Goal: Task Accomplishment & Management: Manage account settings

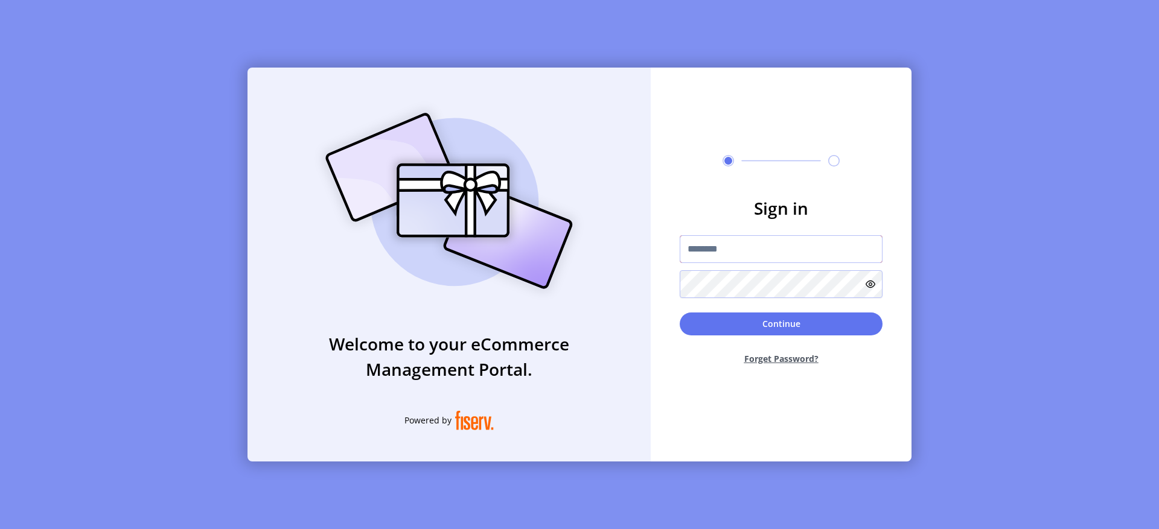
type input "**********"
click at [756, 319] on button "Continue" at bounding box center [781, 324] width 203 height 23
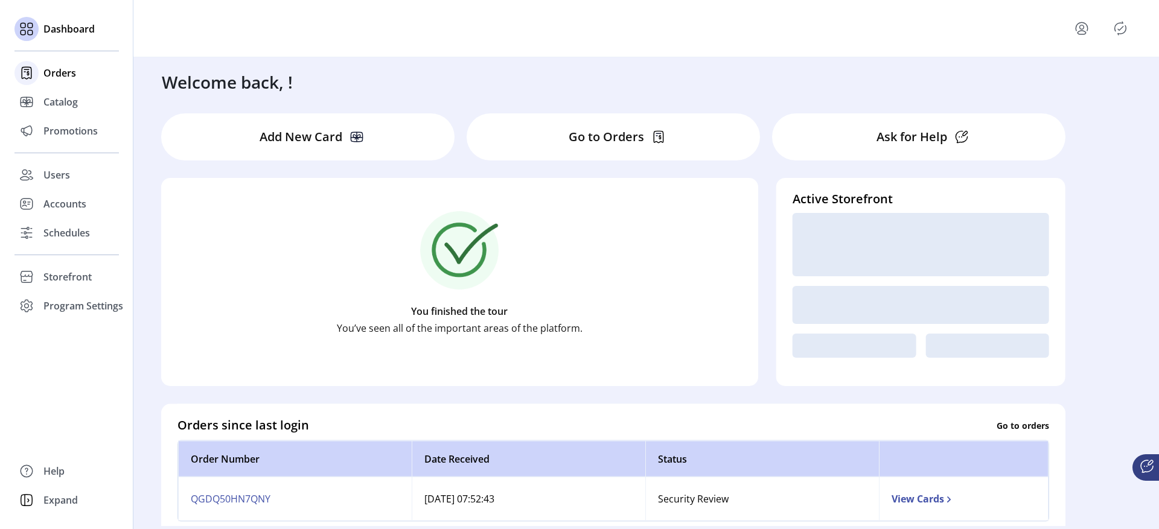
click at [35, 79] on icon at bounding box center [26, 72] width 19 height 19
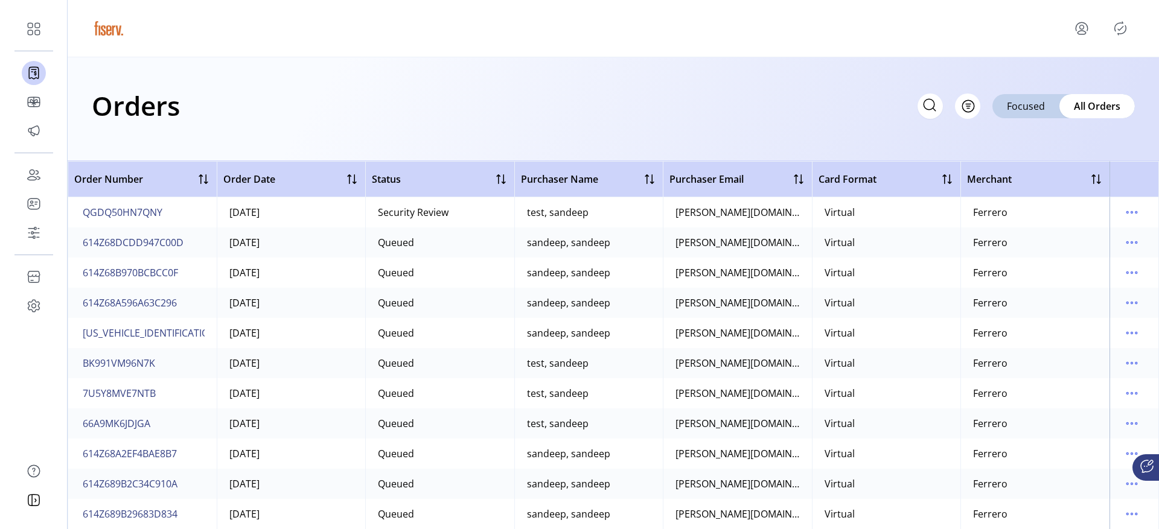
click at [496, 122] on div "Orders Filter Focused All Orders" at bounding box center [613, 106] width 1043 height 42
drag, startPoint x: 173, startPoint y: 210, endPoint x: 86, endPoint y: 213, distance: 87.6
click at [86, 213] on td "QGDQ50HN7QNY" at bounding box center [142, 212] width 149 height 30
click at [86, 213] on span "QGDQ50HN7QNY" at bounding box center [123, 212] width 80 height 14
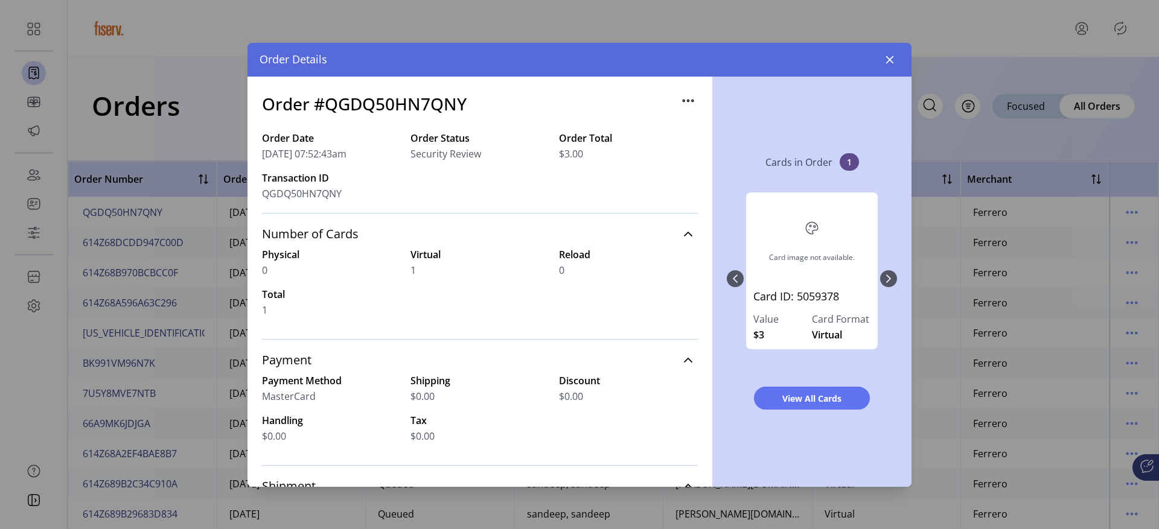
click at [436, 109] on h3 "Order #QGDQ50HN7QNY" at bounding box center [364, 103] width 205 height 25
copy h3 "QGDQ50HN7QNY"
click at [887, 60] on icon "button" at bounding box center [890, 60] width 10 height 10
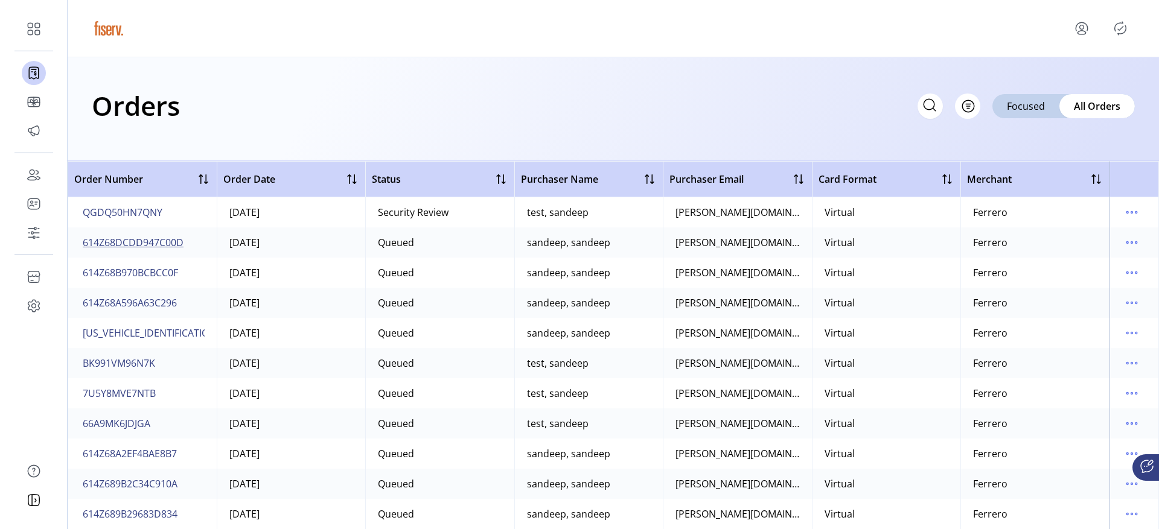
click at [121, 247] on span "614Z68DCDD947C00D" at bounding box center [133, 242] width 101 height 14
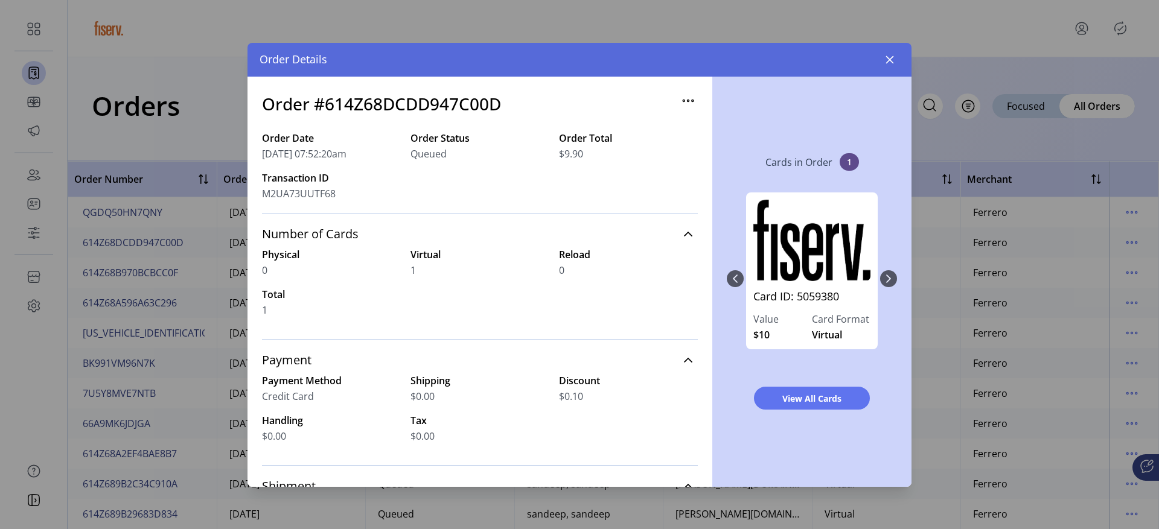
click at [473, 106] on h3 "Order #614Z68DCDD947C00D" at bounding box center [381, 103] width 239 height 25
copy h3 "614Z68DCDD947C00D"
click at [875, 54] on div "Order Details" at bounding box center [579, 60] width 664 height 34
click at [880, 55] on button "button" at bounding box center [889, 59] width 19 height 19
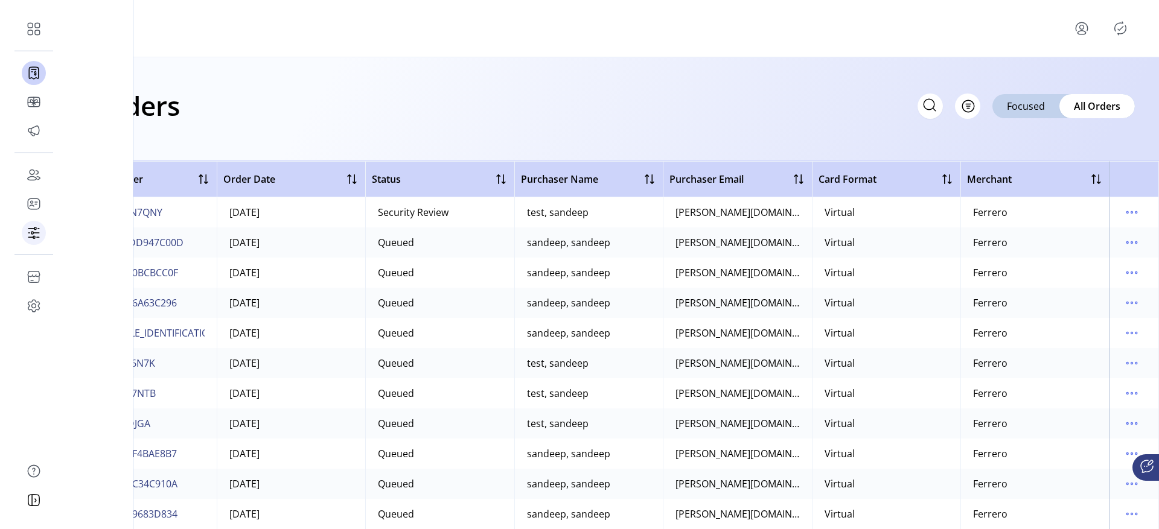
click at [31, 234] on icon at bounding box center [33, 232] width 19 height 19
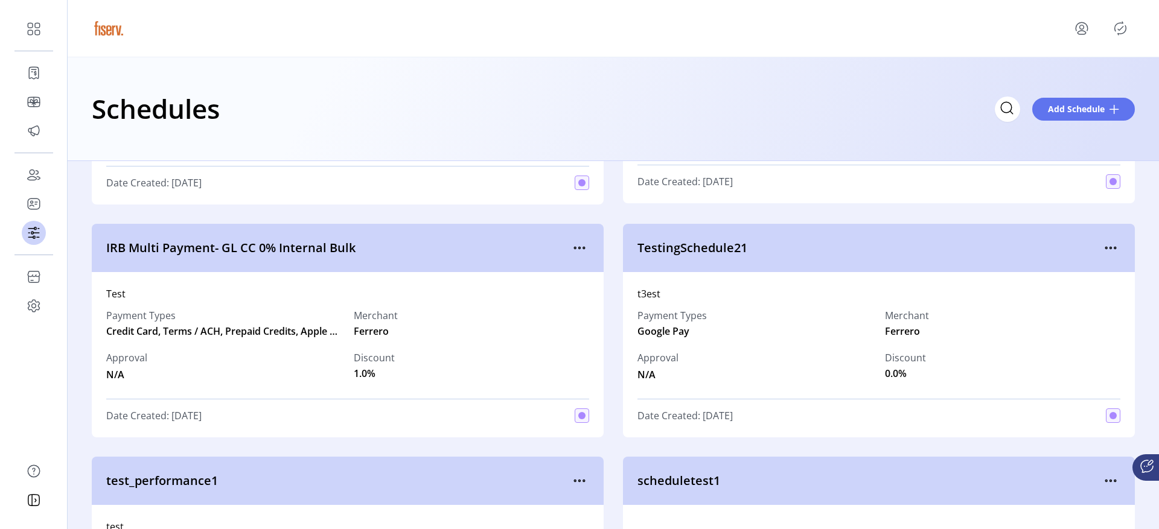
scroll to position [3672, 0]
click at [572, 243] on icon "menu" at bounding box center [579, 246] width 19 height 19
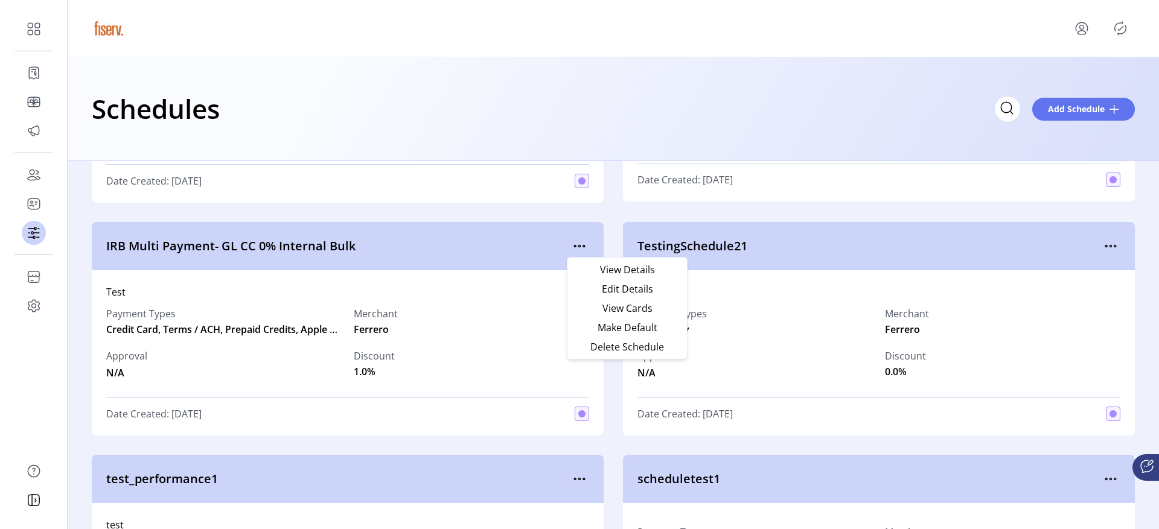
drag, startPoint x: 592, startPoint y: 324, endPoint x: 400, endPoint y: 240, distance: 209.5
click at [400, 240] on body "Dashboard Orders Catalog Promotions Users Accounts Schedules Storefront Configu…" at bounding box center [579, 264] width 1159 height 529
click at [400, 240] on span "IRB Multi Payment- GL CC 0% Internal Bulk" at bounding box center [338, 246] width 464 height 18
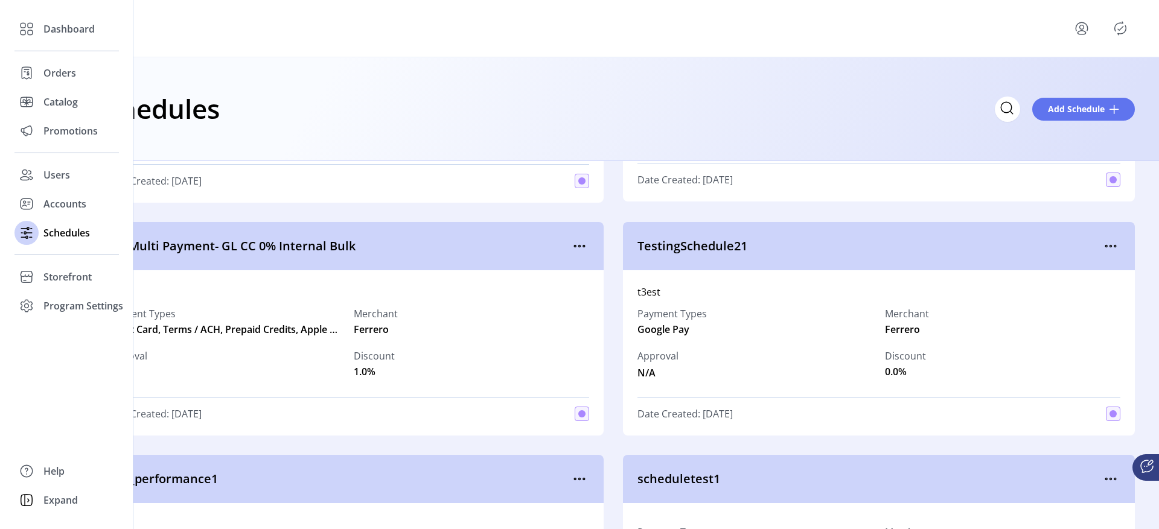
click at [34, 260] on div "Dashboard Orders Catalog Promotions Users Accounts Schedules Storefront Configu…" at bounding box center [66, 167] width 104 height 306
click at [40, 287] on div "Storefront" at bounding box center [66, 277] width 104 height 29
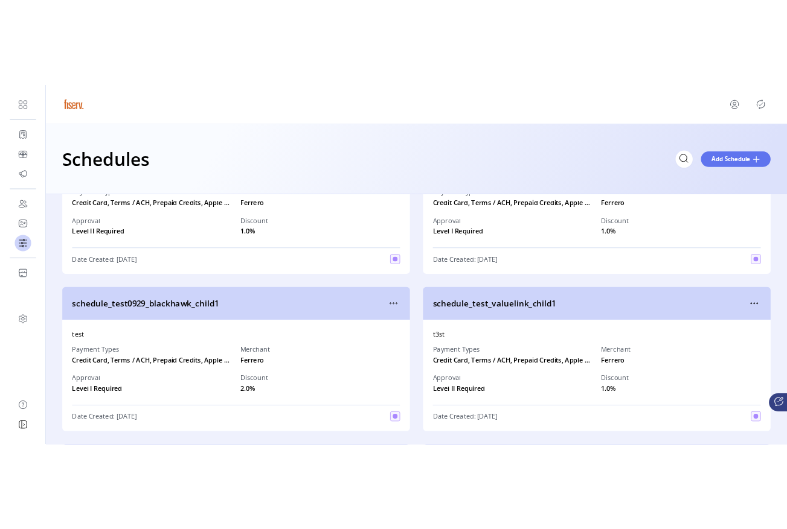
scroll to position [0, 0]
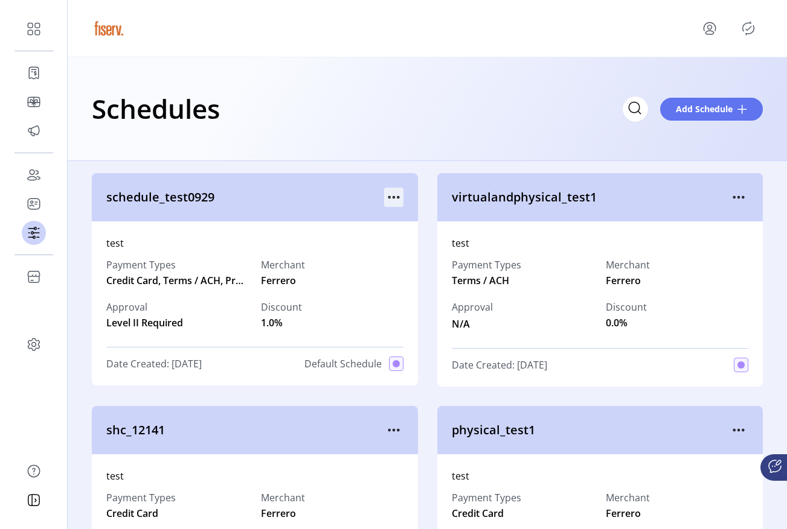
click at [392, 200] on icon "menu" at bounding box center [393, 197] width 19 height 19
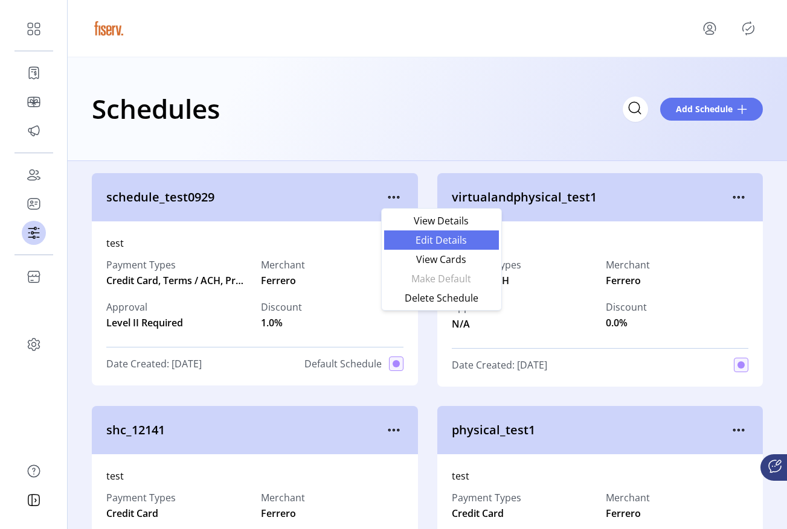
click at [423, 231] on link "Edit Details" at bounding box center [441, 240] width 115 height 19
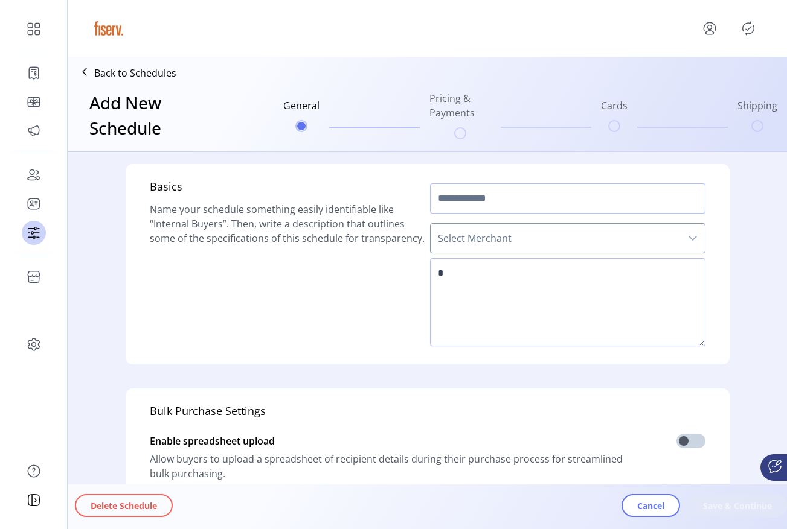
type input "**********"
type textarea "****"
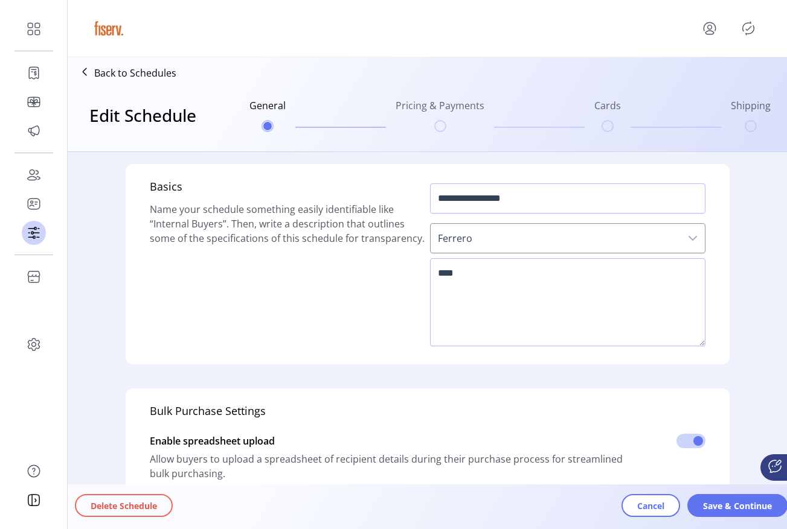
click at [422, 275] on div "**********" at bounding box center [427, 264] width 555 height 171
click at [156, 66] on p "Back to Schedules" at bounding box center [135, 73] width 82 height 14
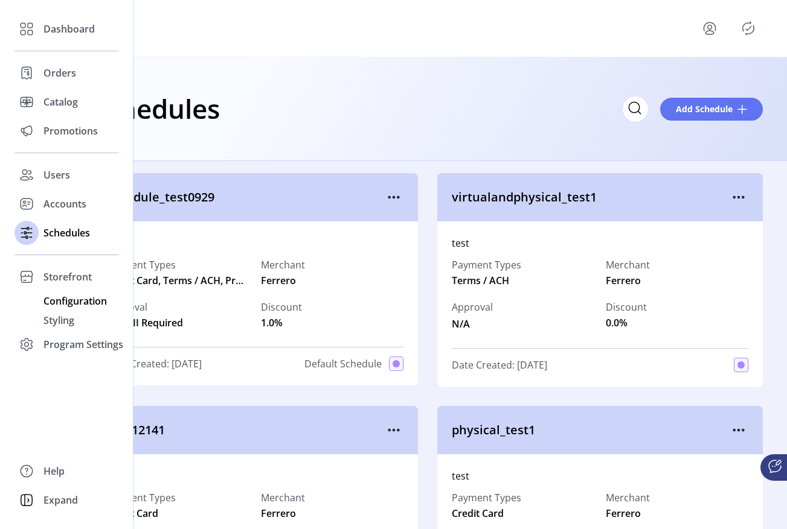
click at [50, 292] on div "Configuration" at bounding box center [66, 301] width 104 height 19
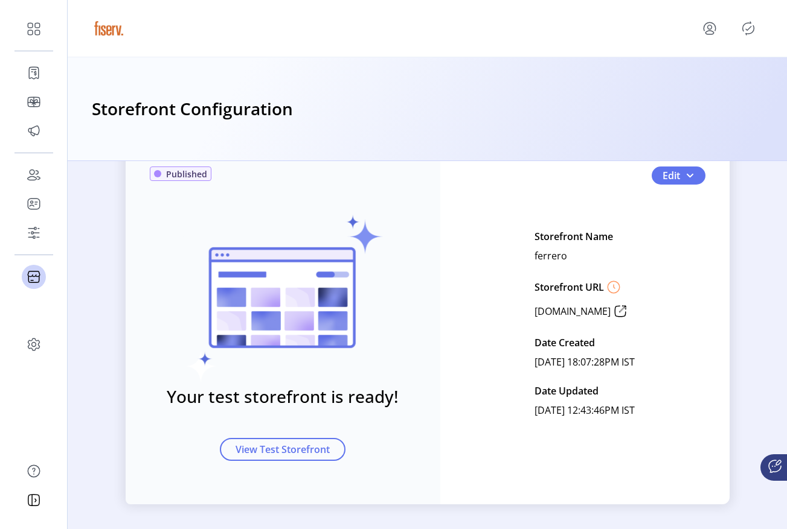
scroll to position [52, 0]
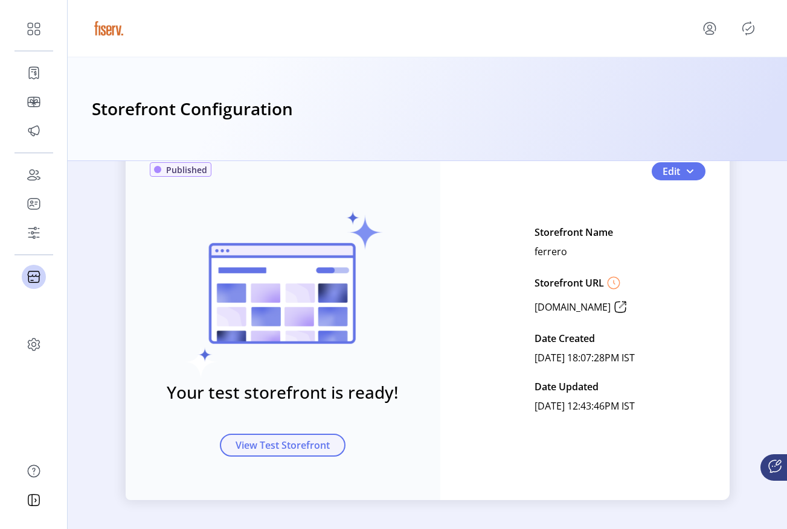
click at [308, 445] on span "View Test Storefront" at bounding box center [282, 445] width 94 height 14
click at [625, 307] on icon at bounding box center [619, 307] width 19 height 19
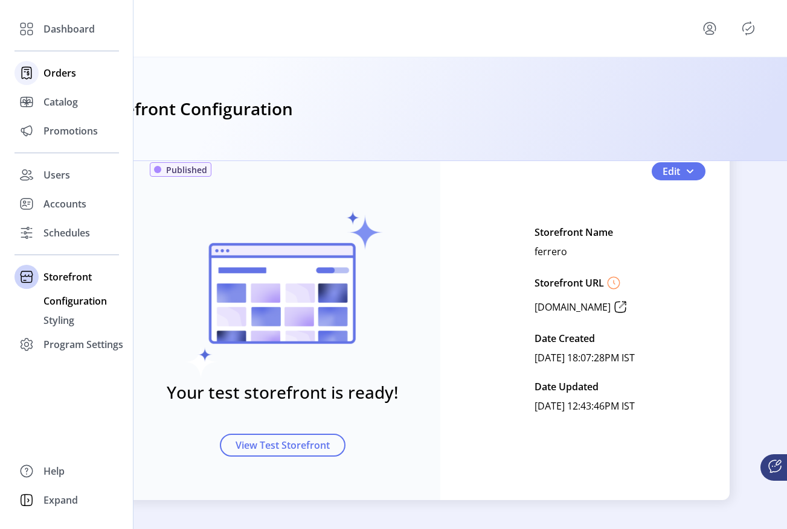
click at [43, 65] on div "Orders" at bounding box center [66, 73] width 104 height 29
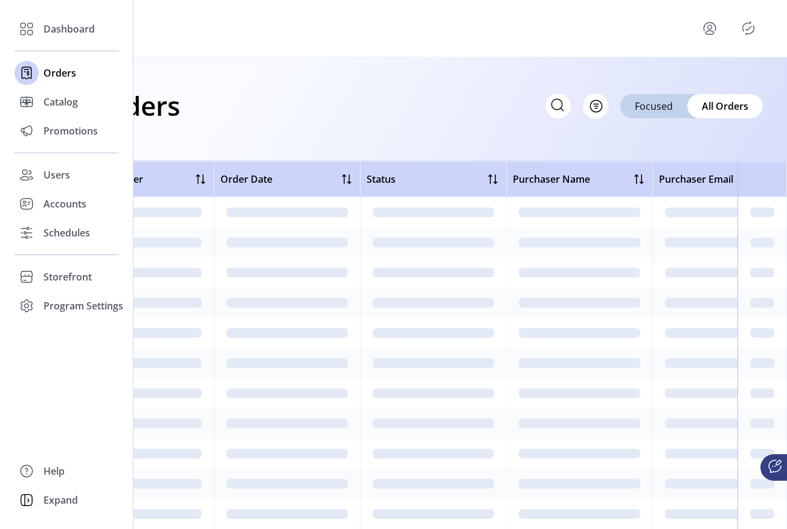
click at [71, 45] on div "Dashboard Orders Catalog Promotions Users Accounts Schedules Storefront Configu…" at bounding box center [66, 167] width 104 height 306
click at [79, 31] on span "Dashboard" at bounding box center [68, 29] width 51 height 14
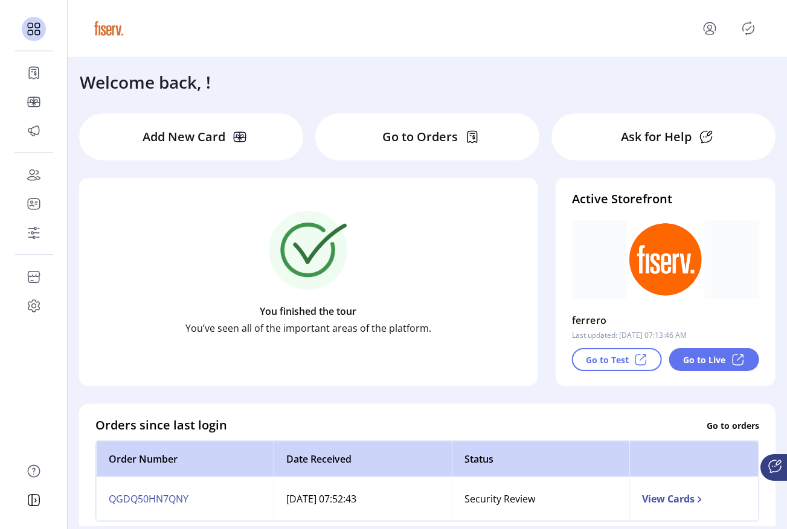
click at [707, 357] on p "Go to Live" at bounding box center [704, 360] width 42 height 13
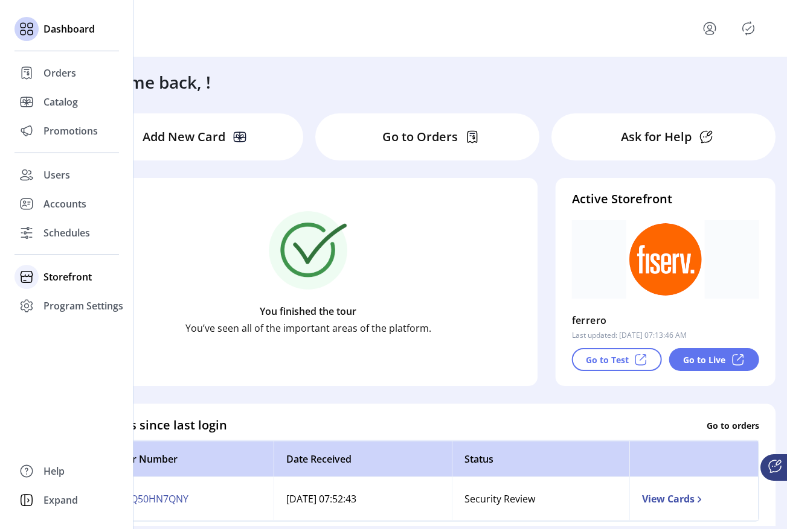
click at [60, 270] on span "Storefront" at bounding box center [67, 277] width 48 height 14
click at [82, 304] on span "Configuration" at bounding box center [74, 301] width 63 height 14
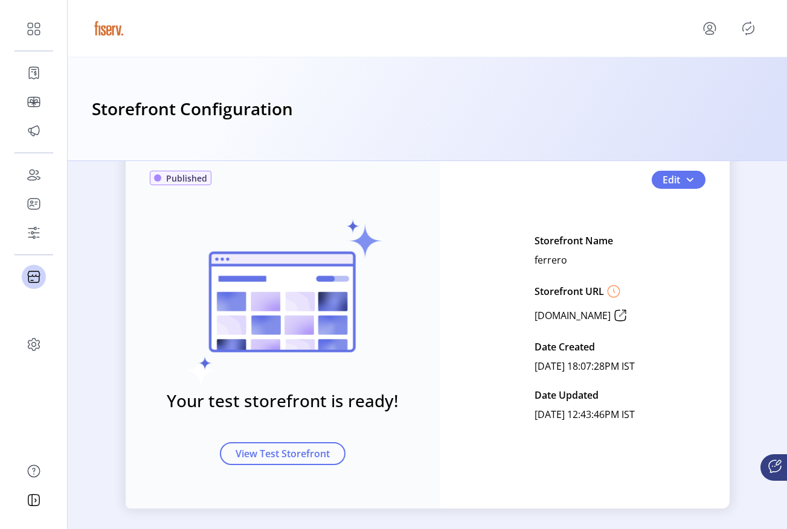
scroll to position [52, 0]
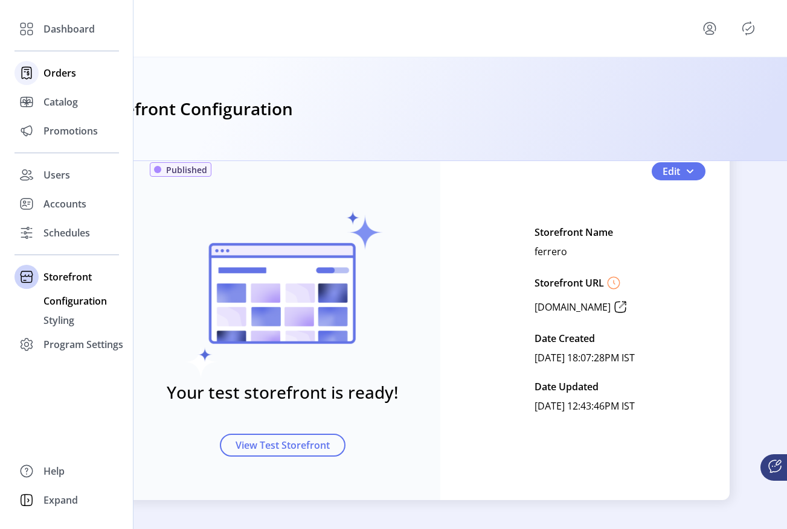
click at [45, 74] on span "Orders" at bounding box center [59, 73] width 33 height 14
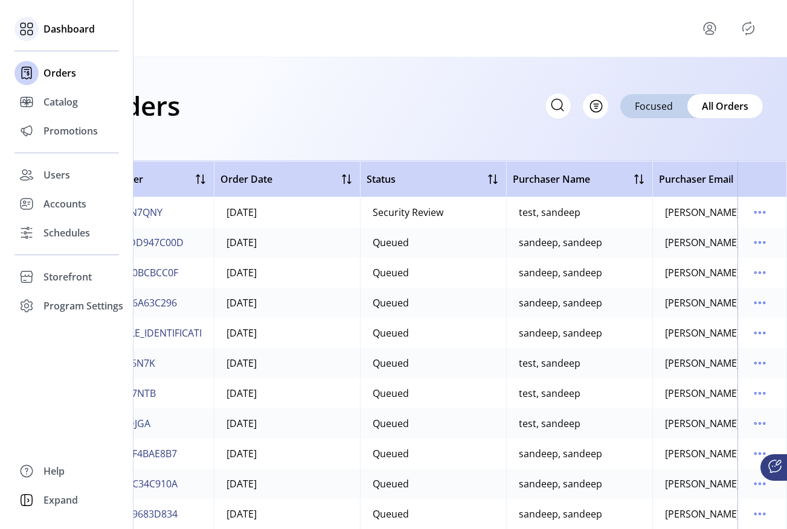
click at [63, 36] on span "Dashboard" at bounding box center [68, 29] width 51 height 14
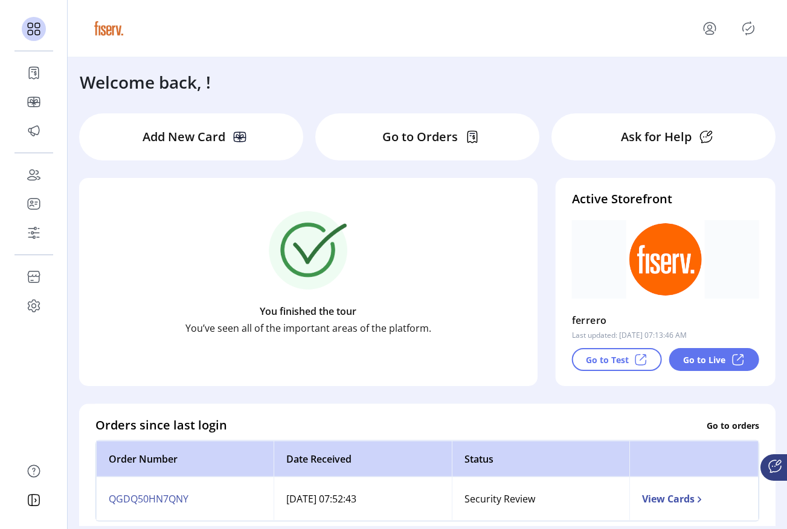
click at [634, 363] on icon at bounding box center [640, 360] width 14 height 14
click at [704, 34] on icon "menu" at bounding box center [709, 28] width 19 height 19
click at [684, 86] on span "Sign Out" at bounding box center [685, 81] width 91 height 10
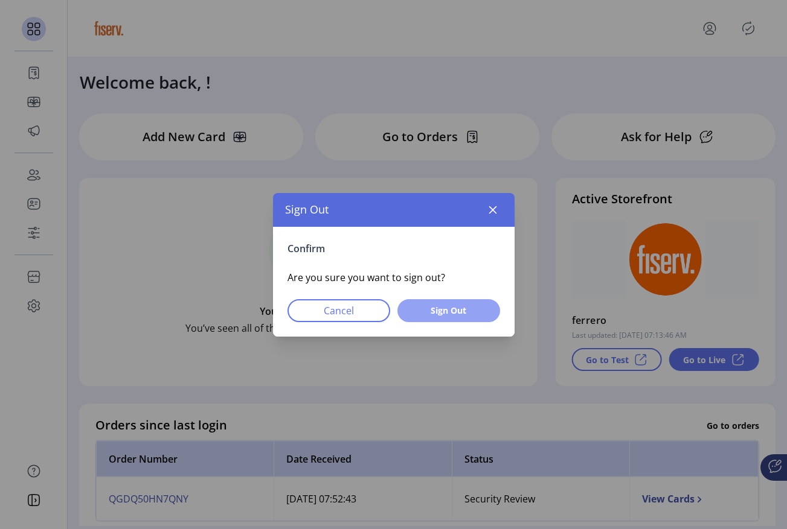
click at [487, 299] on button "Sign Out" at bounding box center [448, 310] width 103 height 23
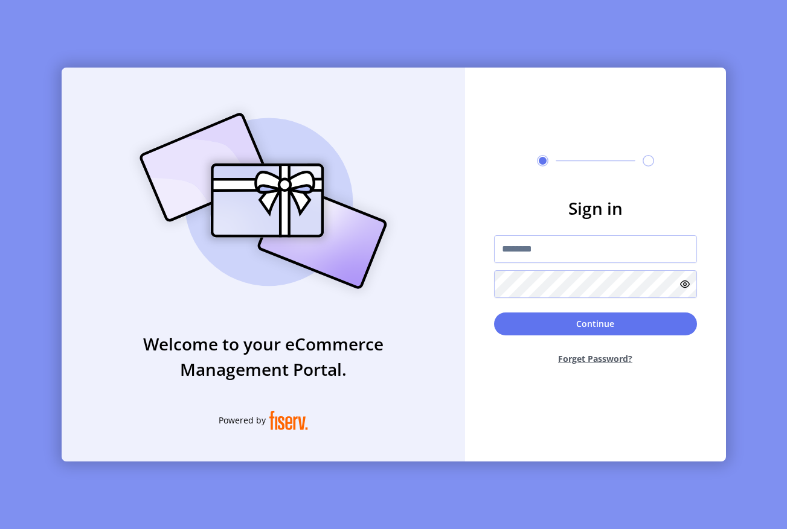
click at [506, 278] on form "Sign in Continue Forget Password?" at bounding box center [595, 285] width 261 height 179
click at [518, 268] on div at bounding box center [595, 266] width 203 height 63
click at [525, 252] on input "text" at bounding box center [595, 249] width 203 height 28
click at [549, 249] on input "**" at bounding box center [595, 249] width 203 height 28
type input "**********"
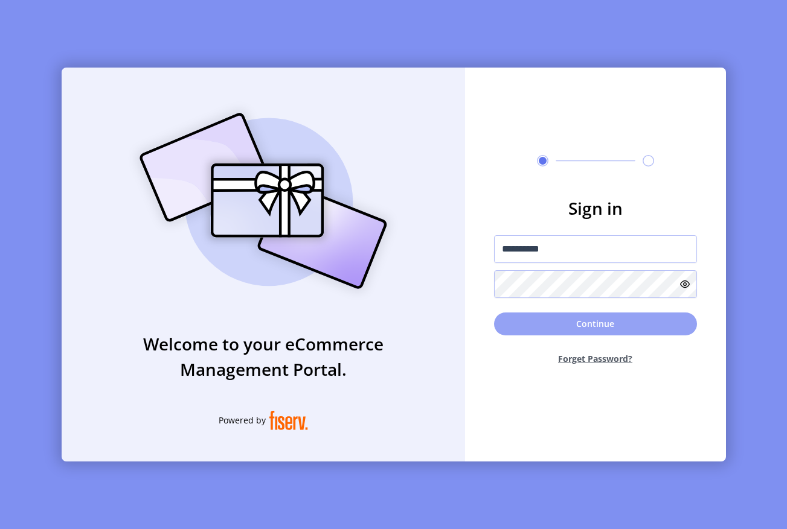
click at [584, 319] on button "Continue" at bounding box center [595, 324] width 203 height 23
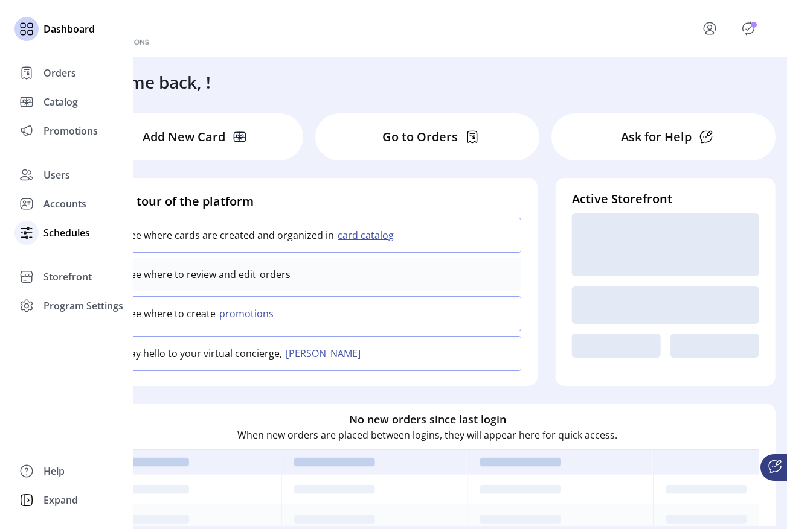
click at [42, 226] on div "Schedules" at bounding box center [66, 233] width 104 height 29
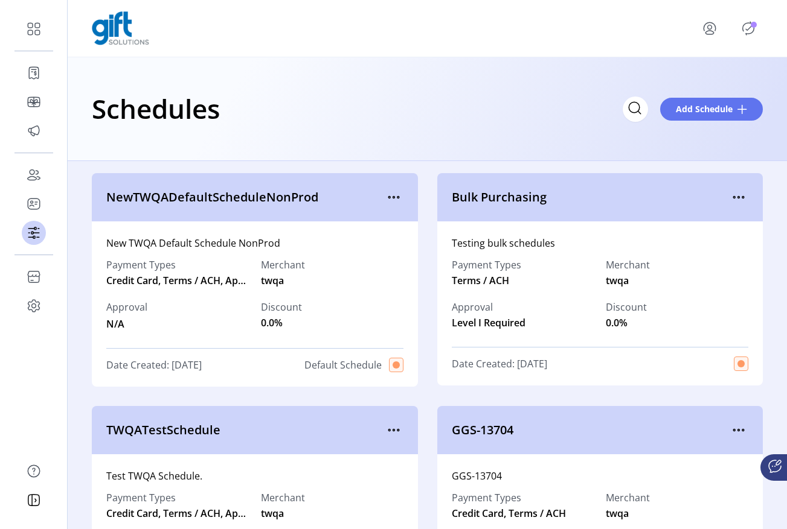
scroll to position [2, 0]
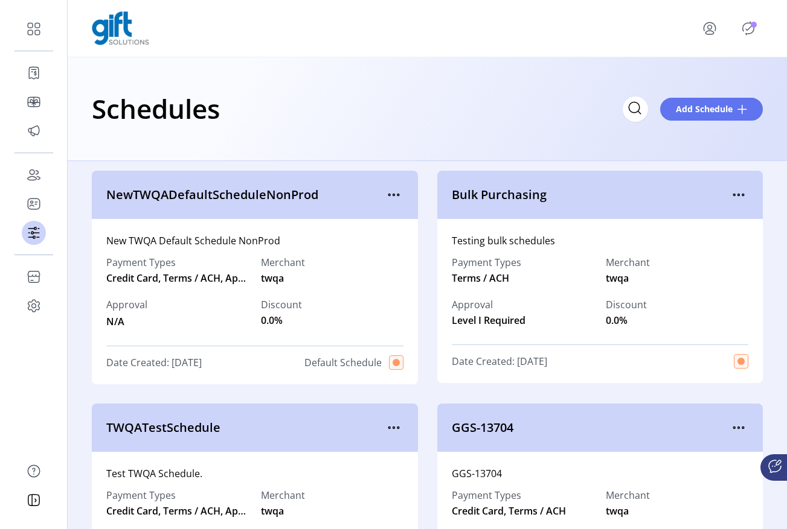
drag, startPoint x: 400, startPoint y: 167, endPoint x: 388, endPoint y: 163, distance: 12.6
click at [741, 25] on icon "Publisher Panel" at bounding box center [747, 28] width 19 height 19
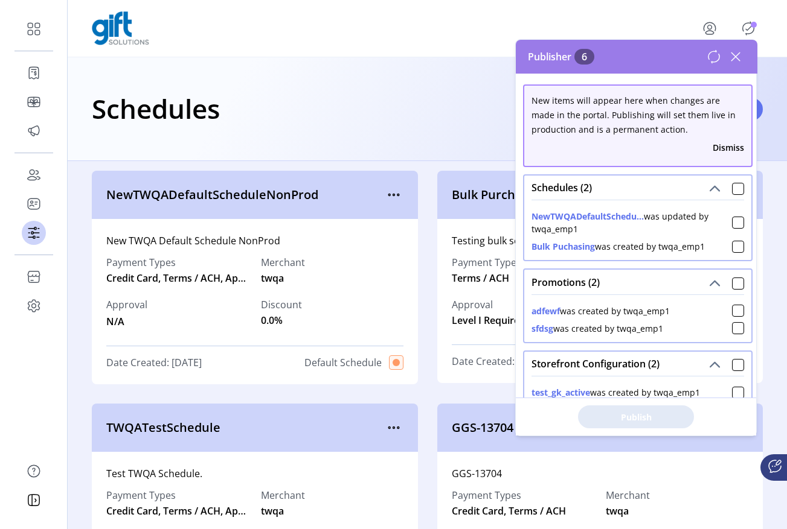
scroll to position [60, 0]
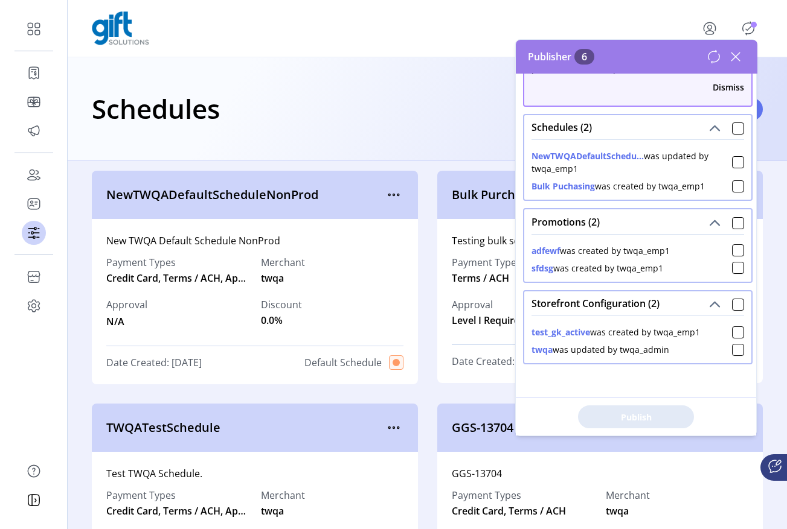
click at [734, 57] on icon at bounding box center [735, 57] width 8 height 8
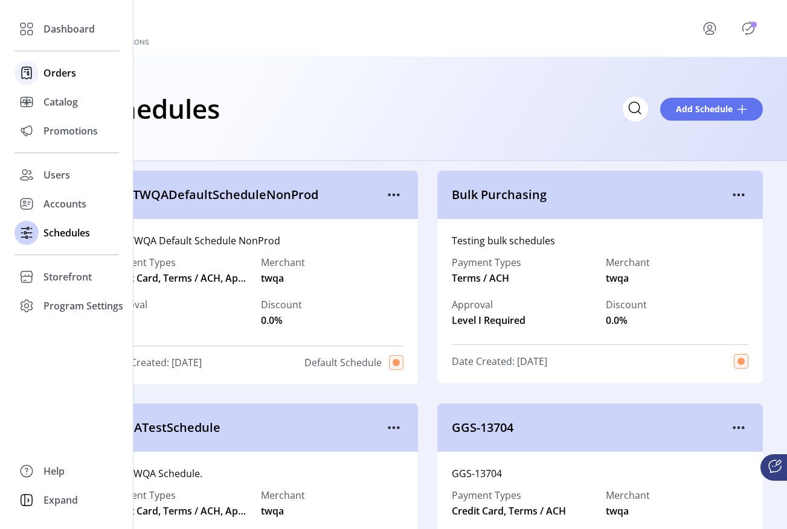
click at [24, 69] on icon at bounding box center [26, 72] width 19 height 19
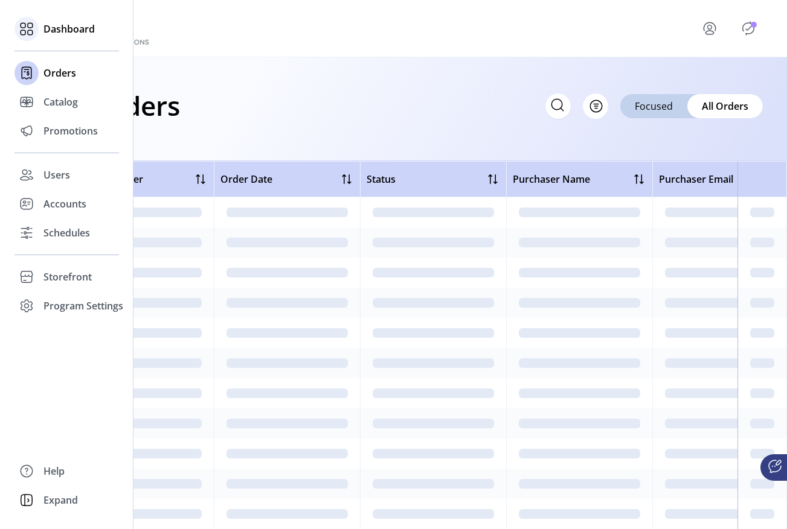
click at [53, 34] on span "Dashboard" at bounding box center [68, 29] width 51 height 14
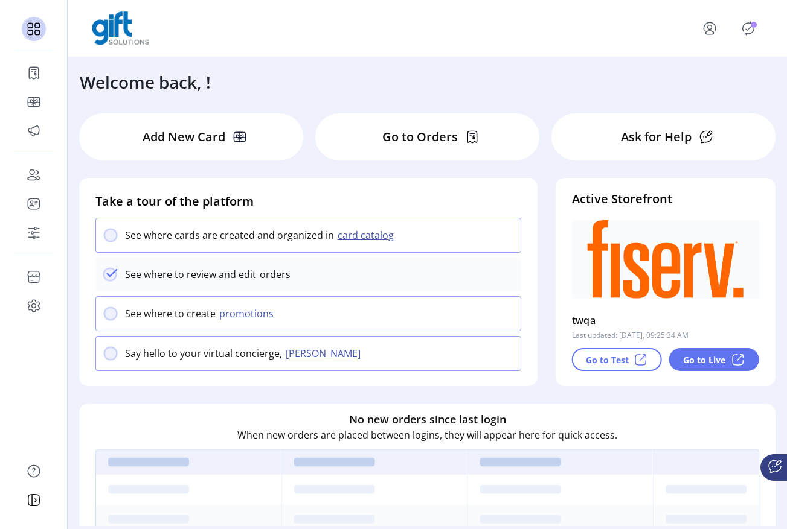
click at [723, 360] on p "Go to Live" at bounding box center [704, 360] width 42 height 13
click at [712, 22] on icon "menu" at bounding box center [709, 28] width 19 height 19
click at [698, 85] on span "Sign Out" at bounding box center [685, 81] width 91 height 10
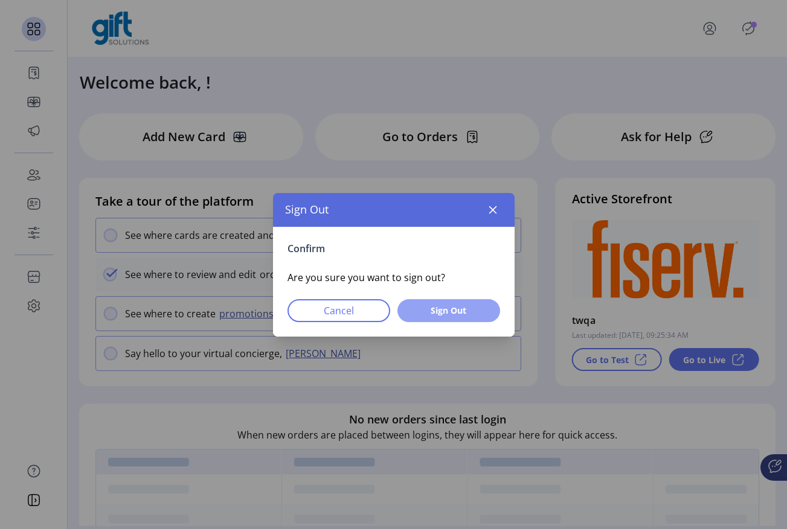
click at [468, 314] on span "Sign Out" at bounding box center [448, 310] width 71 height 13
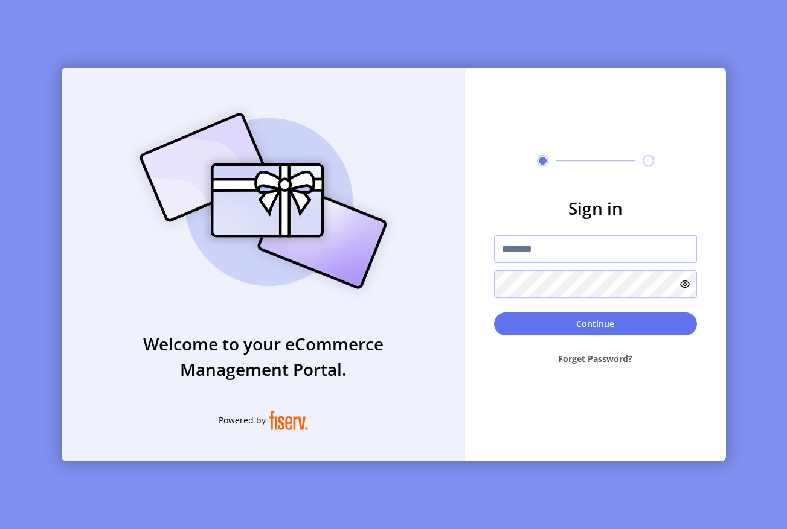
click at [552, 242] on input "text" at bounding box center [595, 249] width 203 height 28
type input "**********"
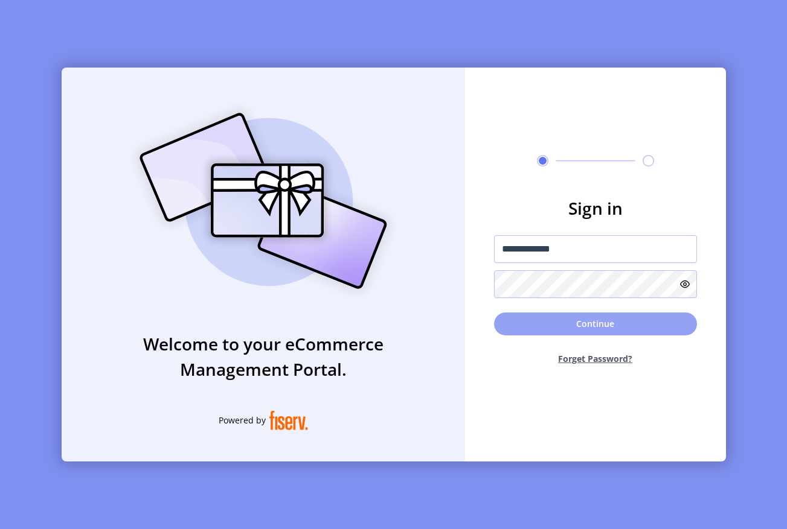
click at [514, 317] on button "Continue" at bounding box center [595, 324] width 203 height 23
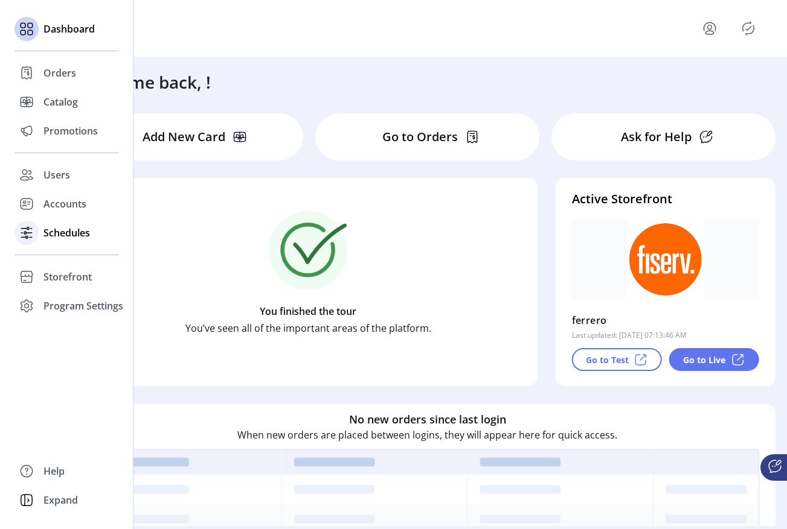
click at [80, 231] on span "Schedules" at bounding box center [66, 233] width 46 height 14
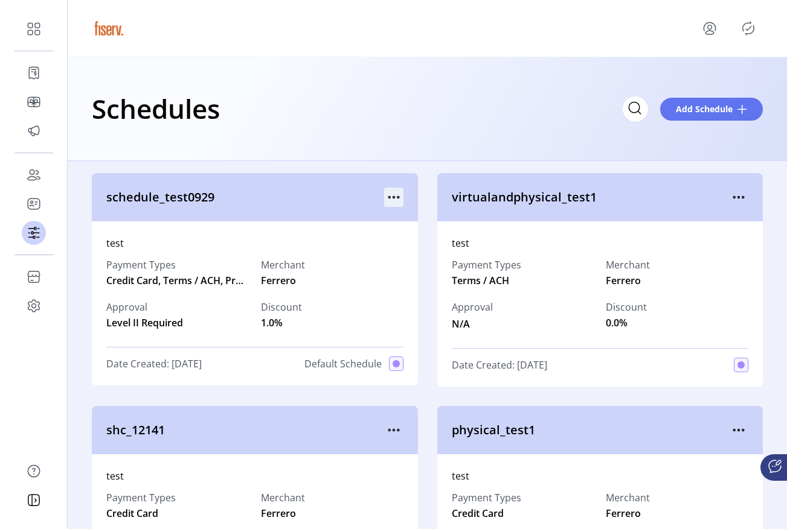
click at [387, 202] on icon "menu" at bounding box center [393, 197] width 19 height 19
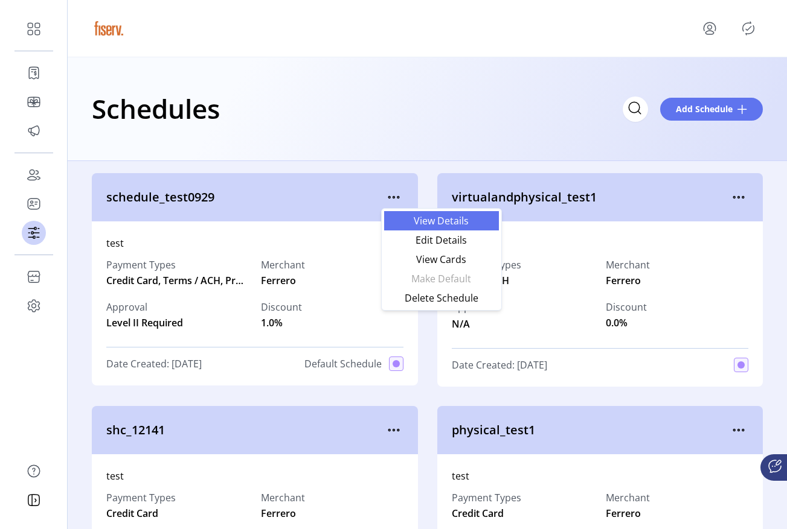
click at [409, 226] on link "View Details" at bounding box center [441, 220] width 115 height 19
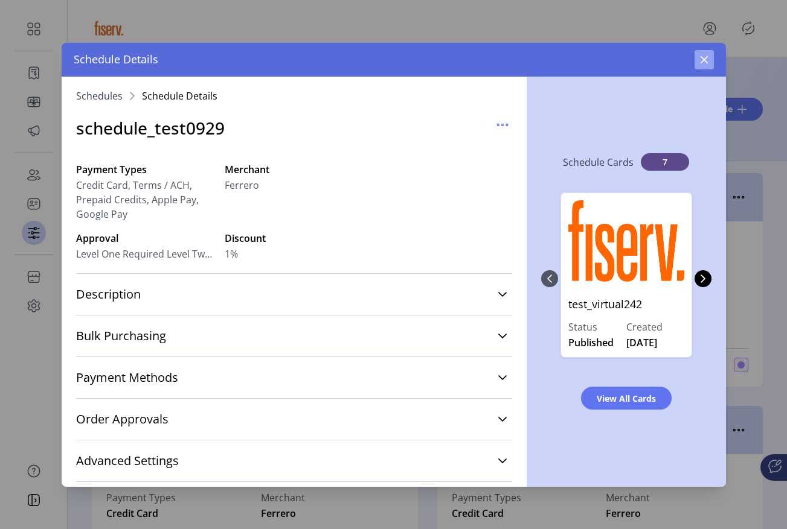
click at [698, 56] on button "button" at bounding box center [703, 59] width 19 height 19
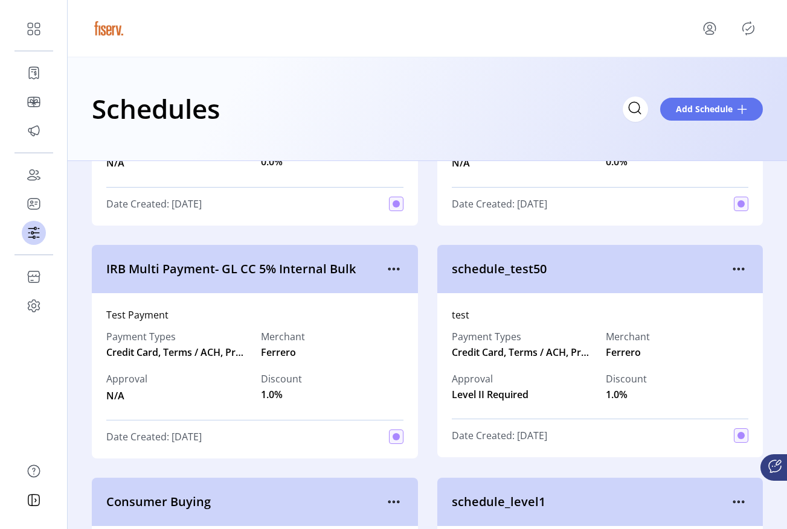
scroll to position [2451, 0]
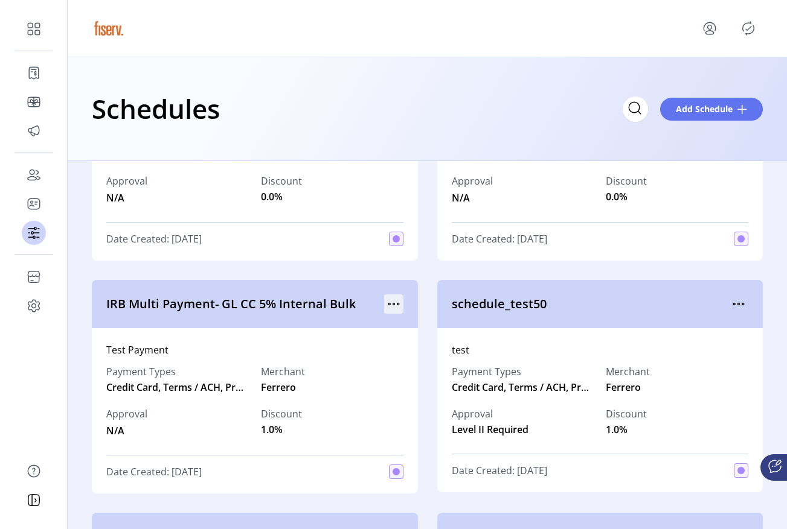
click at [385, 305] on icon "menu" at bounding box center [393, 304] width 19 height 19
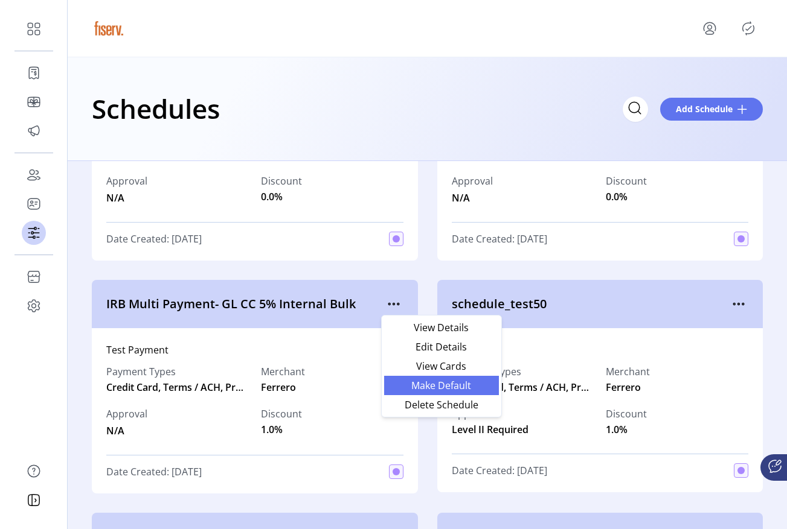
click at [404, 381] on span "Make Default" at bounding box center [441, 386] width 100 height 10
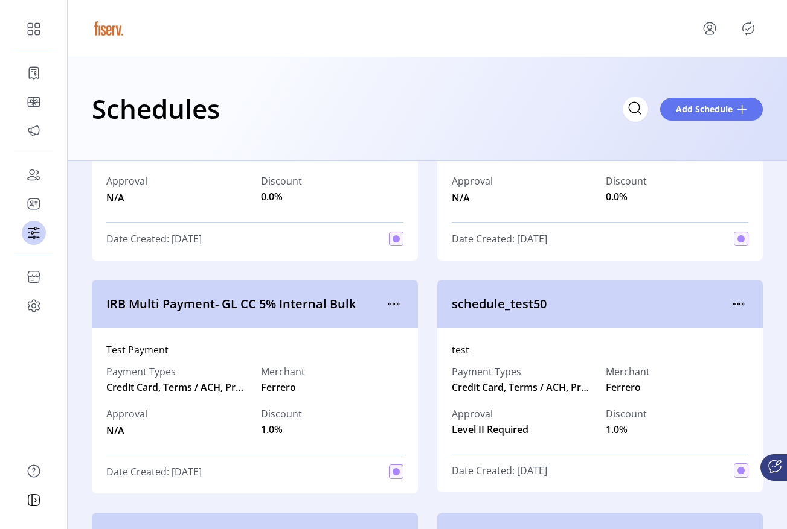
click at [746, 33] on icon "Publisher Panel" at bounding box center [747, 28] width 19 height 19
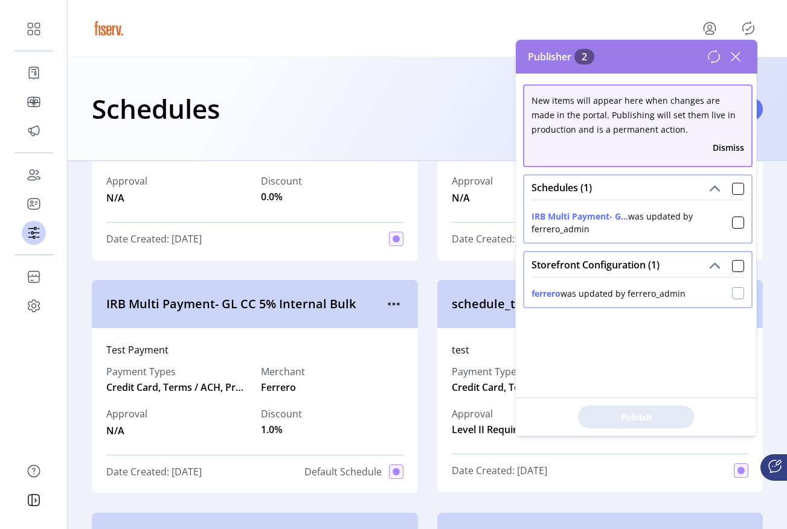
click at [732, 294] on div at bounding box center [738, 293] width 12 height 12
click at [618, 412] on span "Publish 2 Items" at bounding box center [635, 417] width 85 height 13
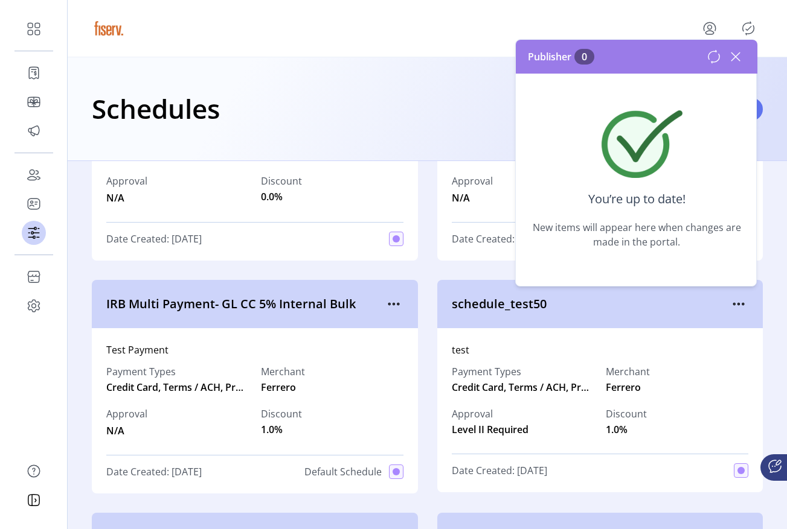
click at [736, 57] on icon at bounding box center [735, 56] width 19 height 19
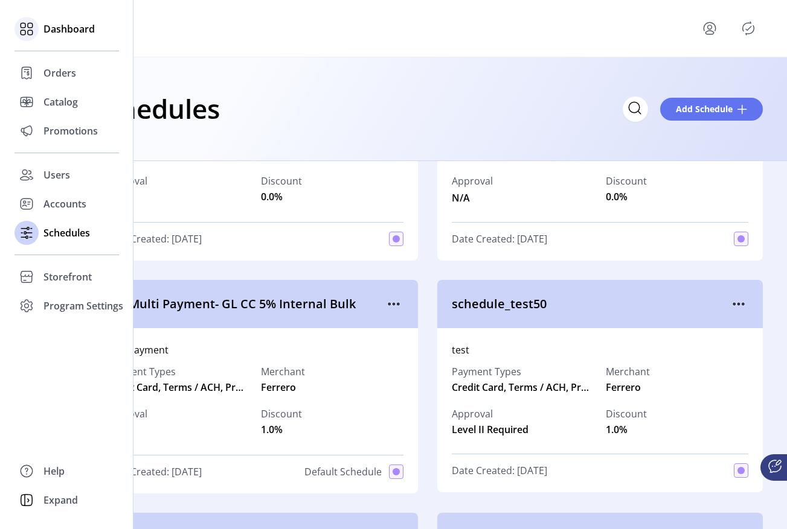
click at [32, 28] on icon at bounding box center [26, 28] width 19 height 19
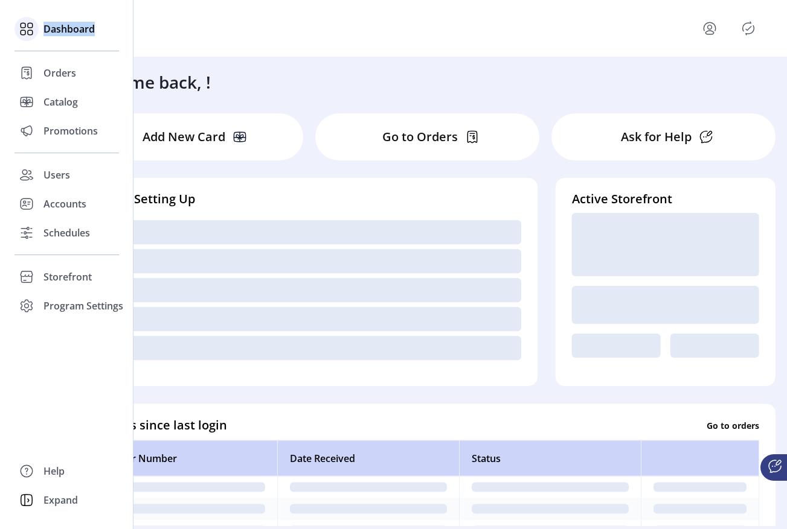
click at [32, 28] on icon at bounding box center [26, 28] width 19 height 19
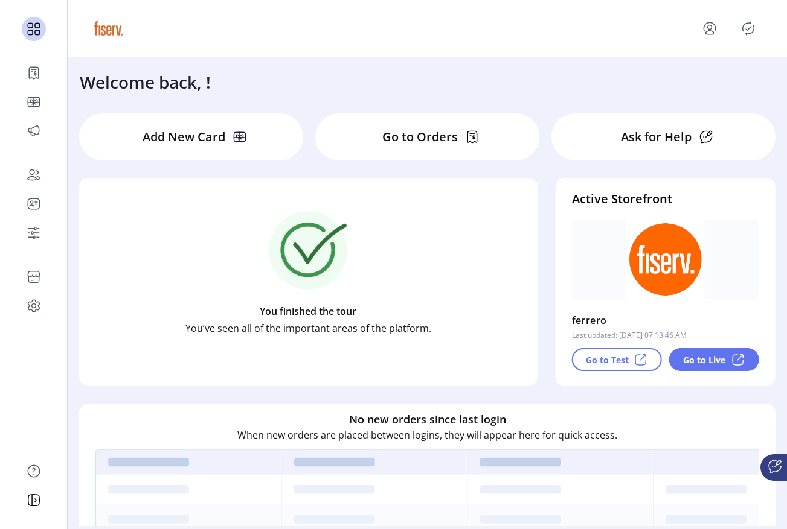
click at [685, 360] on p "Go to Live" at bounding box center [704, 360] width 42 height 13
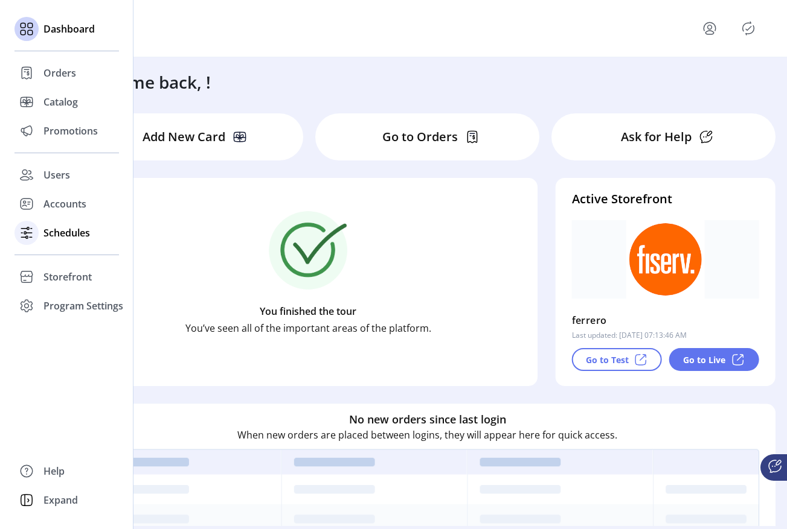
click at [64, 236] on span "Schedules" at bounding box center [66, 233] width 46 height 14
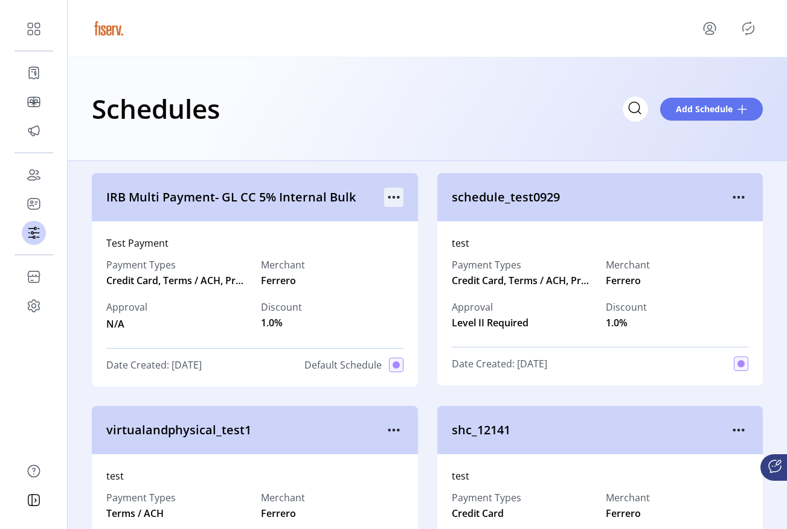
click at [387, 193] on icon "menu" at bounding box center [393, 197] width 19 height 19
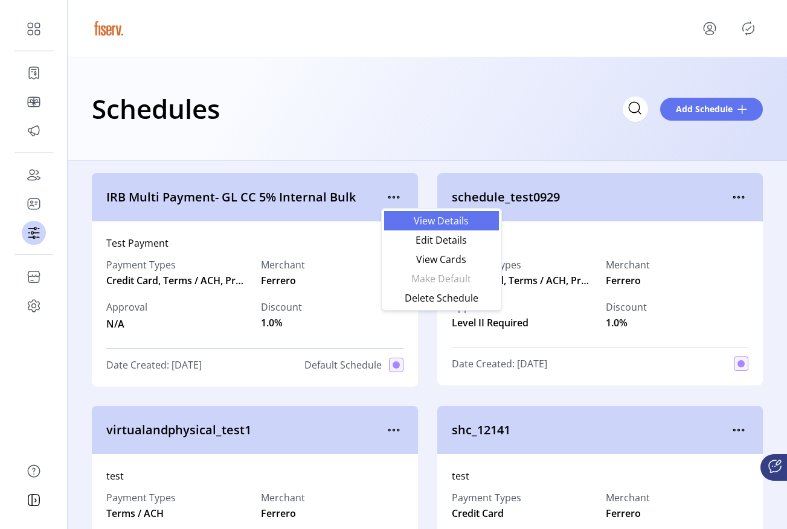
click at [401, 213] on link "View Details" at bounding box center [441, 220] width 115 height 19
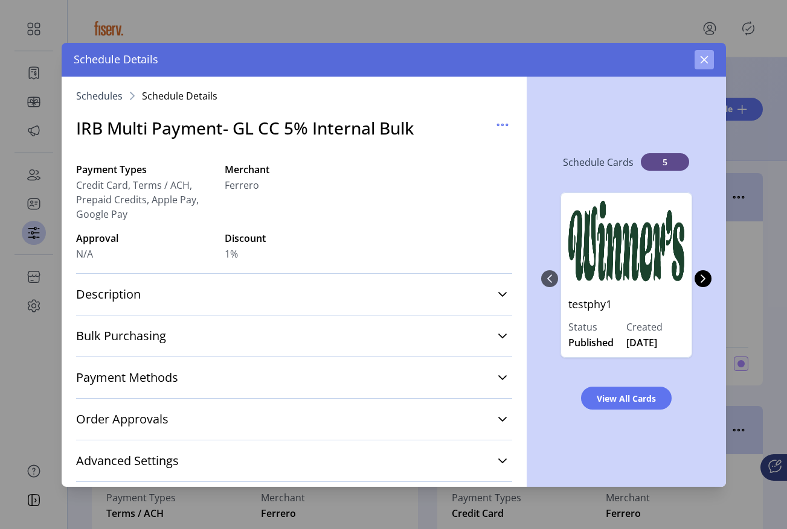
click at [710, 58] on button "button" at bounding box center [703, 59] width 19 height 19
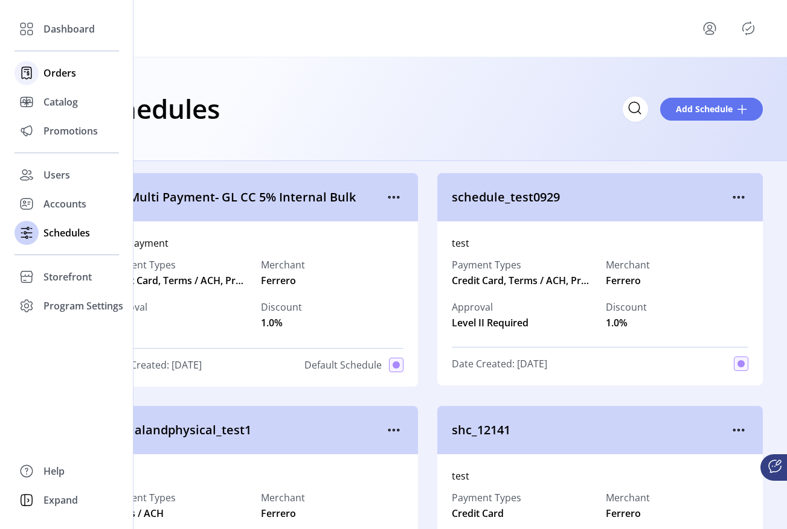
click at [44, 67] on span "Orders" at bounding box center [59, 73] width 33 height 14
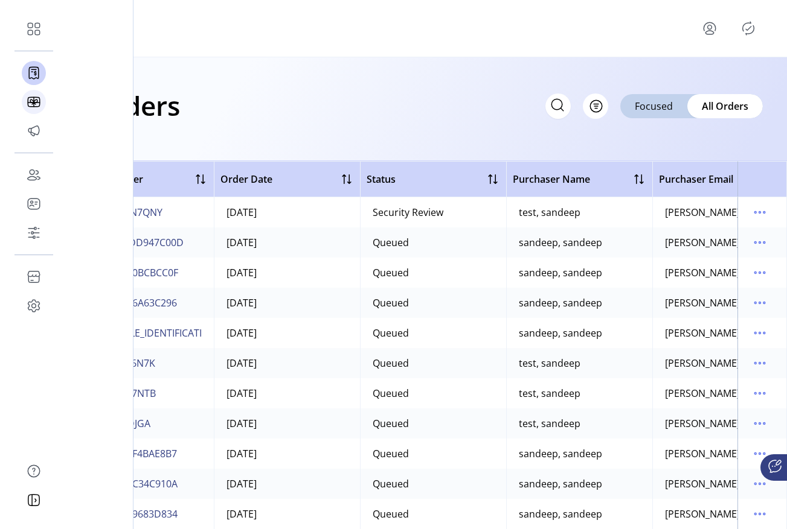
click at [34, 97] on icon at bounding box center [33, 101] width 19 height 19
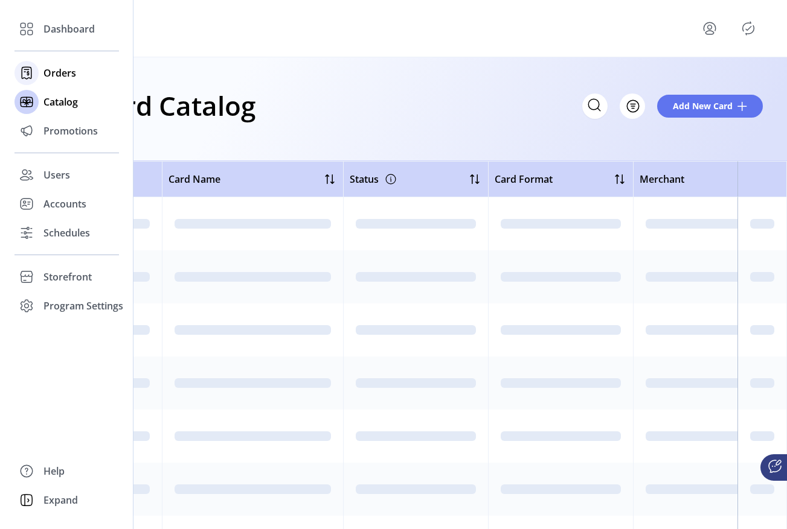
click at [53, 67] on span "Orders" at bounding box center [59, 73] width 33 height 14
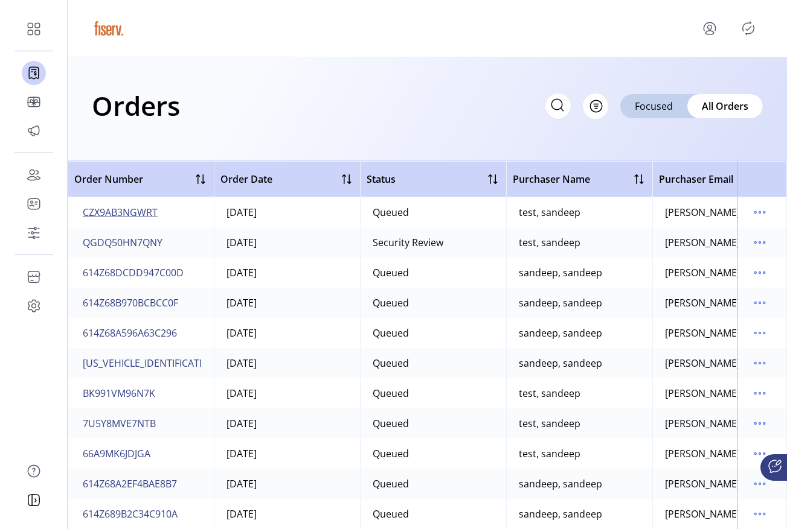
click at [132, 214] on span "CZX9AB3NGWRT" at bounding box center [120, 212] width 75 height 14
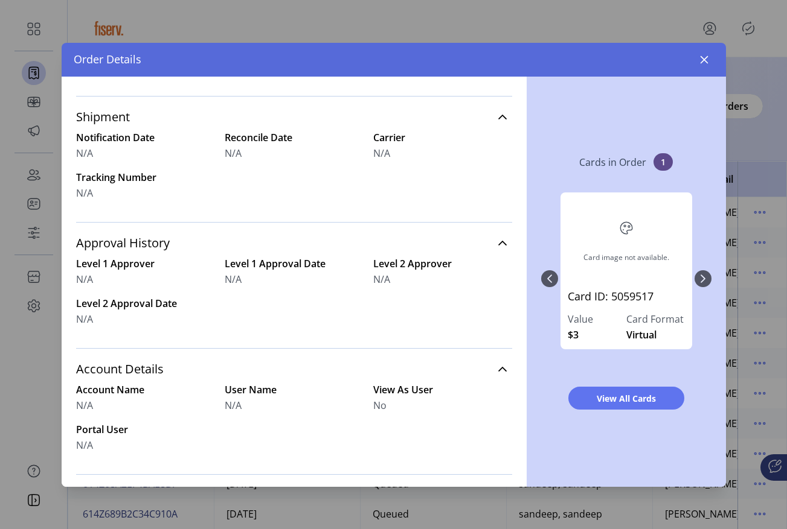
scroll to position [375, 0]
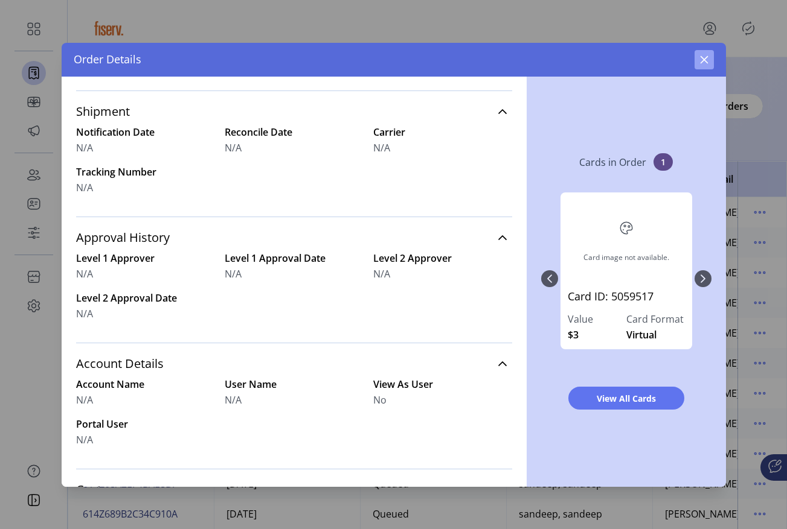
click at [703, 65] on button "button" at bounding box center [703, 59] width 19 height 19
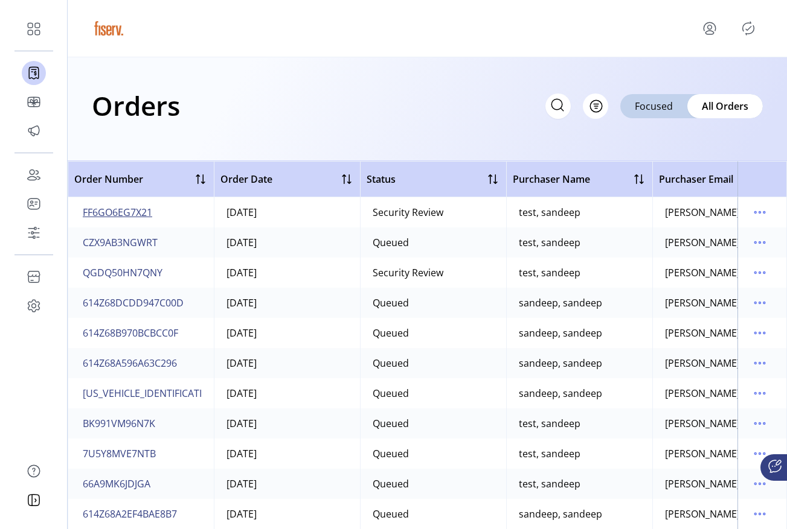
click at [137, 211] on span "FF6GO6EG7X21" at bounding box center [117, 212] width 69 height 14
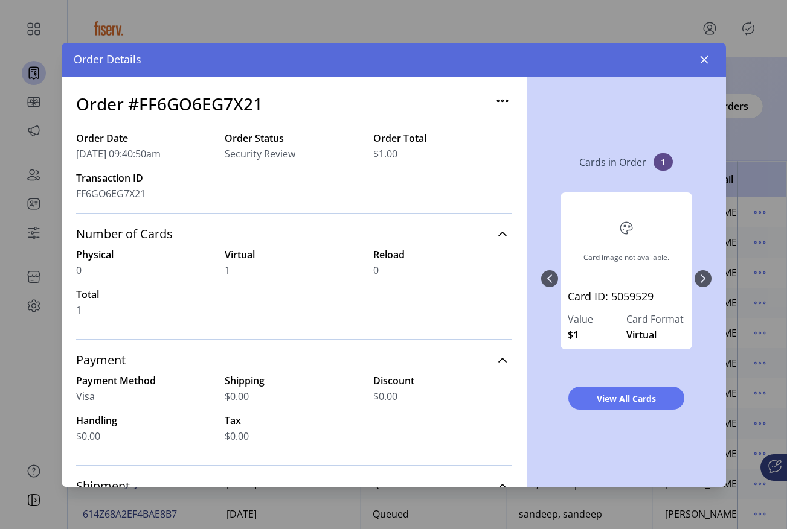
click at [493, 98] on icon "button" at bounding box center [502, 100] width 19 height 19
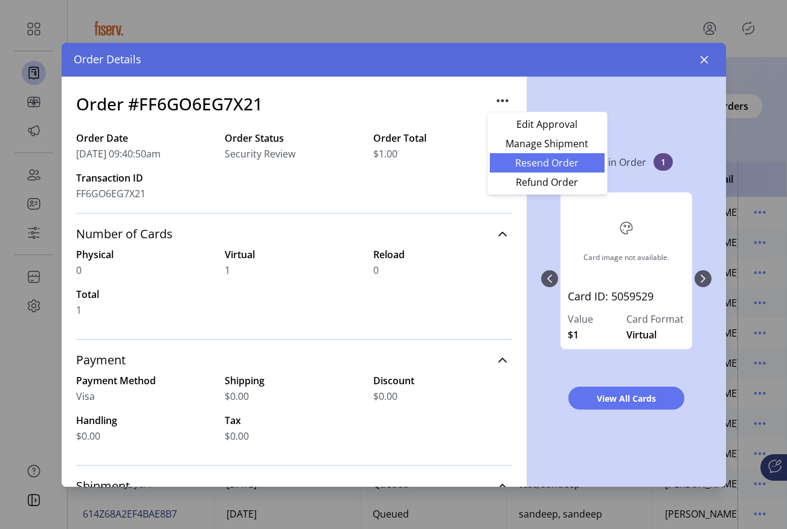
click at [530, 169] on link "Resend Order" at bounding box center [547, 162] width 115 height 19
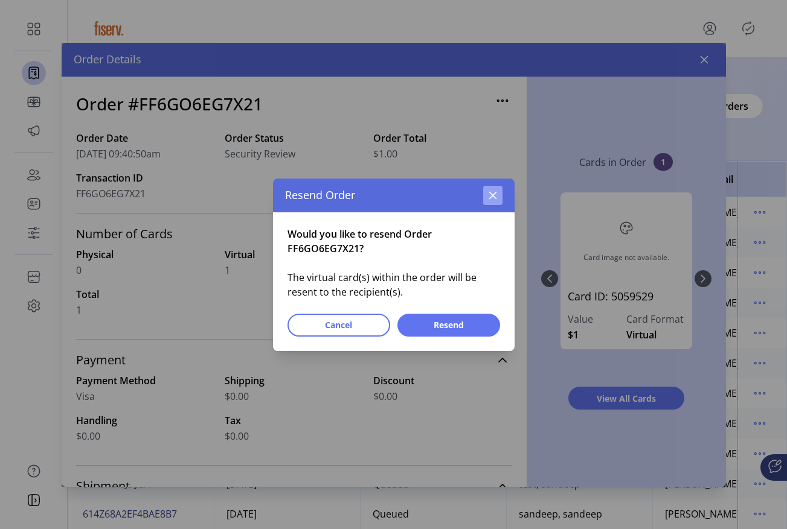
click at [492, 189] on button "button" at bounding box center [492, 195] width 19 height 19
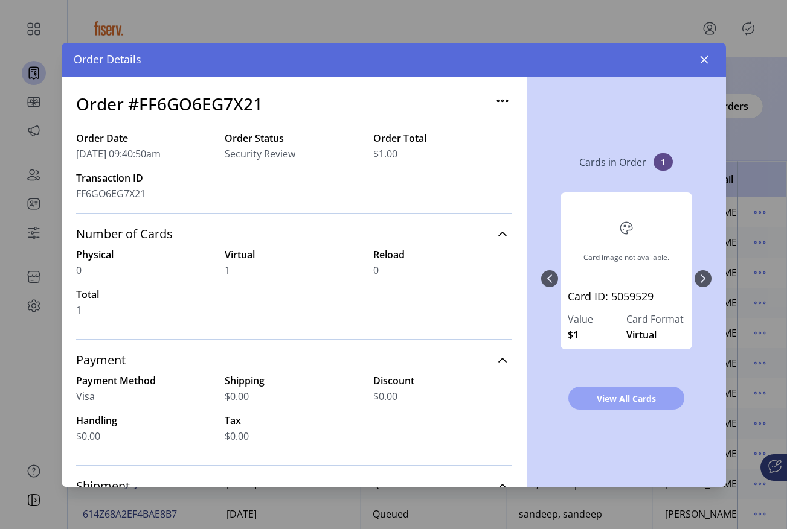
click at [613, 404] on button "View All Cards" at bounding box center [626, 398] width 116 height 23
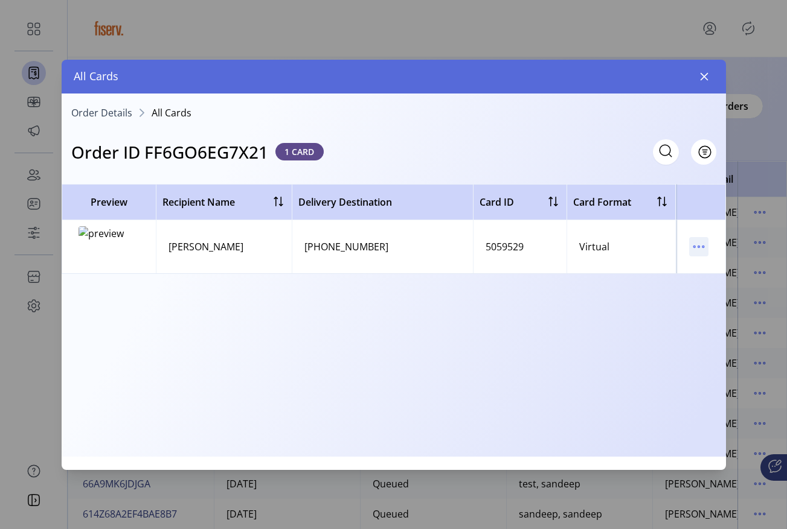
click at [698, 247] on icon "menu" at bounding box center [698, 246] width 19 height 19
click at [667, 289] on span "Resend Card" at bounding box center [648, 290] width 100 height 10
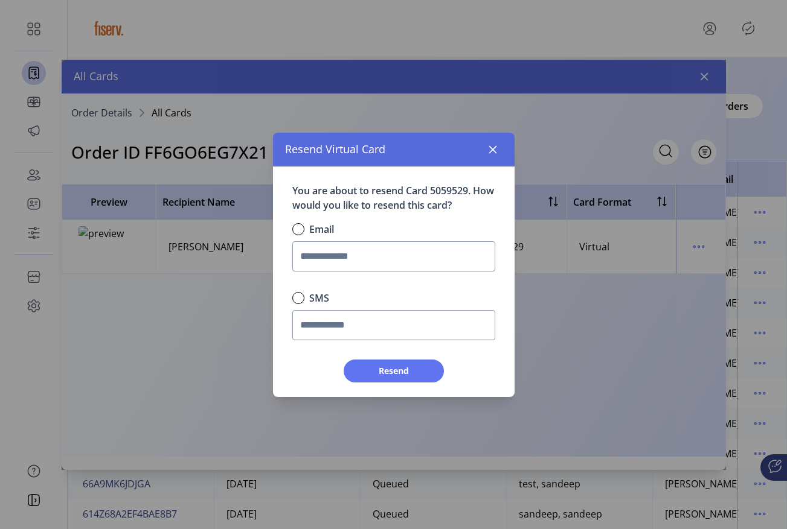
scroll to position [7, 4]
click at [426, 234] on div "Email" at bounding box center [393, 249] width 212 height 69
click at [413, 252] on input "text" at bounding box center [393, 256] width 203 height 30
click at [482, 159] on div "Resend Virtual Card" at bounding box center [393, 150] width 241 height 34
click at [496, 142] on button "button" at bounding box center [492, 149] width 19 height 19
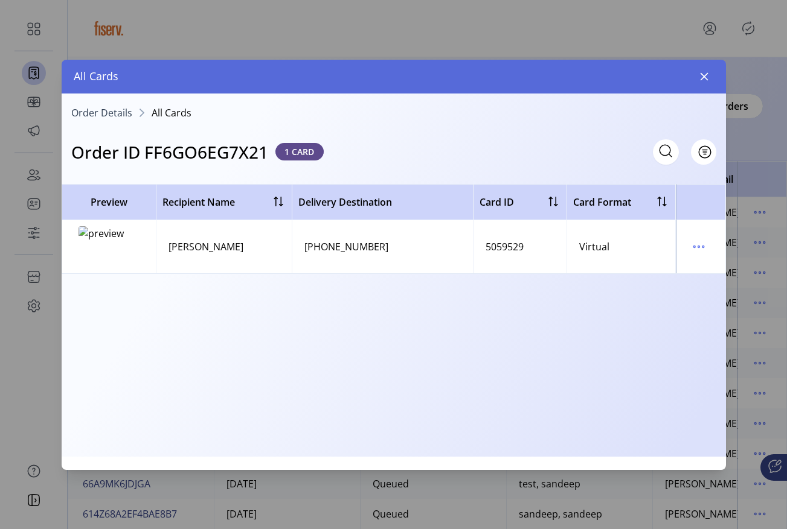
click at [120, 113] on span "Order Details" at bounding box center [101, 113] width 61 height 10
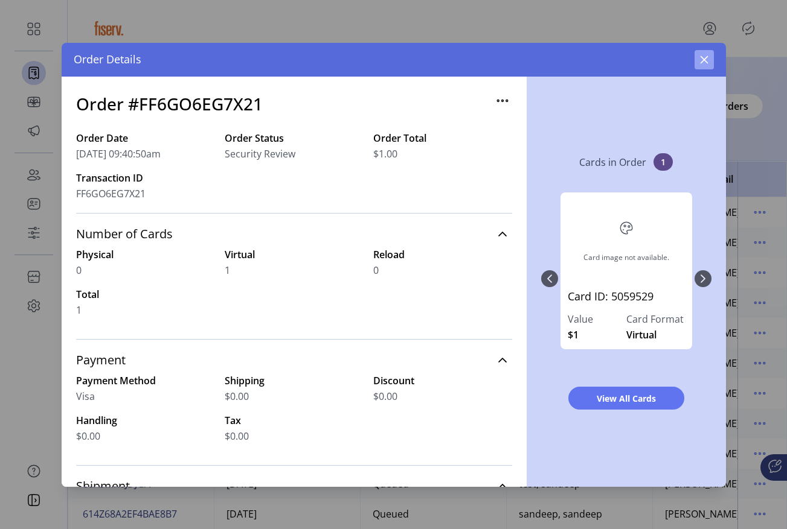
click at [709, 59] on button "button" at bounding box center [703, 59] width 19 height 19
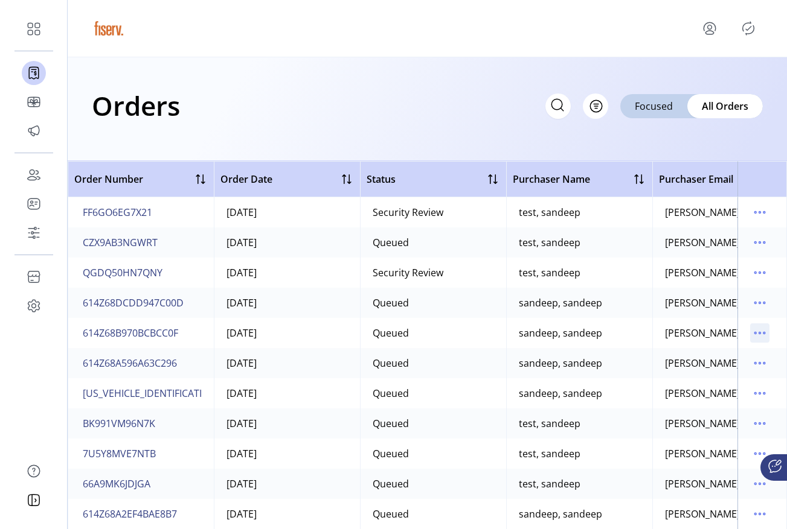
click at [754, 337] on icon "menu" at bounding box center [759, 333] width 19 height 19
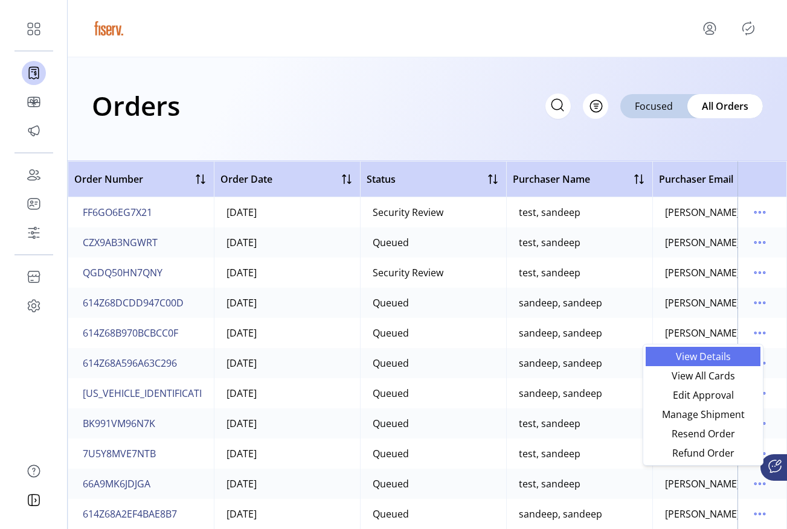
click at [713, 363] on link "View Details" at bounding box center [702, 356] width 115 height 19
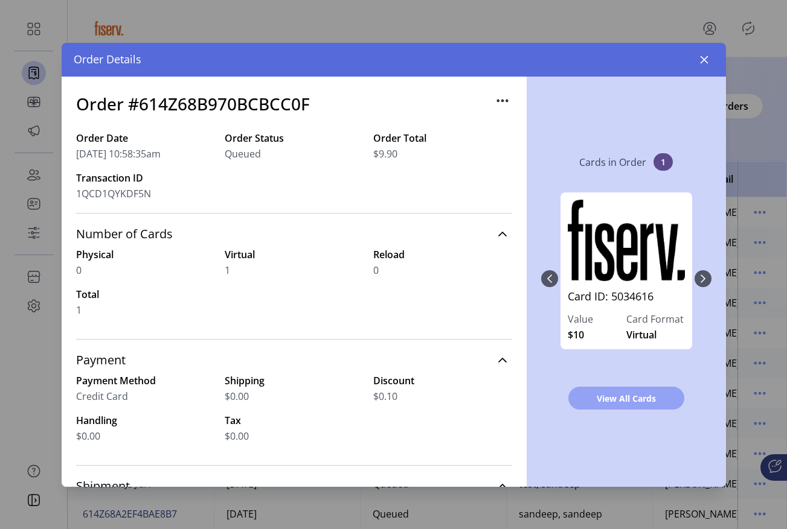
click at [616, 404] on button "View All Cards" at bounding box center [626, 398] width 116 height 23
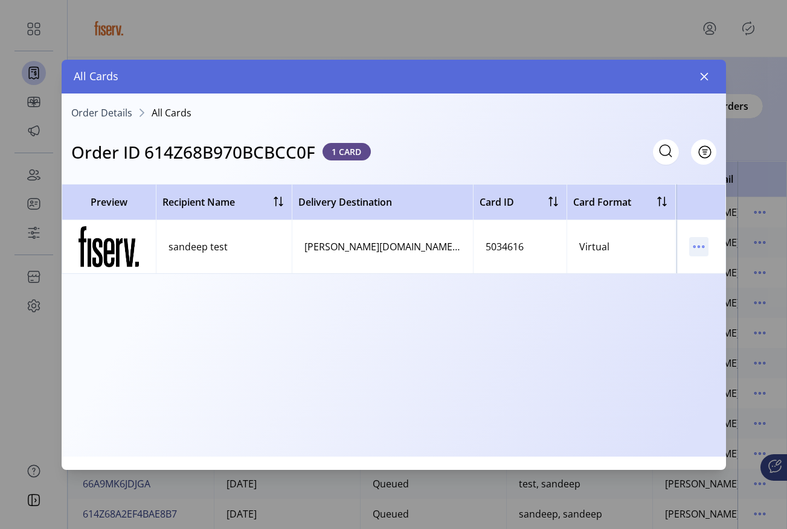
click at [691, 249] on icon "menu" at bounding box center [698, 246] width 19 height 19
click at [660, 289] on span "Resend Card" at bounding box center [648, 290] width 100 height 10
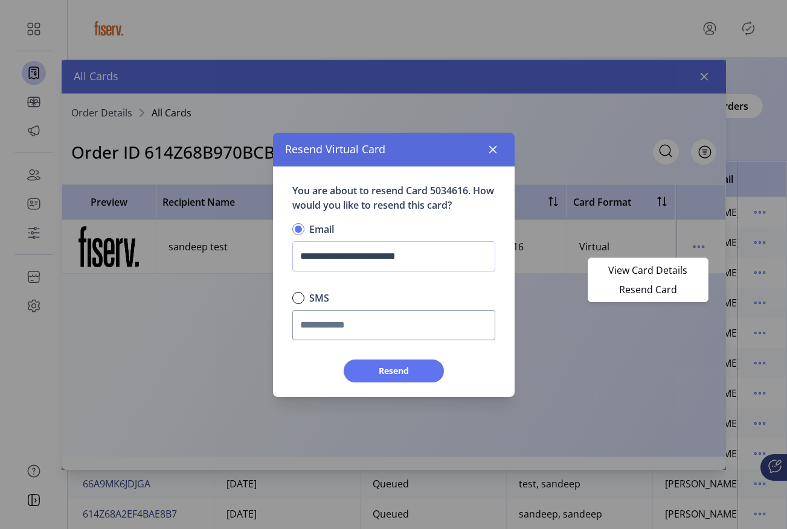
scroll to position [7, 4]
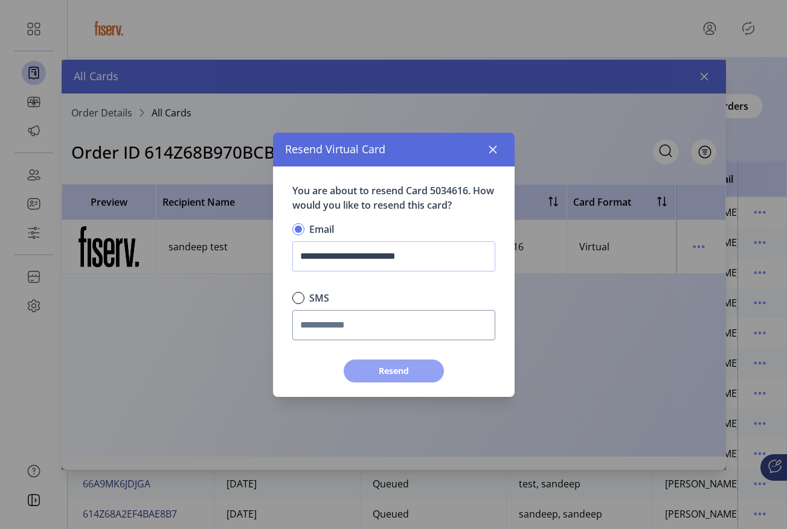
click at [407, 365] on span "Resend" at bounding box center [393, 371] width 69 height 13
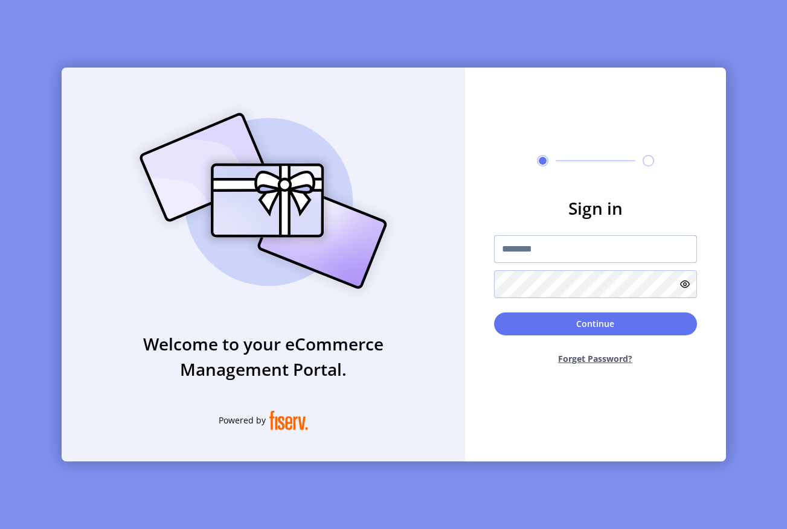
click at [592, 240] on input "text" at bounding box center [595, 249] width 203 height 28
type input "**********"
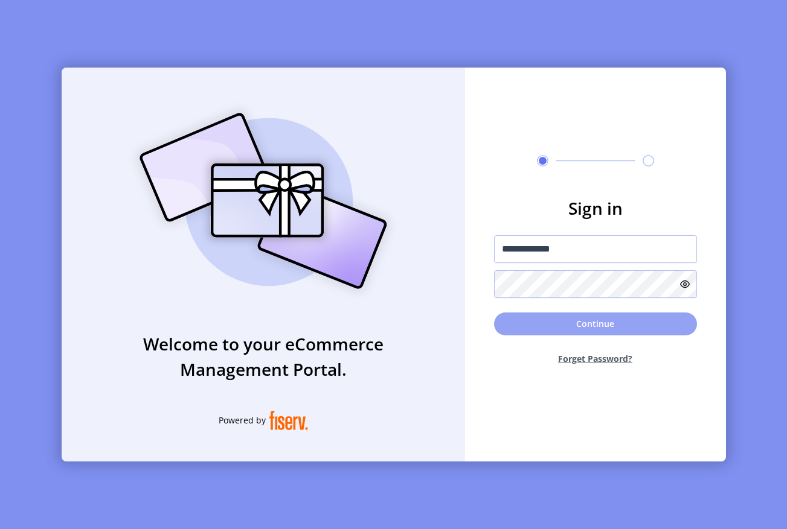
click at [533, 331] on button "Continue" at bounding box center [595, 324] width 203 height 23
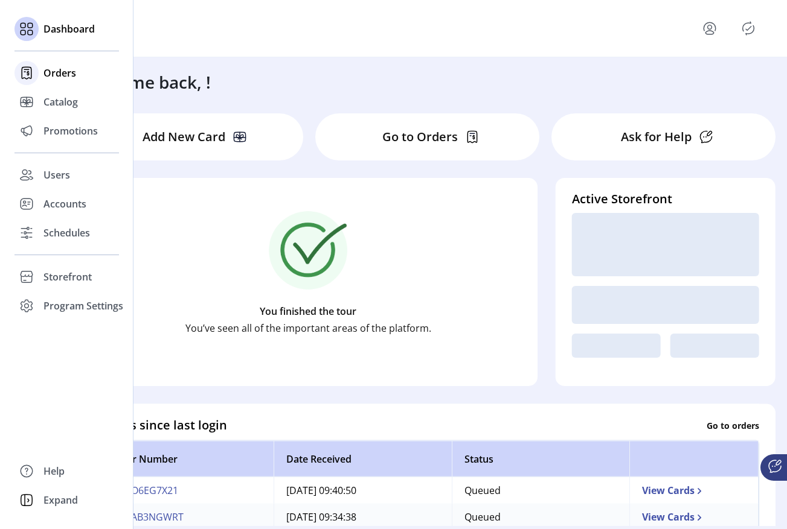
click at [31, 69] on icon at bounding box center [27, 72] width 10 height 11
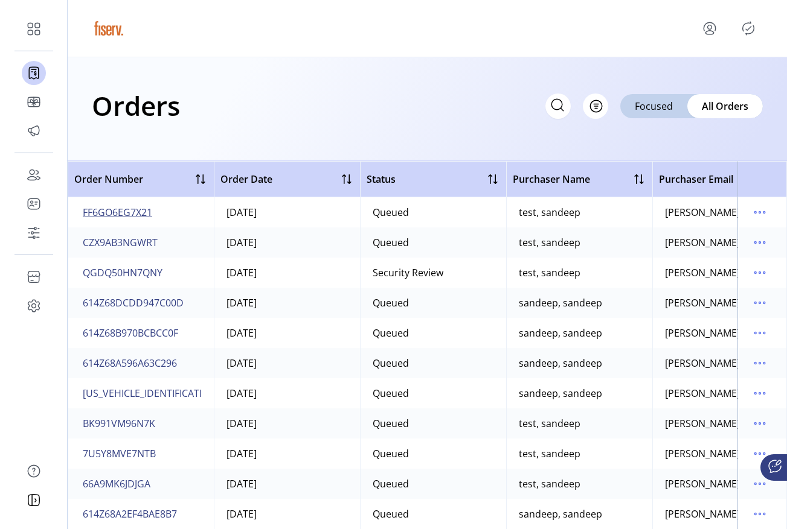
click at [129, 207] on span "FF6GO6EG7X21" at bounding box center [117, 212] width 69 height 14
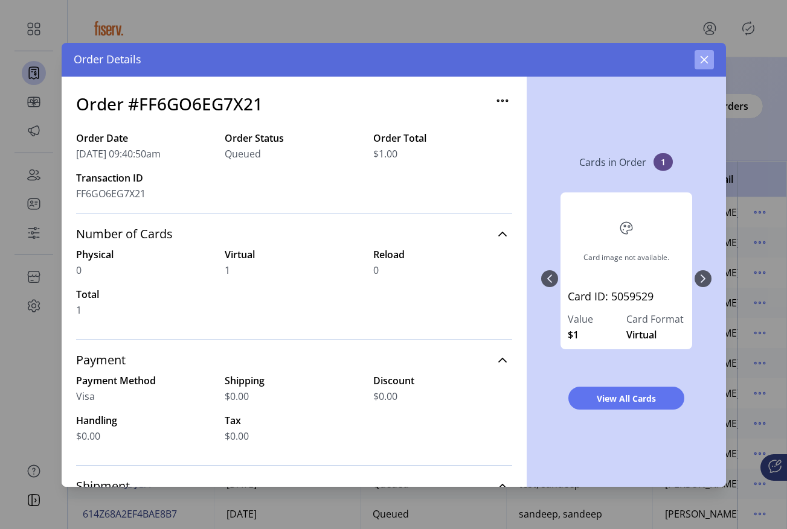
click at [710, 53] on button "button" at bounding box center [703, 59] width 19 height 19
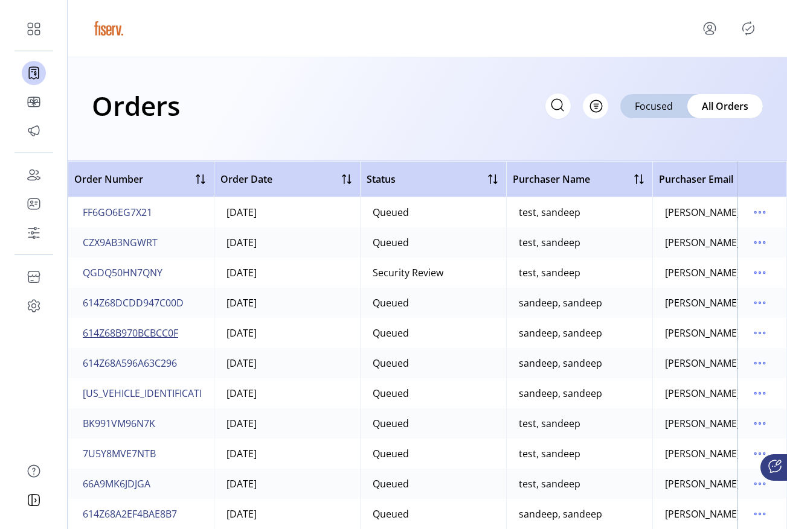
click at [151, 336] on span "614Z68B970BCBCC0F" at bounding box center [130, 333] width 95 height 14
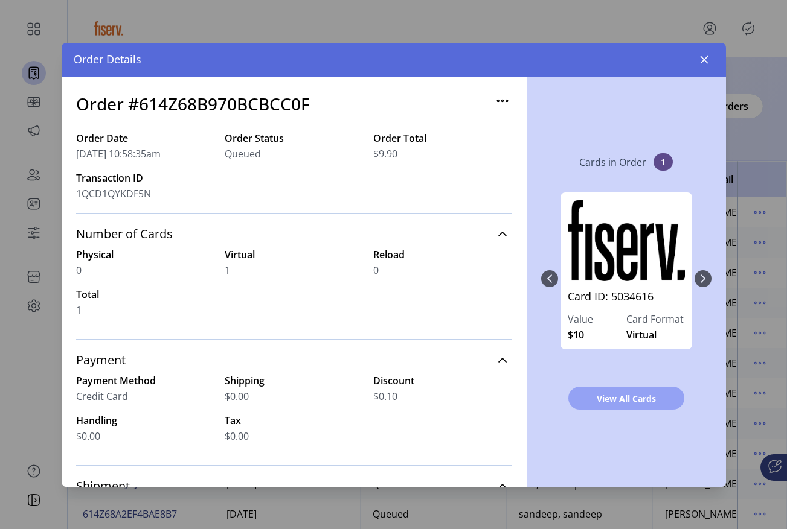
click at [602, 407] on button "View All Cards" at bounding box center [626, 398] width 116 height 23
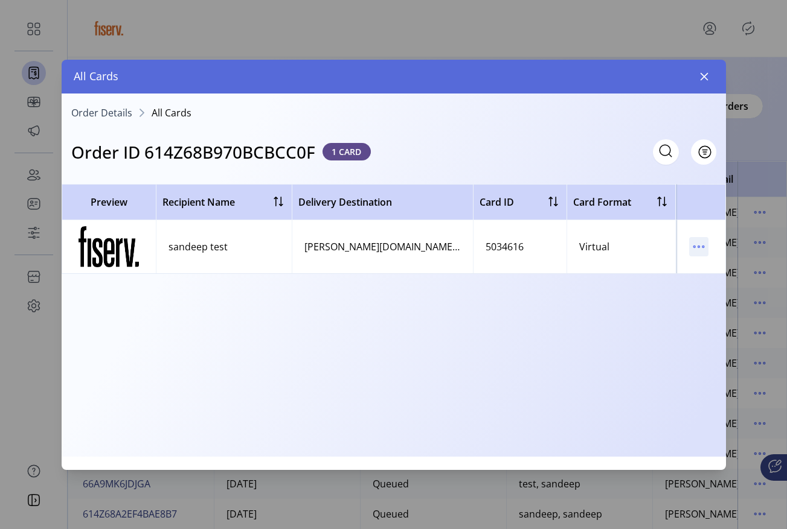
click at [701, 251] on icon "menu" at bounding box center [698, 246] width 19 height 19
click at [675, 287] on span "Resend Card" at bounding box center [648, 290] width 100 height 10
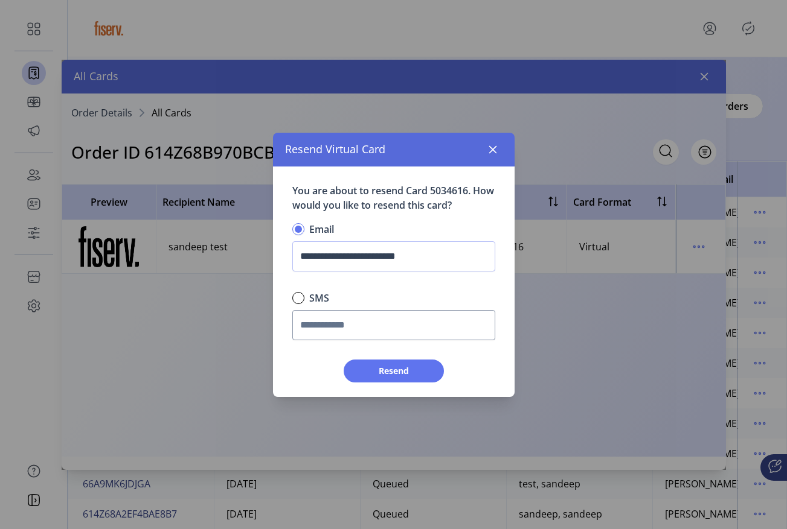
scroll to position [7, 4]
click at [400, 367] on span "Resend" at bounding box center [393, 371] width 69 height 13
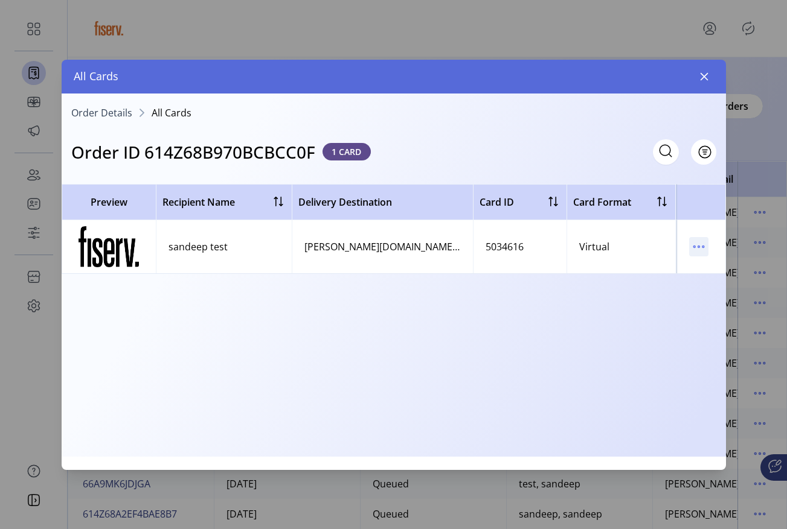
click at [698, 248] on icon "menu" at bounding box center [698, 246] width 19 height 19
click at [698, 249] on icon "menu" at bounding box center [698, 246] width 19 height 19
click at [678, 269] on span "View Card Details" at bounding box center [648, 271] width 100 height 10
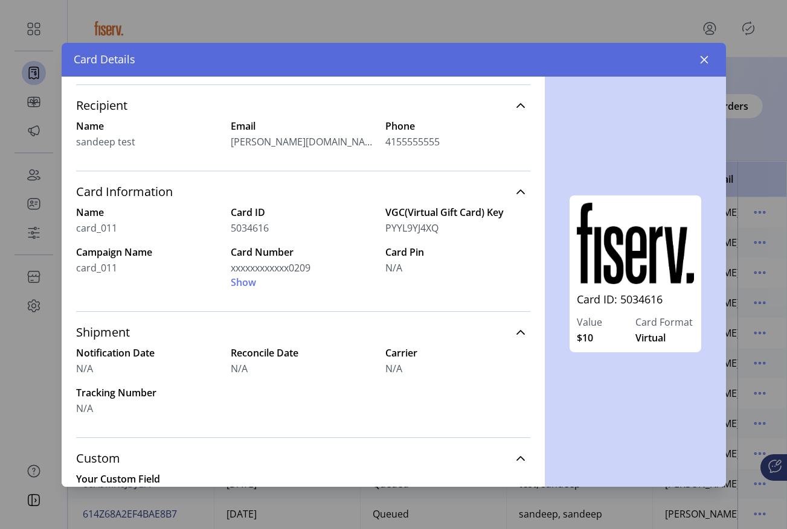
scroll to position [54, 0]
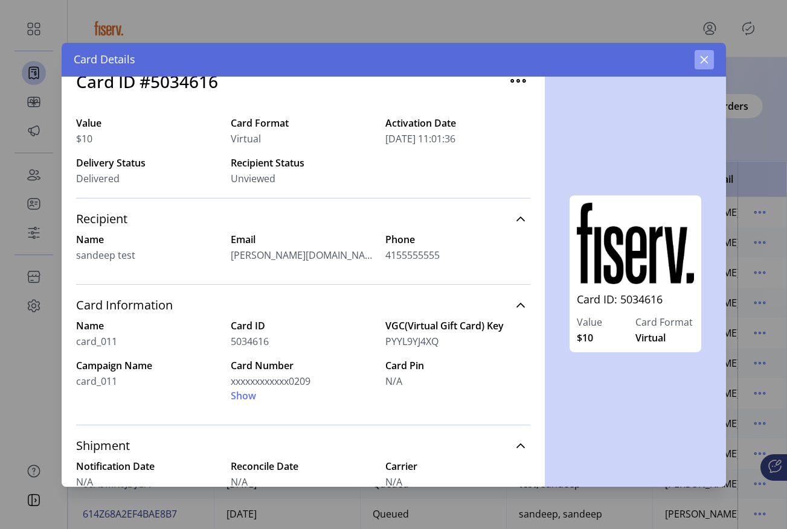
click at [703, 65] on button "button" at bounding box center [703, 59] width 19 height 19
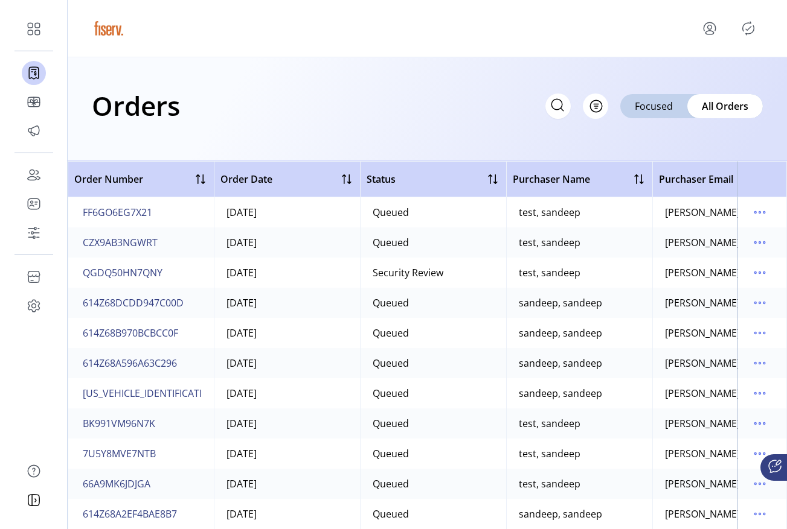
click at [709, 32] on icon "menu" at bounding box center [709, 28] width 19 height 19
click at [686, 76] on span "Sign Out" at bounding box center [685, 81] width 91 height 10
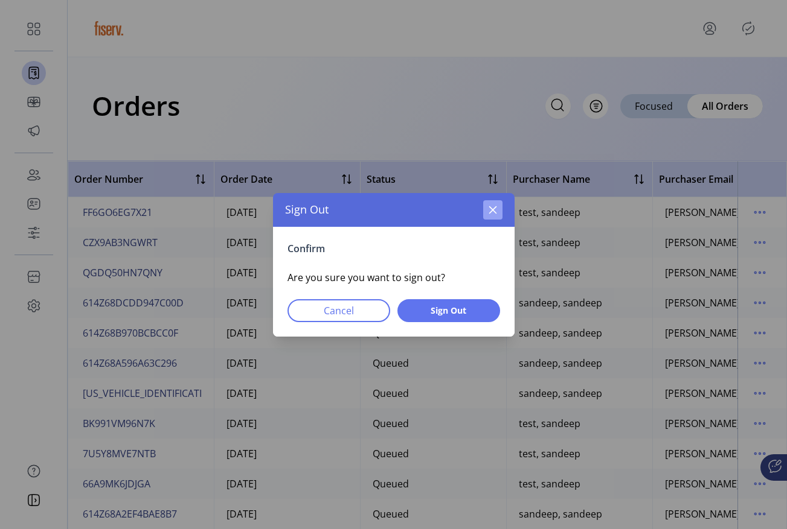
click at [494, 212] on icon "button" at bounding box center [492, 210] width 8 height 8
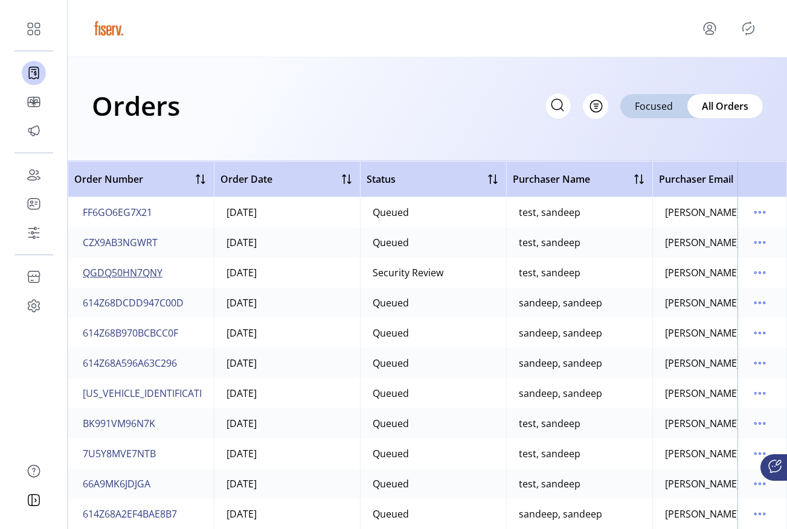
click at [119, 273] on span "QGDQ50HN7QNY" at bounding box center [123, 273] width 80 height 14
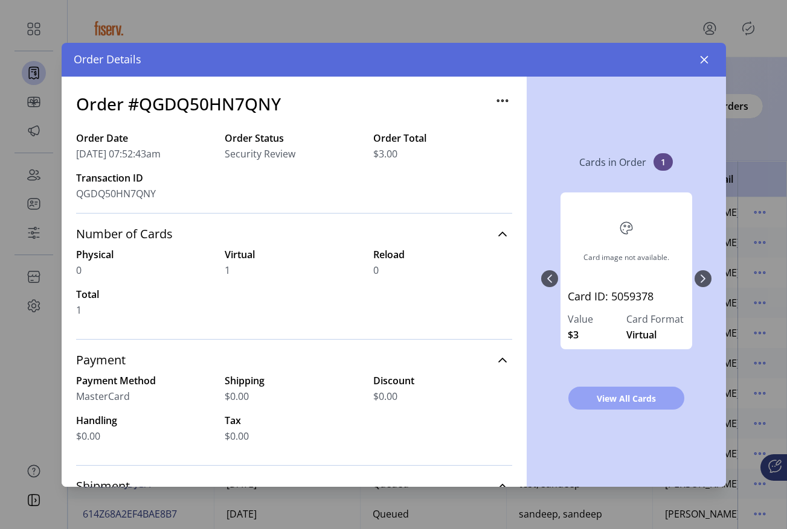
click at [635, 404] on span "View All Cards" at bounding box center [626, 398] width 85 height 13
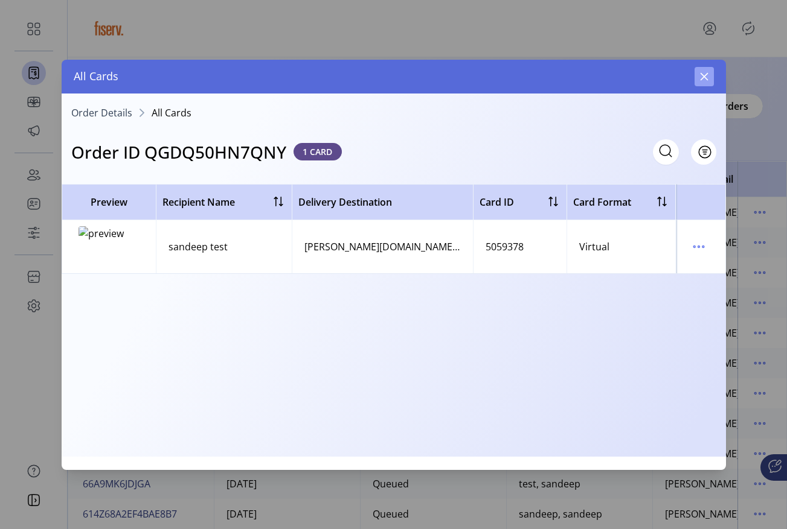
click at [705, 70] on button "button" at bounding box center [703, 76] width 19 height 19
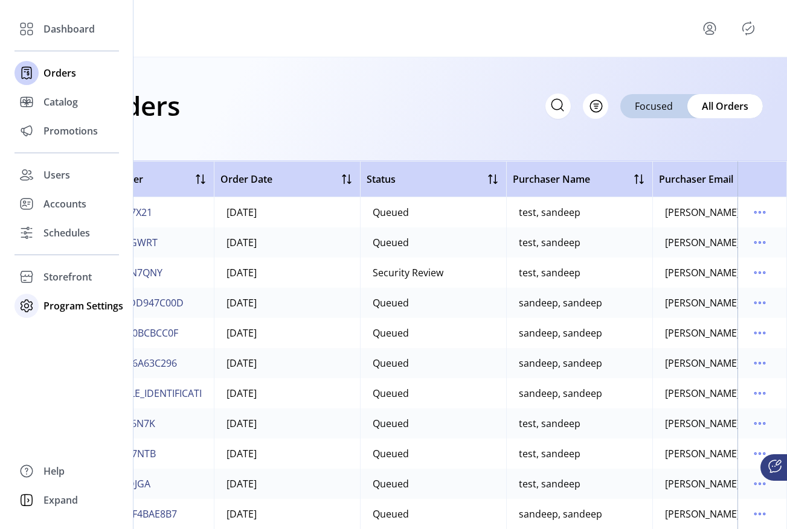
click at [43, 301] on span "Program Settings" at bounding box center [83, 306] width 80 height 14
click at [68, 323] on span "Templates" at bounding box center [67, 330] width 48 height 14
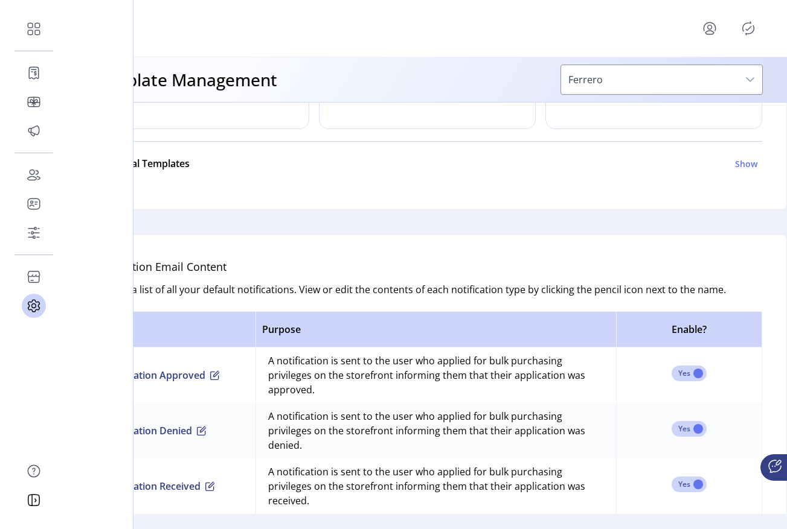
scroll to position [590, 0]
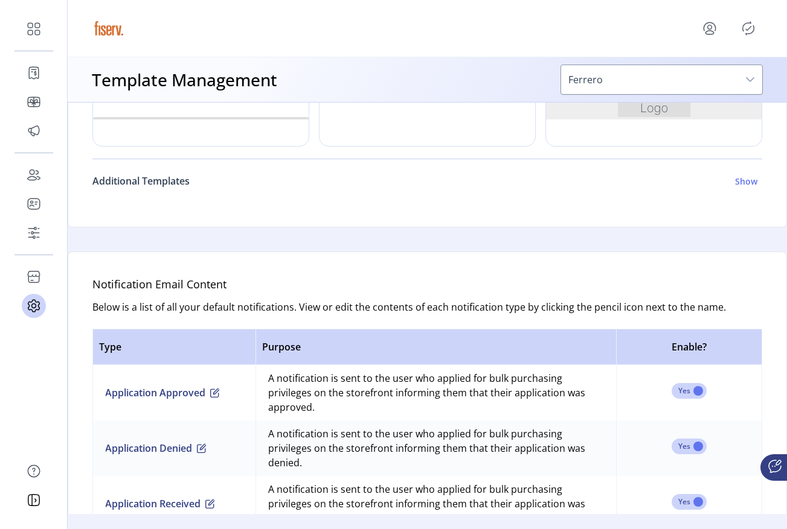
click at [175, 181] on h6 "Additional Templates" at bounding box center [140, 181] width 97 height 14
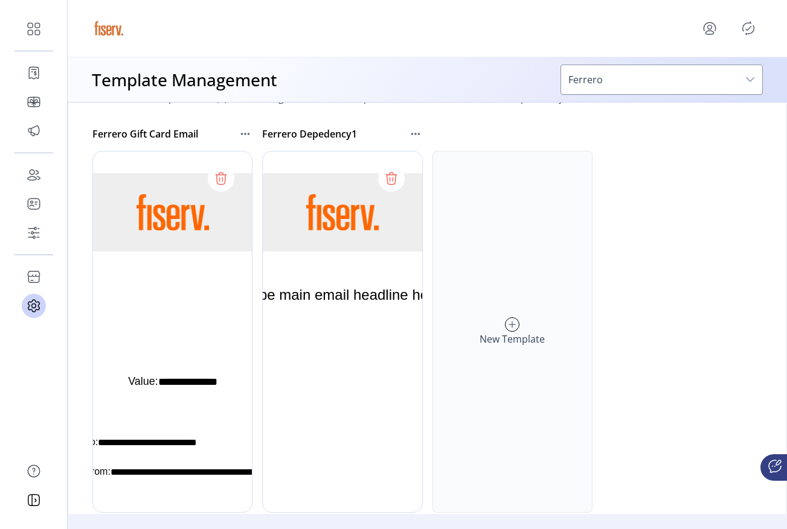
scroll to position [733, 0]
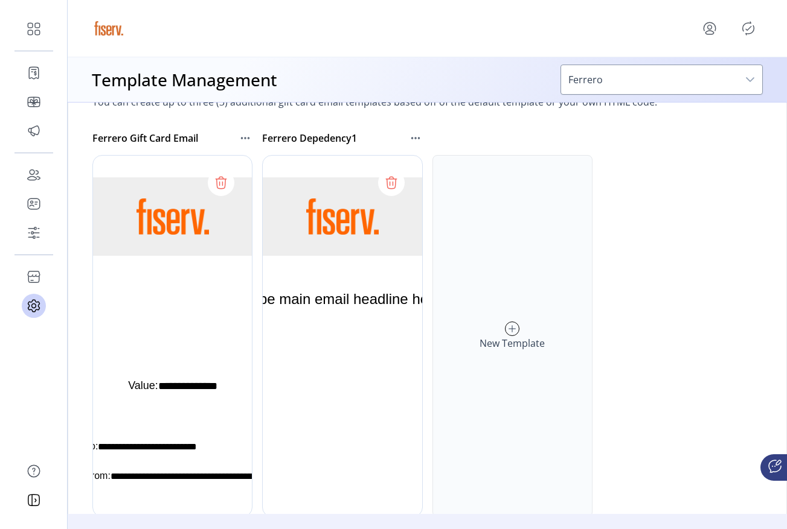
click at [244, 138] on icon at bounding box center [245, 138] width 14 height 14
click at [260, 156] on span "Edit Template" at bounding box center [297, 160] width 100 height 10
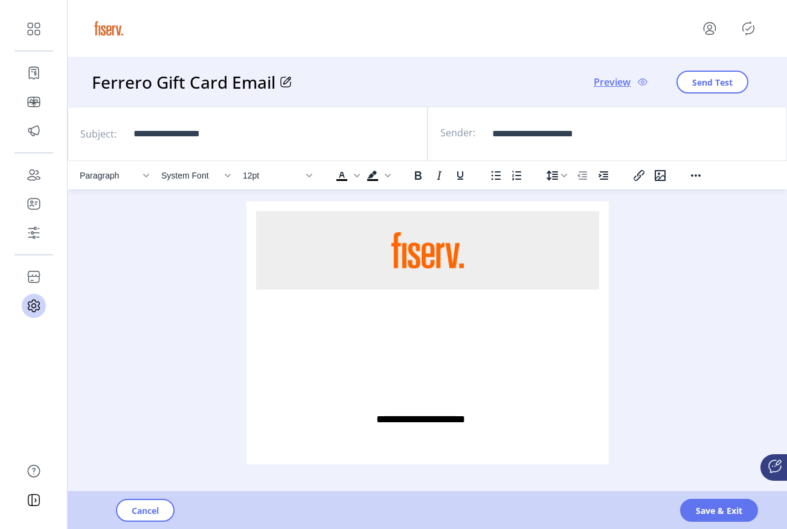
click at [160, 523] on div "Cancel Save & Exit" at bounding box center [461, 510] width 787 height 37
click at [165, 503] on button "Cancel" at bounding box center [145, 510] width 59 height 23
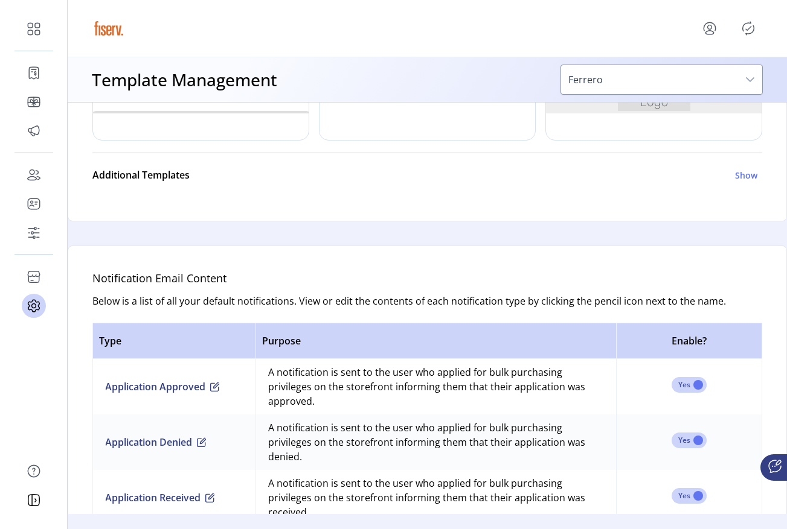
scroll to position [616, 0]
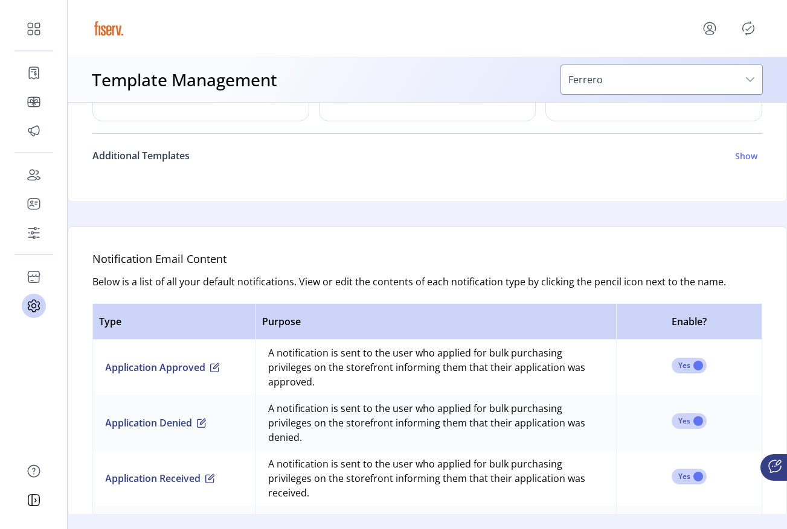
click at [180, 155] on h6 "Additional Templates" at bounding box center [140, 155] width 97 height 14
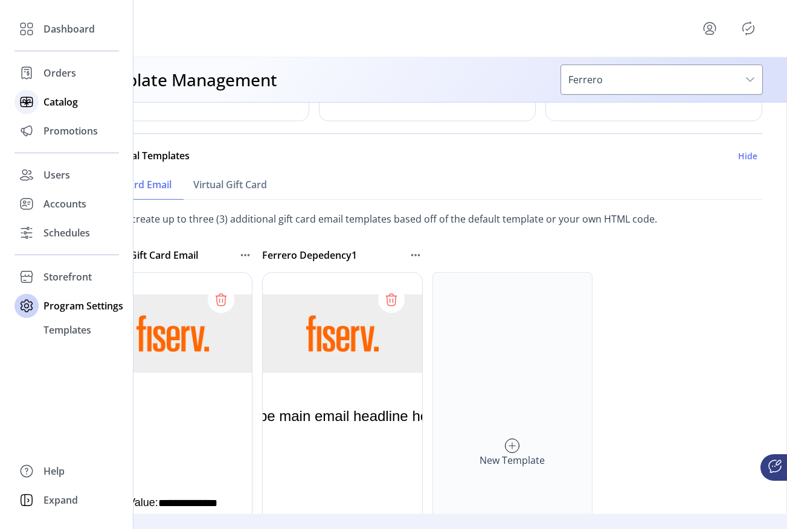
click at [28, 103] on icon at bounding box center [26, 103] width 11 height 0
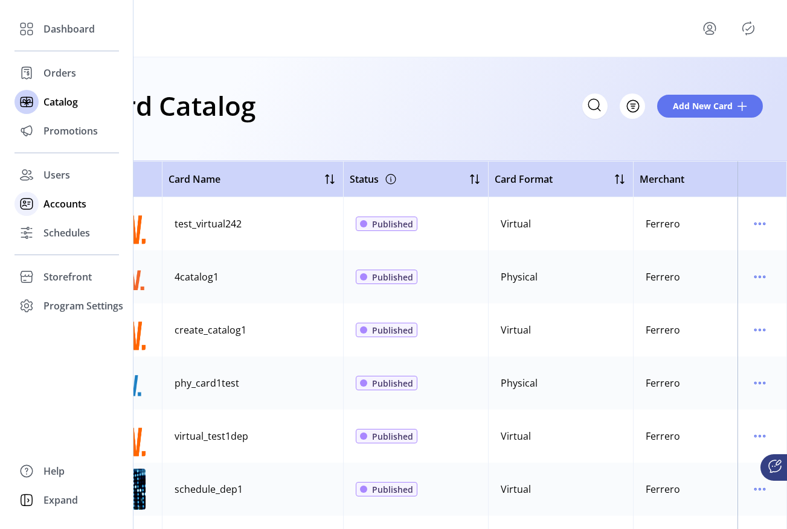
click at [36, 206] on icon at bounding box center [26, 203] width 19 height 19
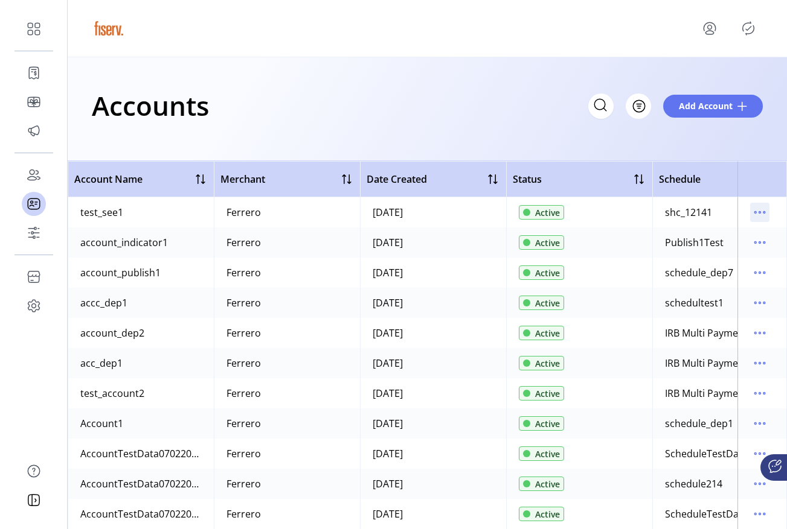
click at [750, 209] on icon "menu" at bounding box center [759, 212] width 19 height 19
click at [576, 147] on div "Accounts Filter Add Account" at bounding box center [427, 109] width 719 height 104
click at [750, 215] on icon "menu" at bounding box center [759, 212] width 19 height 19
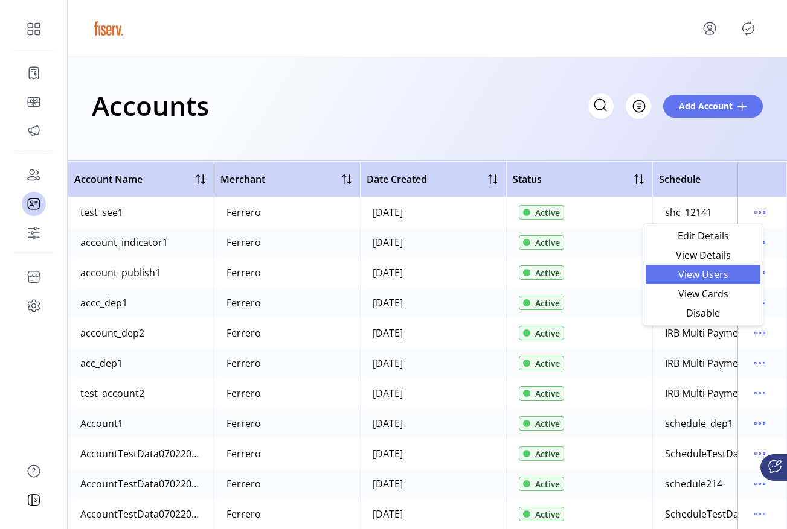
click at [709, 282] on link "View Users" at bounding box center [702, 274] width 115 height 19
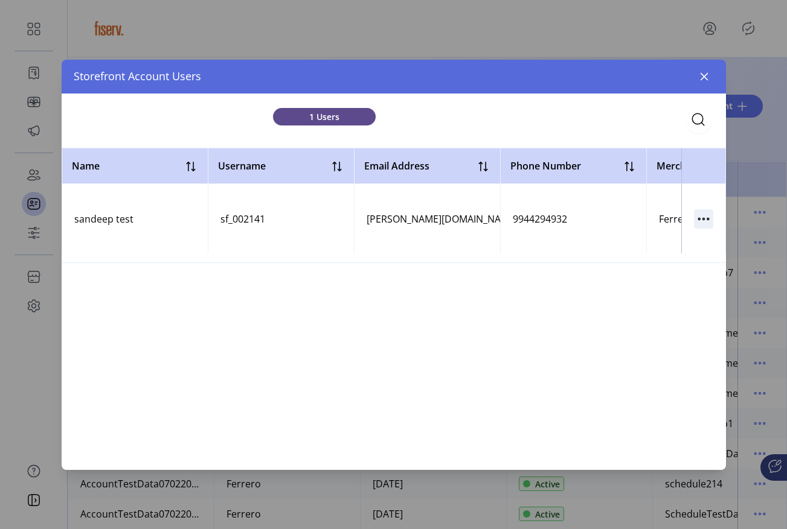
click at [707, 219] on icon "button" at bounding box center [707, 219] width 2 height 2
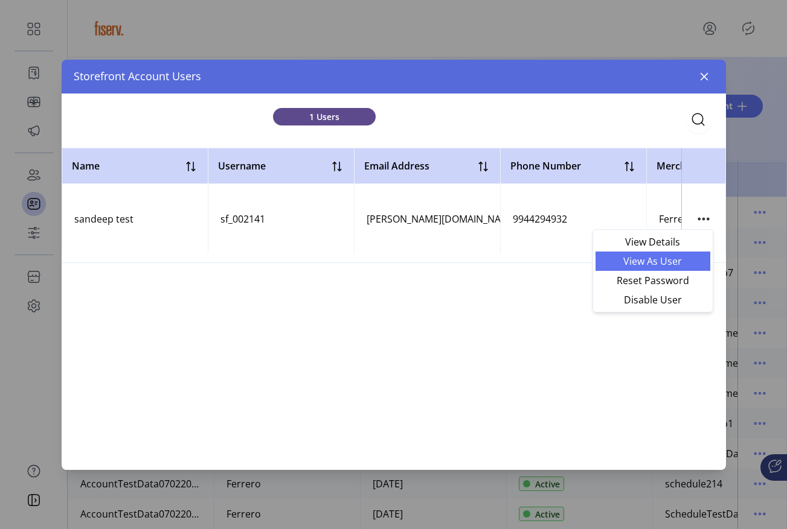
click at [664, 268] on link "View As User" at bounding box center [652, 261] width 115 height 19
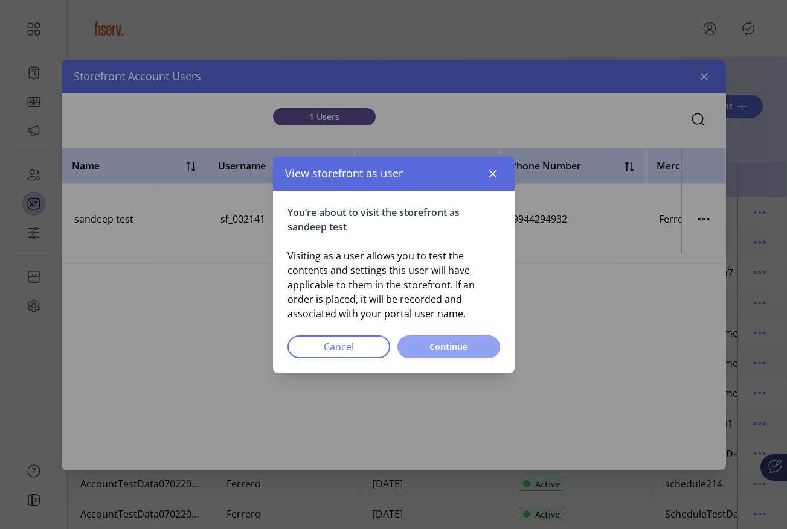
click at [463, 345] on span "Continue" at bounding box center [448, 346] width 71 height 13
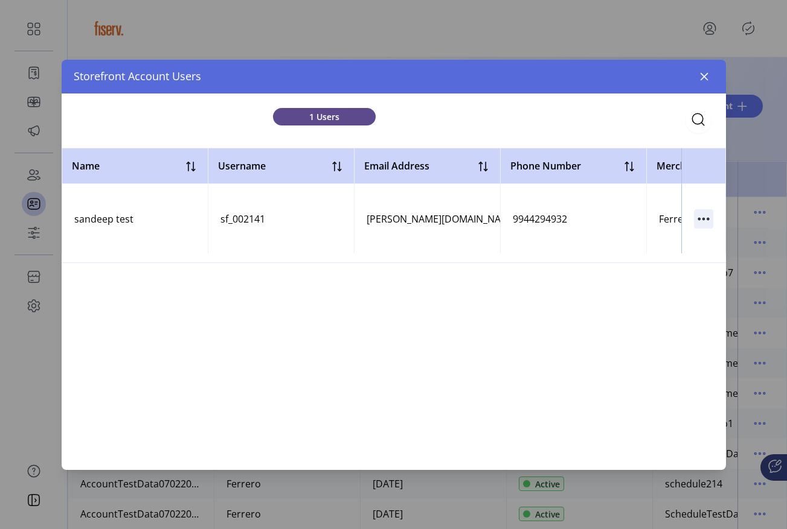
click at [701, 219] on icon "button" at bounding box center [703, 218] width 19 height 19
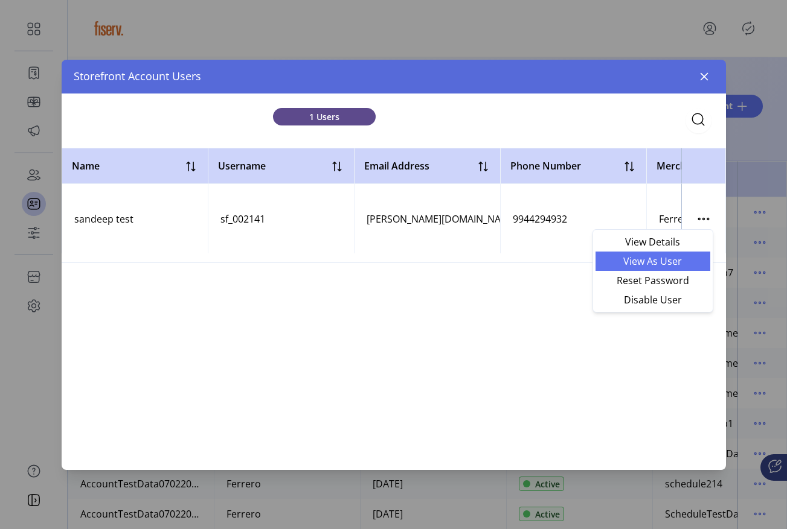
click at [676, 265] on span "View As User" at bounding box center [652, 262] width 100 height 10
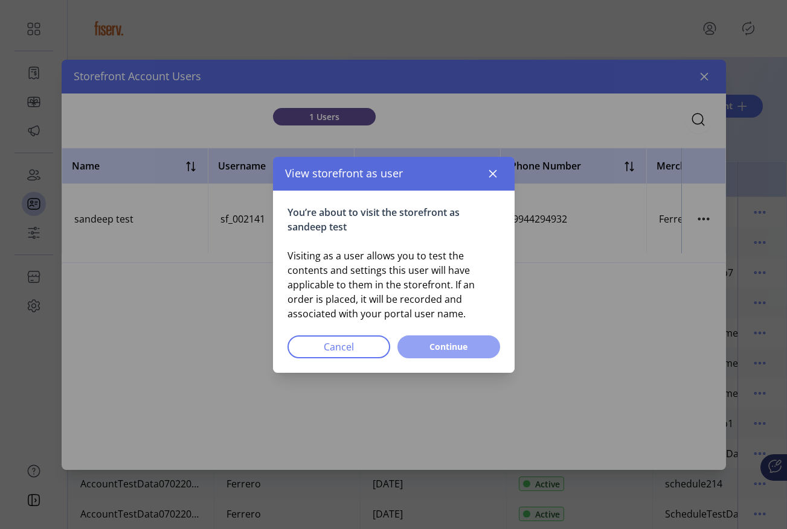
click at [467, 340] on button "Continue" at bounding box center [448, 347] width 103 height 23
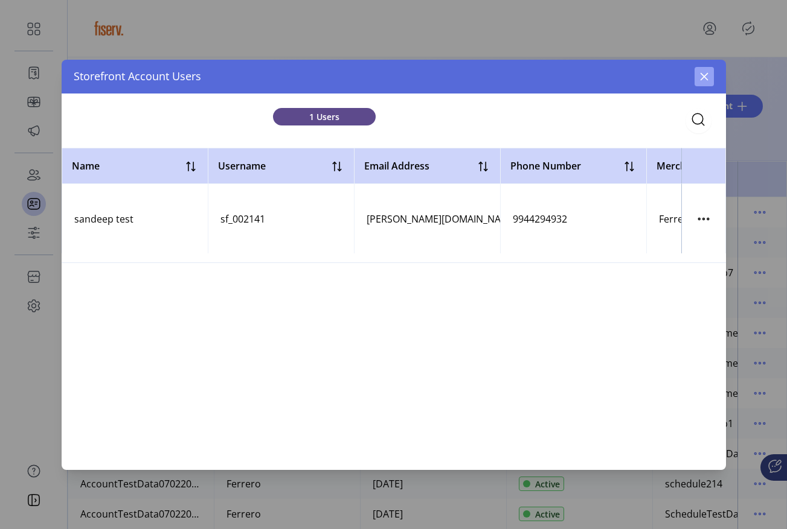
click at [702, 73] on icon "button" at bounding box center [704, 77] width 10 height 10
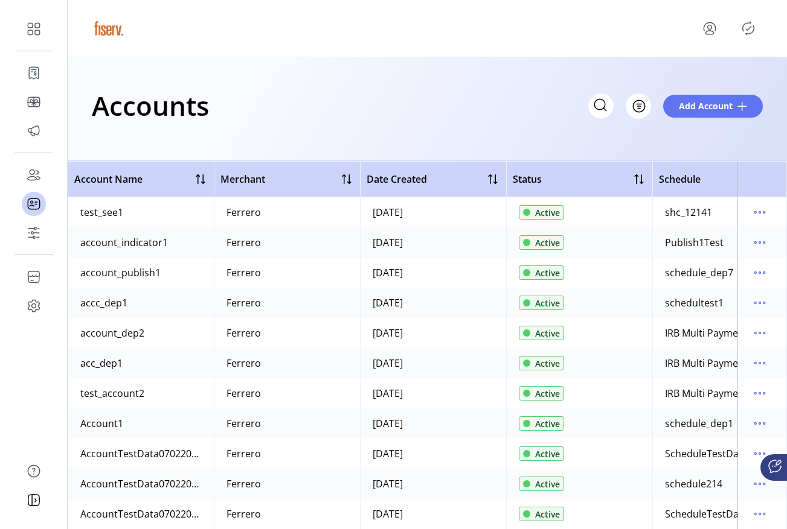
click at [539, 136] on div "Accounts Filter Add Account" at bounding box center [427, 109] width 719 height 104
click at [750, 217] on icon "menu" at bounding box center [759, 212] width 19 height 19
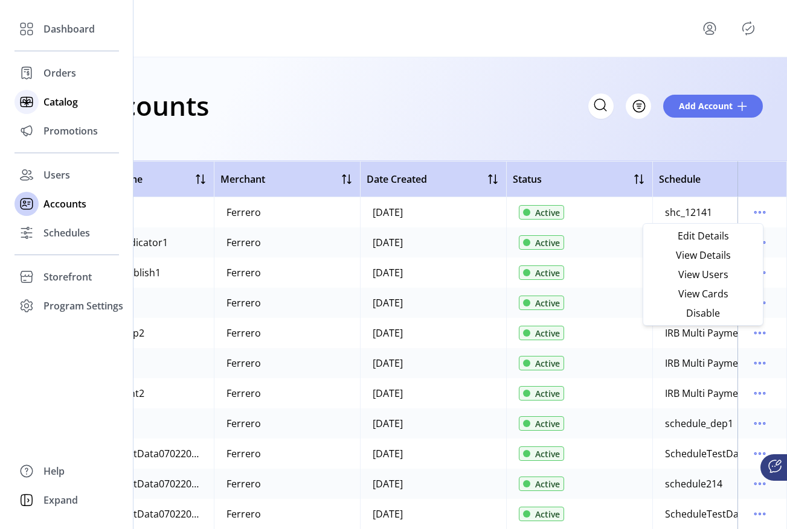
click at [46, 104] on span "Catalog" at bounding box center [60, 102] width 34 height 14
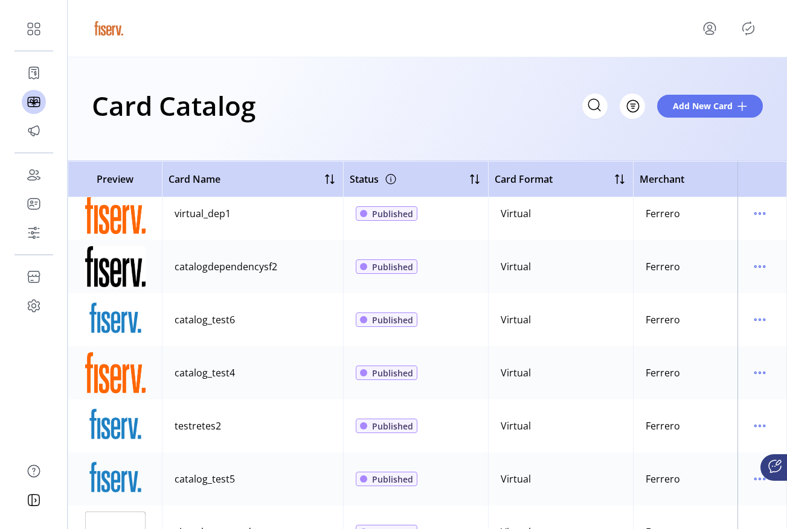
scroll to position [301, 0]
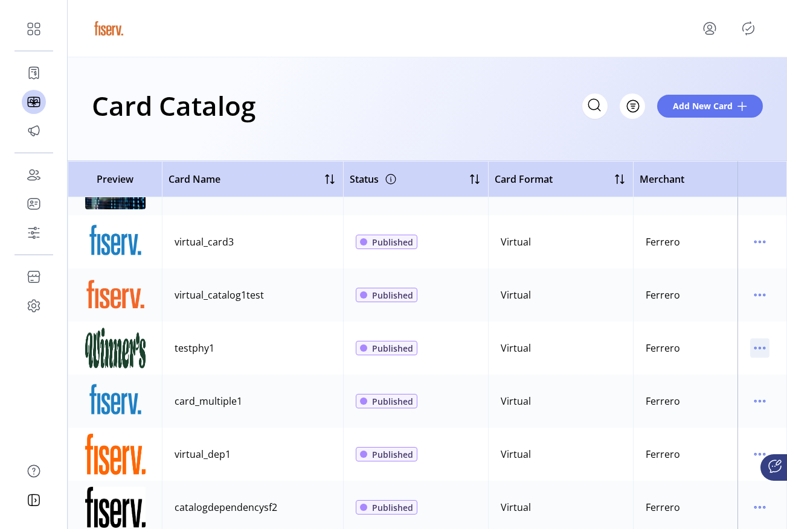
click at [755, 351] on icon "menu" at bounding box center [759, 348] width 19 height 19
click at [692, 386] on span "Edit Details" at bounding box center [703, 391] width 100 height 10
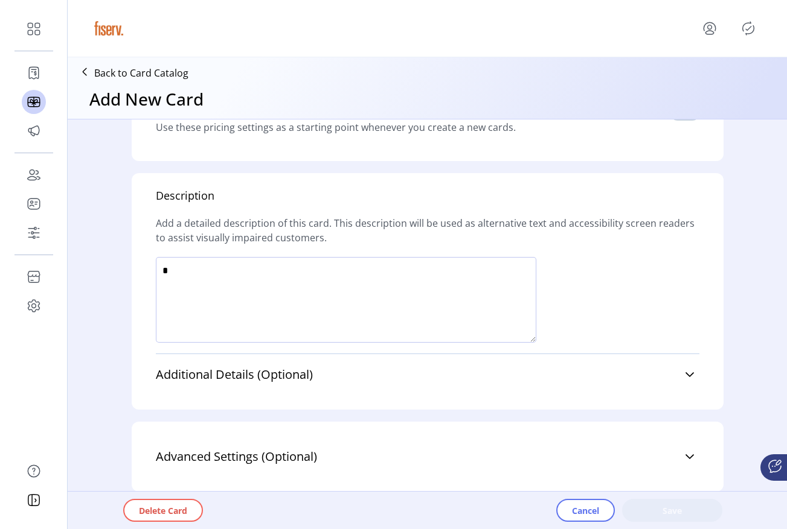
type textarea "*****"
type input "*"
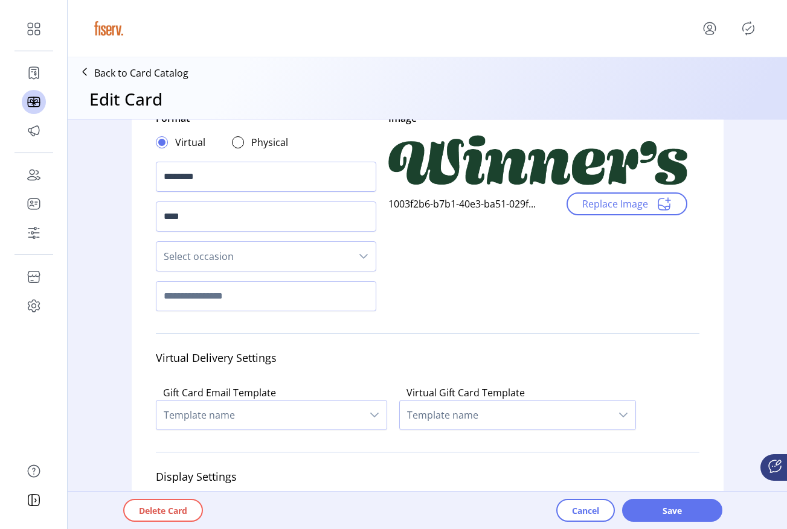
scroll to position [66, 0]
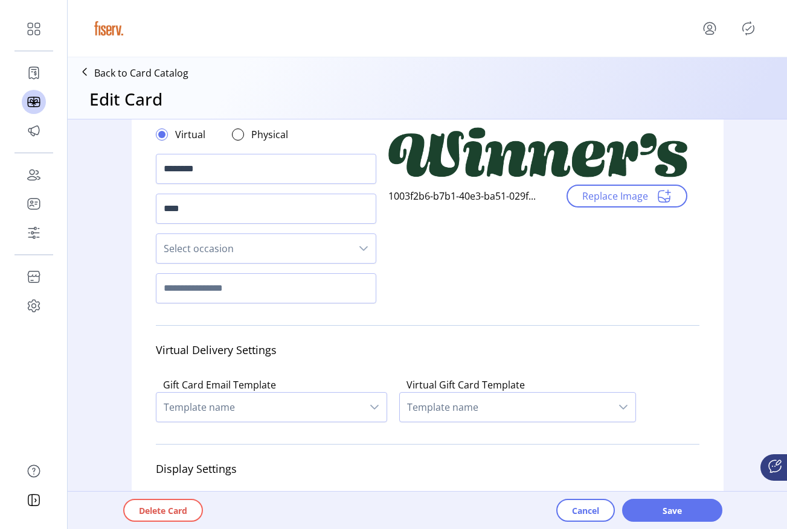
click at [306, 403] on span "Template name" at bounding box center [259, 407] width 206 height 29
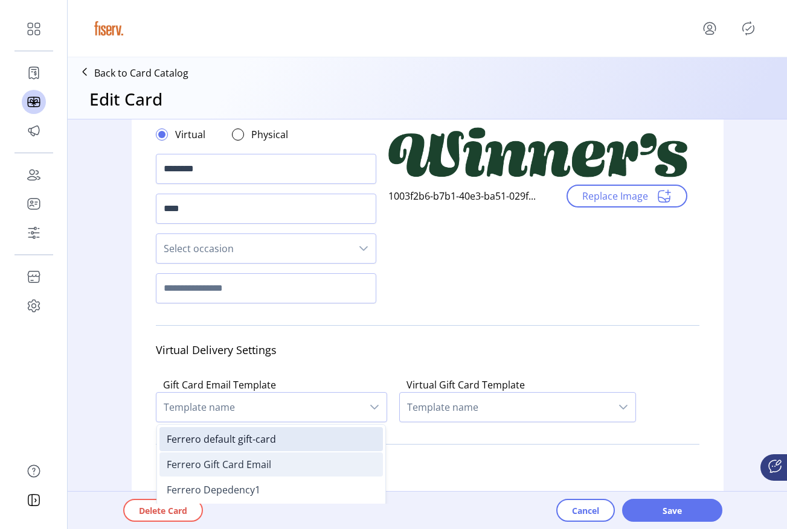
click at [265, 462] on span "Ferrero Gift Card Email" at bounding box center [219, 464] width 104 height 13
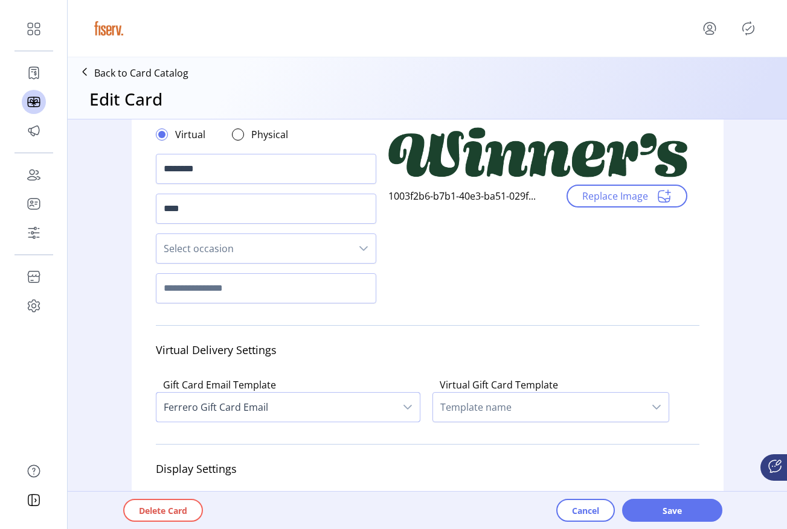
click at [502, 398] on span "Template name" at bounding box center [538, 407] width 211 height 29
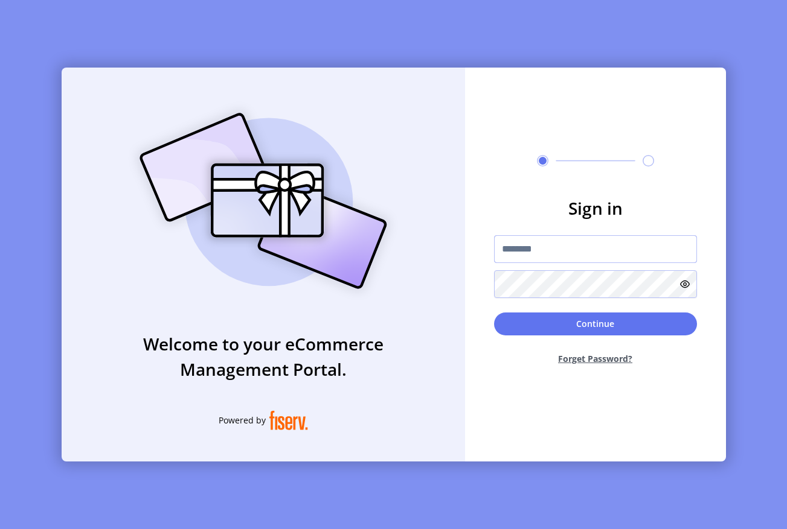
click at [537, 247] on input "text" at bounding box center [595, 249] width 203 height 28
type input "**********"
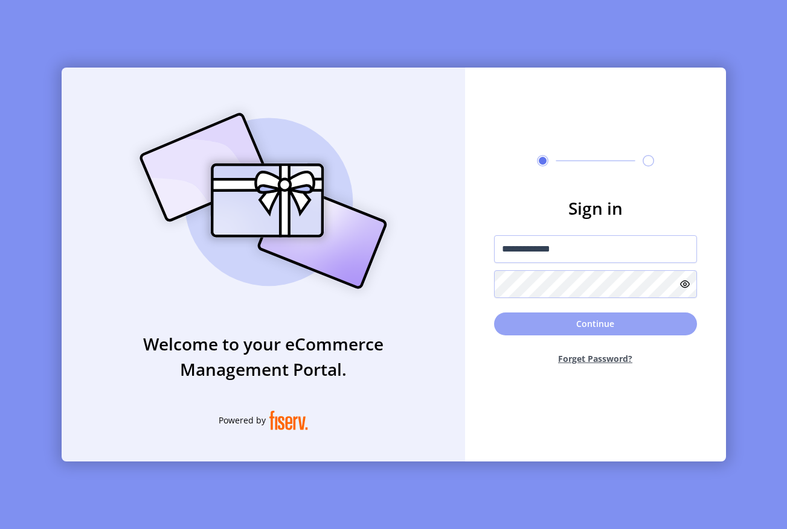
click at [523, 329] on button "Continue" at bounding box center [595, 324] width 203 height 23
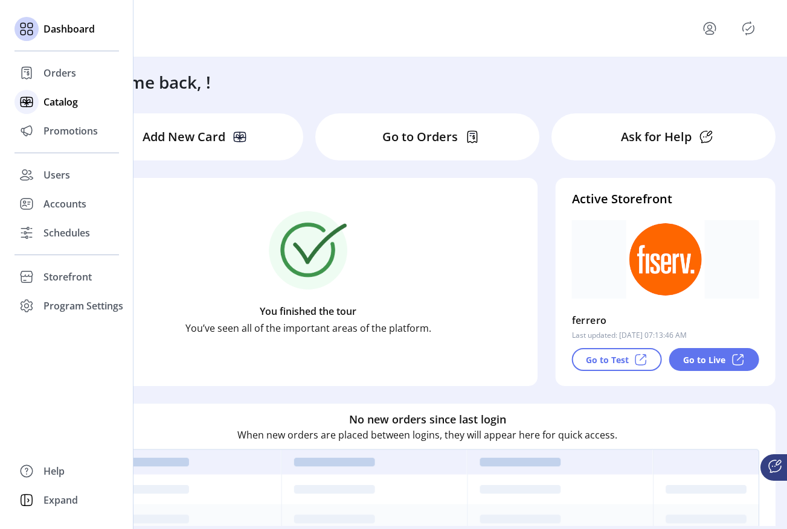
click at [32, 107] on icon at bounding box center [26, 101] width 19 height 19
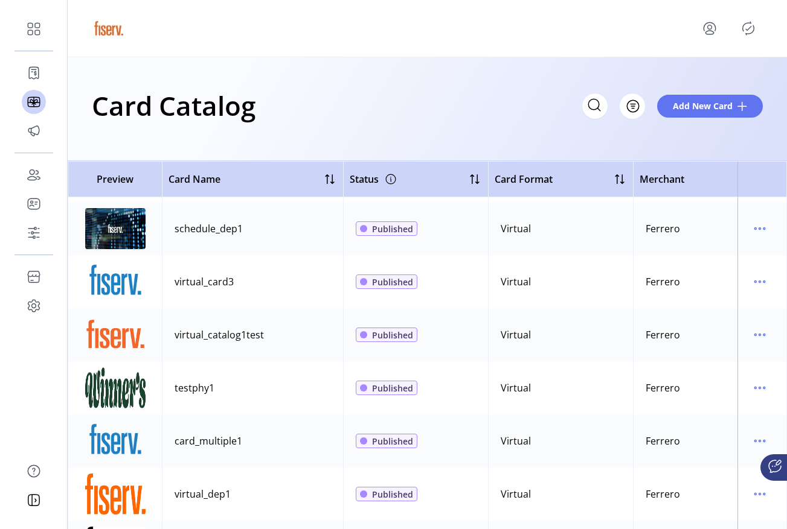
scroll to position [267, 0]
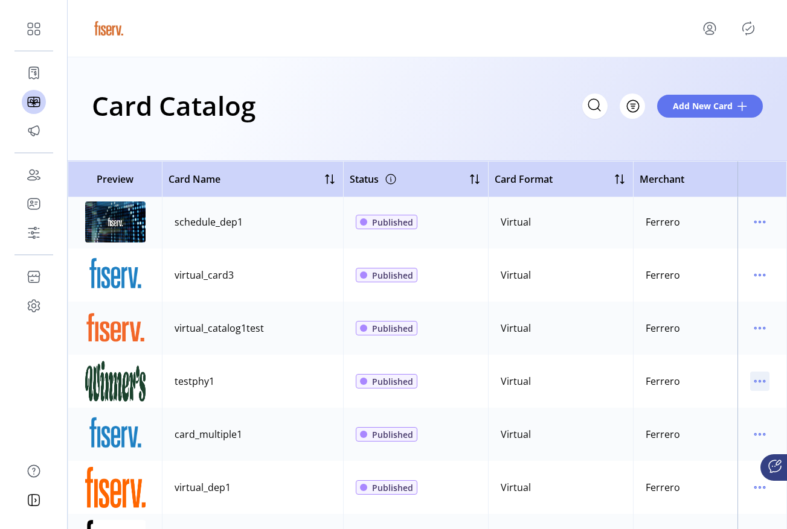
click at [752, 386] on icon "menu" at bounding box center [759, 381] width 19 height 19
click at [698, 423] on span "Edit Details" at bounding box center [703, 425] width 100 height 10
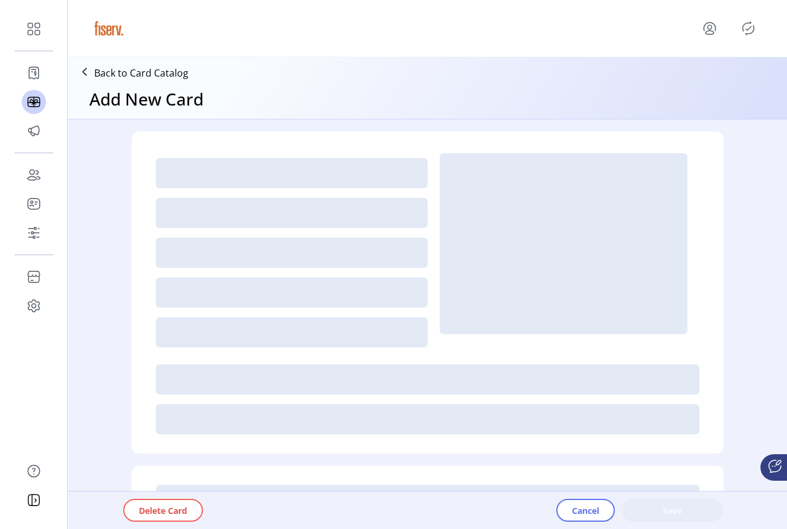
type textarea "*****"
type input "*"
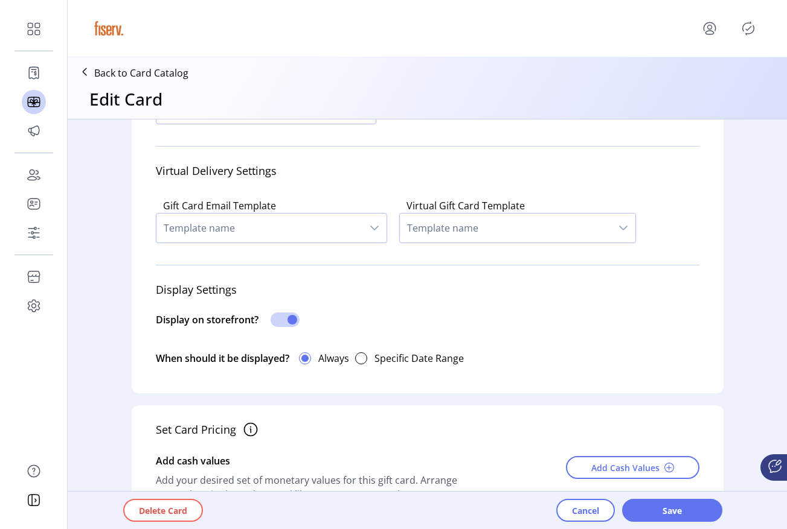
scroll to position [243, 0]
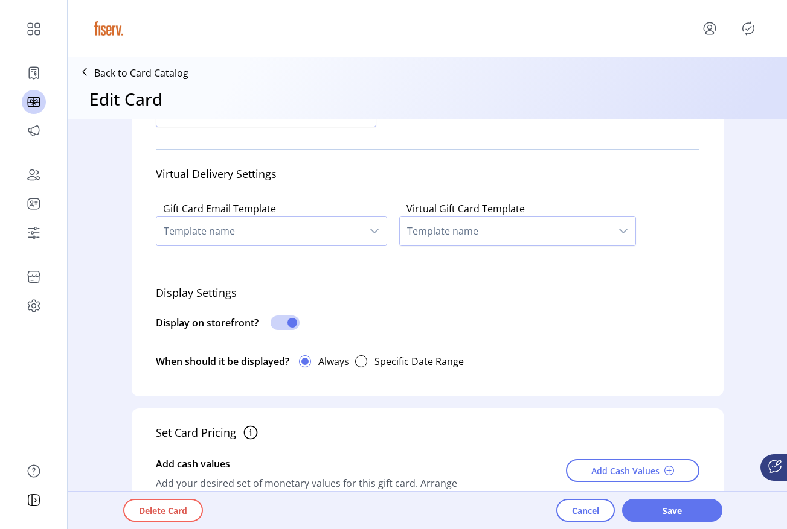
click at [317, 228] on span "Template name" at bounding box center [259, 231] width 206 height 29
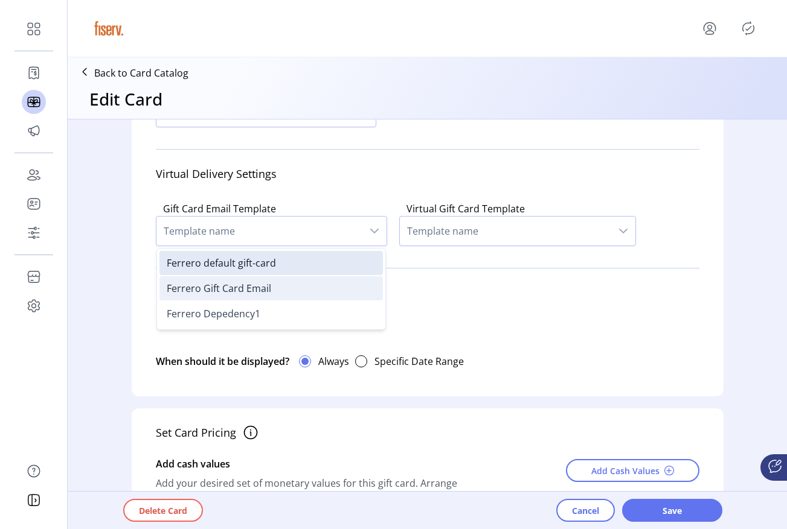
click at [266, 284] on li "Ferrero Gift Card Email" at bounding box center [270, 288] width 223 height 24
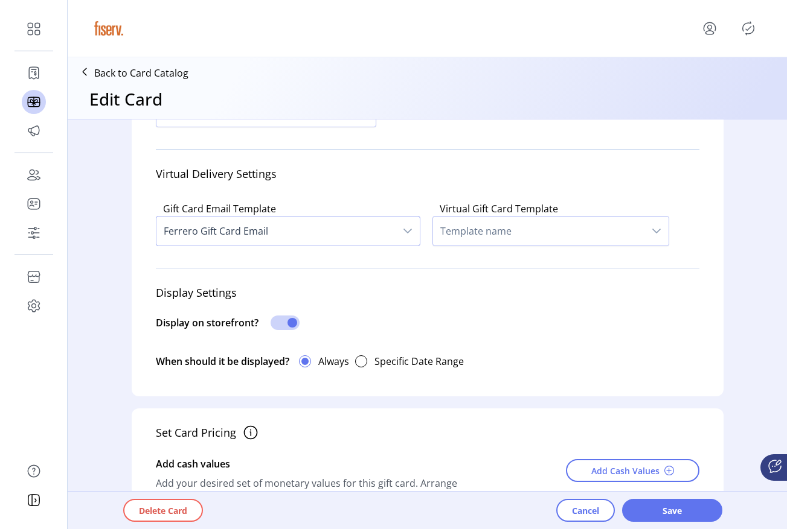
click at [485, 232] on span "Template name" at bounding box center [538, 231] width 211 height 29
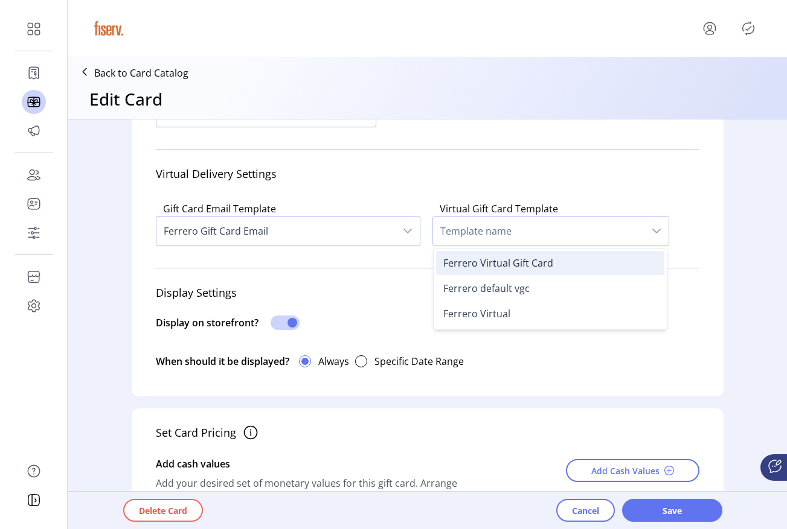
click at [488, 258] on span "Ferrero Virtual Gift Card" at bounding box center [498, 263] width 110 height 13
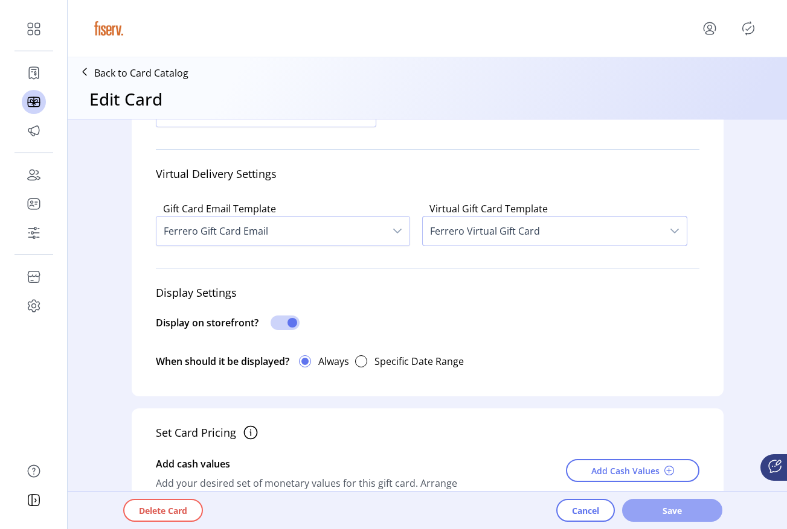
click at [690, 506] on span "Save" at bounding box center [671, 511] width 69 height 13
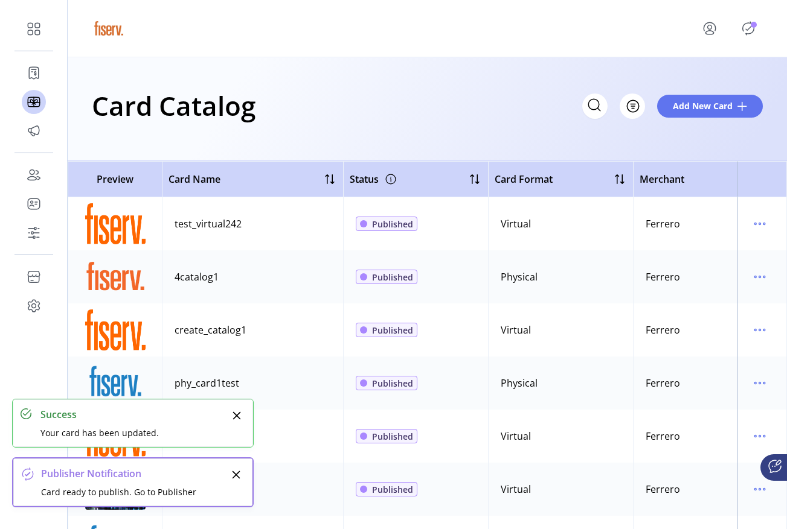
click at [747, 30] on icon "Publisher Panel" at bounding box center [747, 29] width 5 height 4
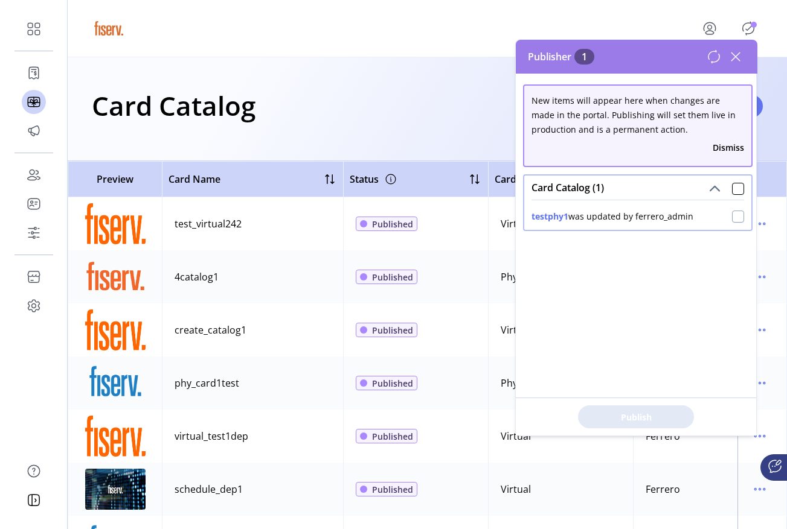
click at [732, 222] on div at bounding box center [738, 217] width 12 height 12
click at [632, 415] on span "Publish 1 Items" at bounding box center [635, 417] width 85 height 13
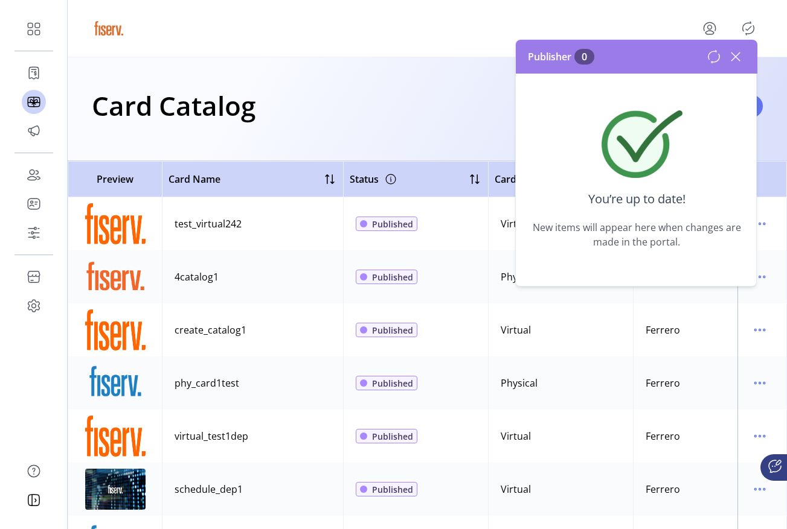
click at [733, 57] on icon at bounding box center [735, 56] width 19 height 19
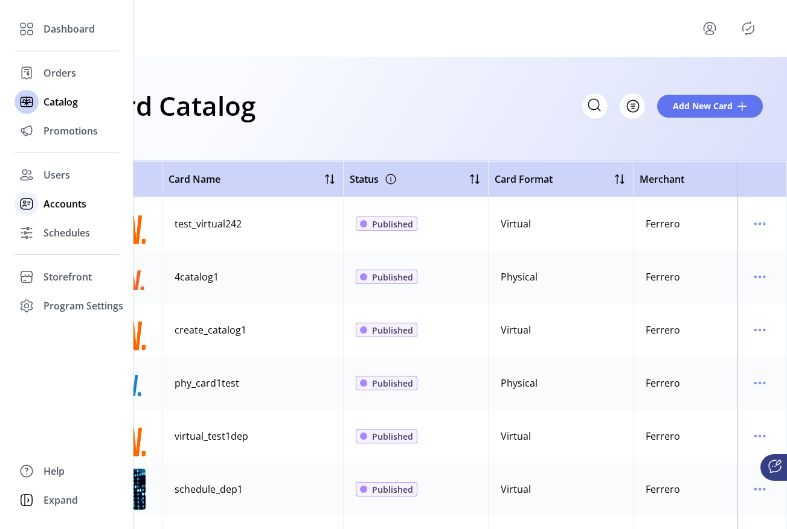
click at [58, 199] on span "Accounts" at bounding box center [64, 204] width 43 height 14
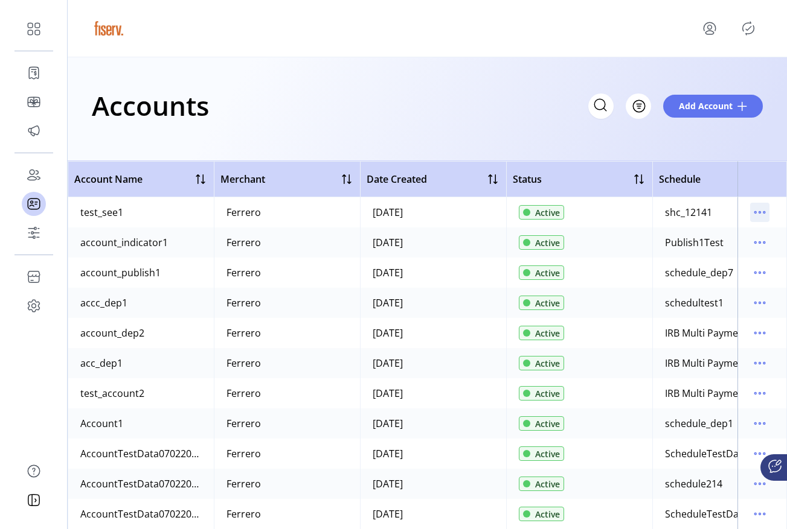
click at [754, 210] on icon "menu" at bounding box center [759, 212] width 19 height 19
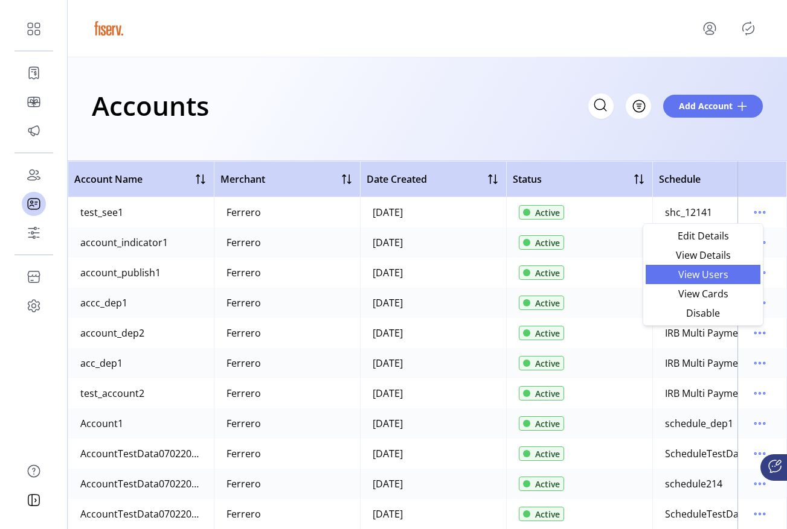
click at [713, 273] on span "View Users" at bounding box center [703, 275] width 100 height 10
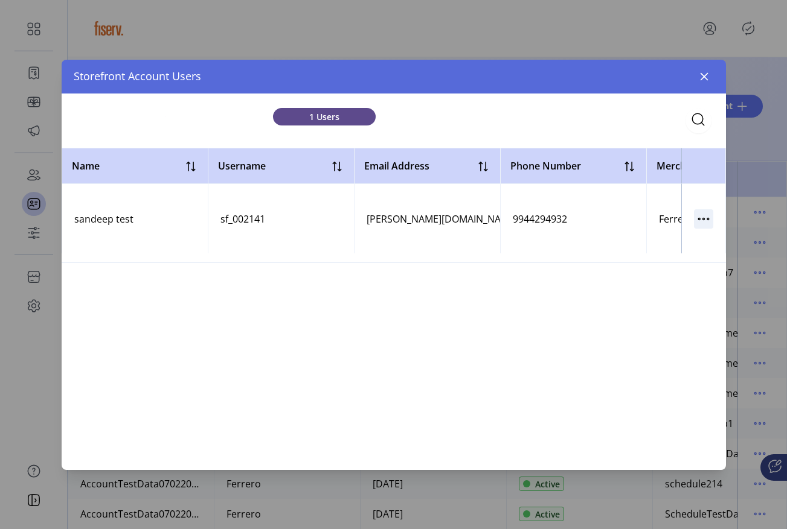
click at [698, 219] on icon "button" at bounding box center [699, 219] width 2 height 2
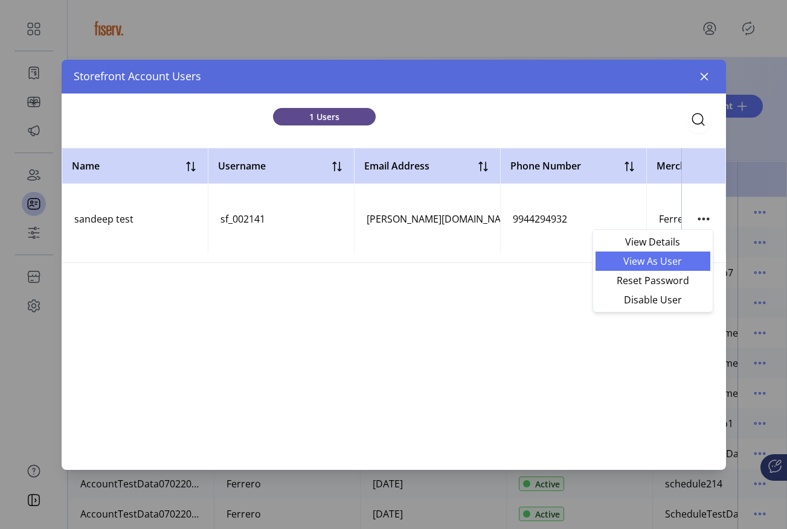
click at [659, 269] on link "View As User" at bounding box center [652, 261] width 115 height 19
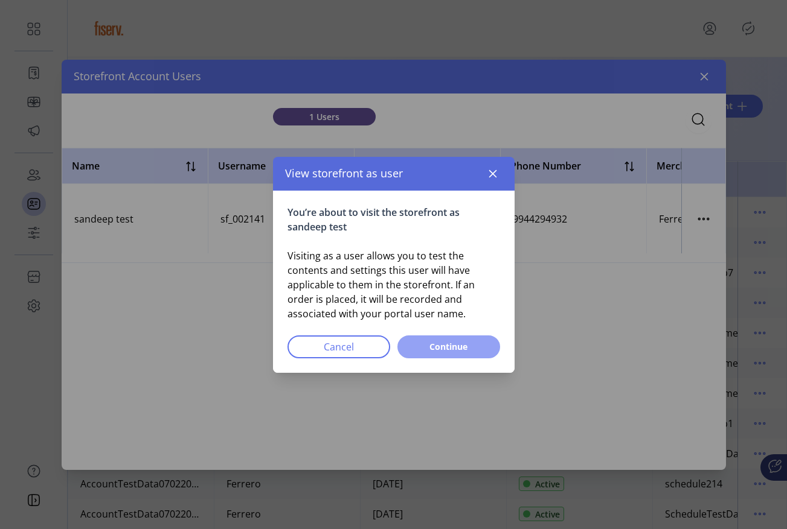
click at [467, 348] on span "Continue" at bounding box center [448, 346] width 71 height 13
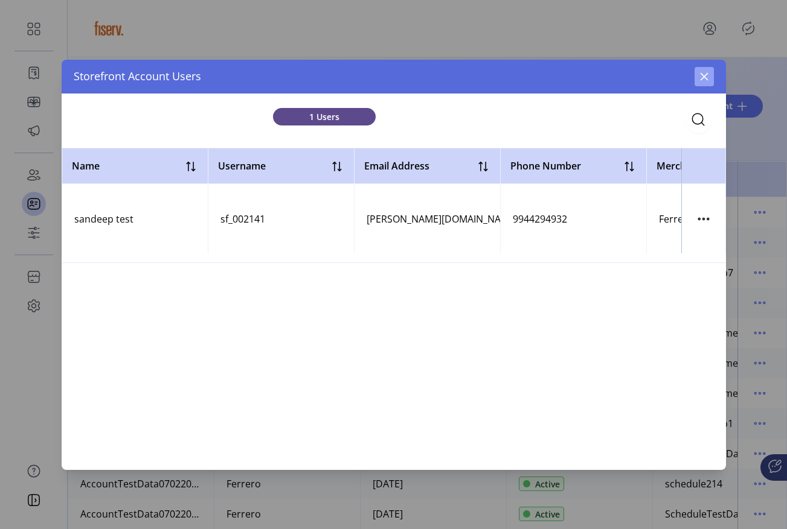
click at [697, 74] on button "button" at bounding box center [703, 76] width 19 height 19
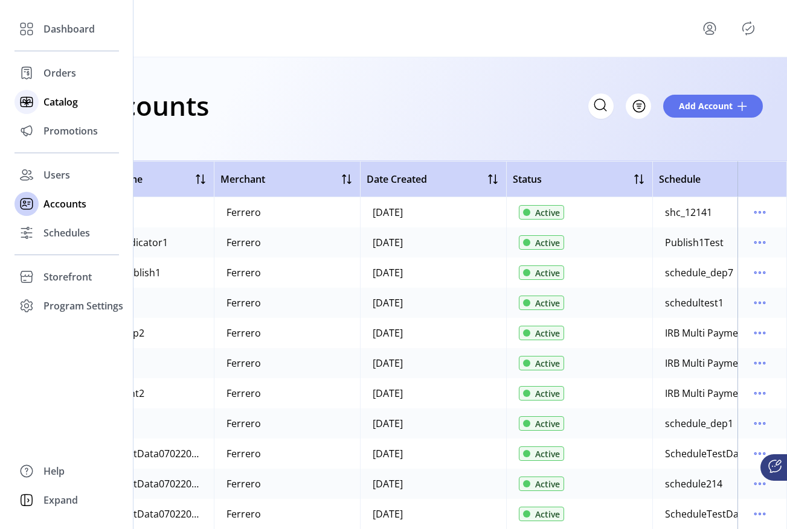
click at [39, 100] on div "Catalog" at bounding box center [66, 102] width 104 height 29
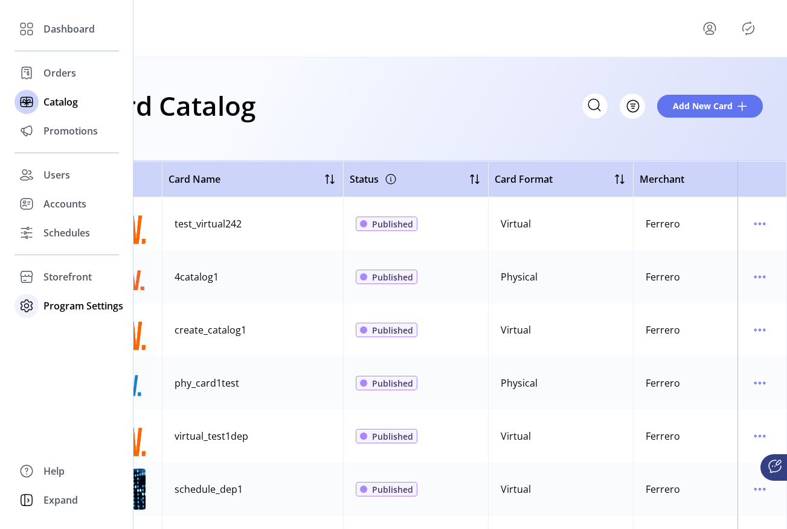
click at [45, 309] on span "Program Settings" at bounding box center [83, 306] width 80 height 14
click at [74, 324] on span "Templates" at bounding box center [67, 330] width 48 height 14
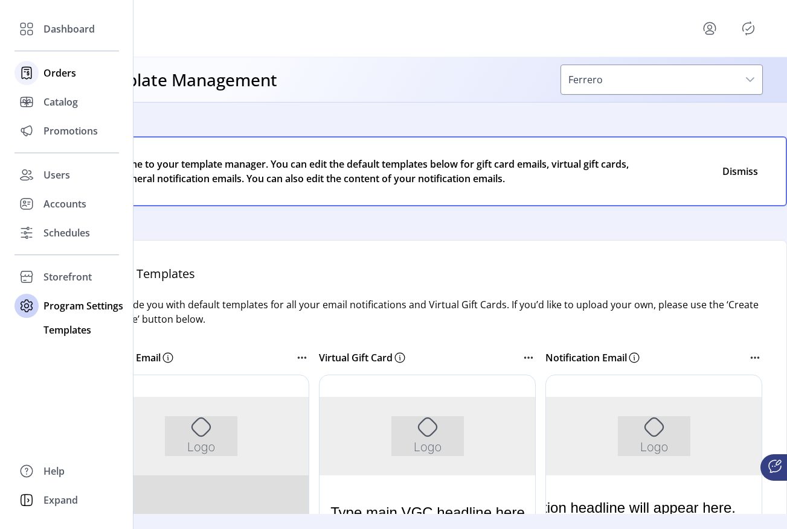
click at [28, 60] on div at bounding box center [26, 73] width 24 height 29
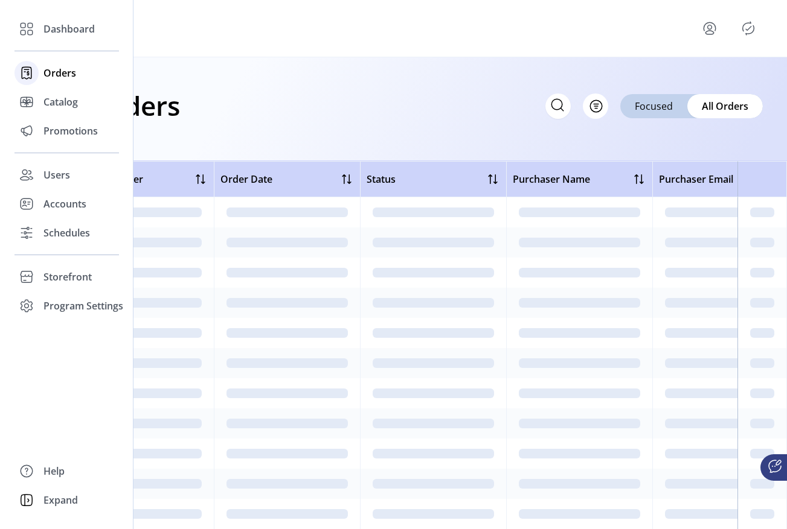
click at [28, 71] on icon at bounding box center [26, 72] width 19 height 19
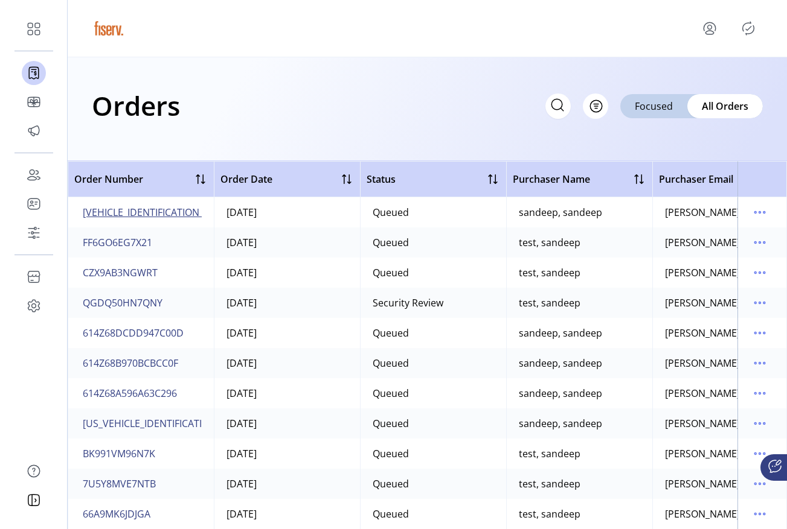
click at [147, 214] on span "[VEHICLE_IDENTIFICATION_NUMBER]" at bounding box center [165, 212] width 164 height 14
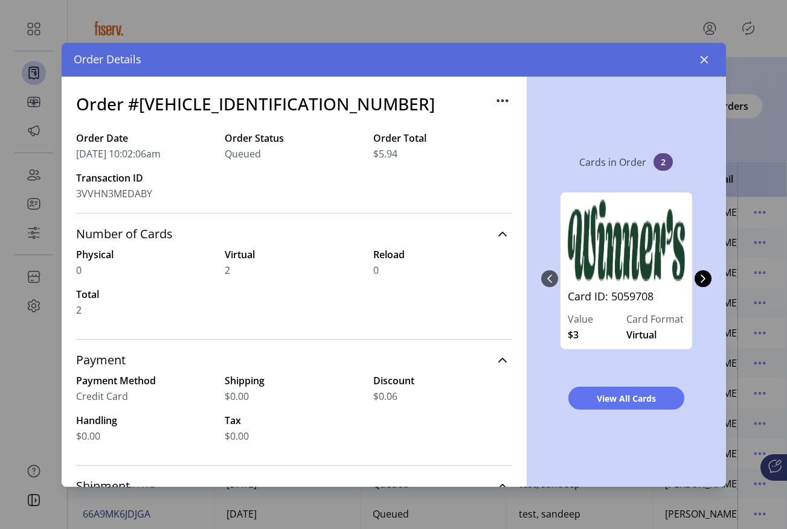
click at [272, 108] on h3 "Order #[VEHICLE_IDENTIFICATION_NUMBER]" at bounding box center [255, 103] width 359 height 25
copy h3 "[VEHICLE_IDENTIFICATION_NUMBER]"
click at [701, 62] on icon "button" at bounding box center [704, 60] width 10 height 10
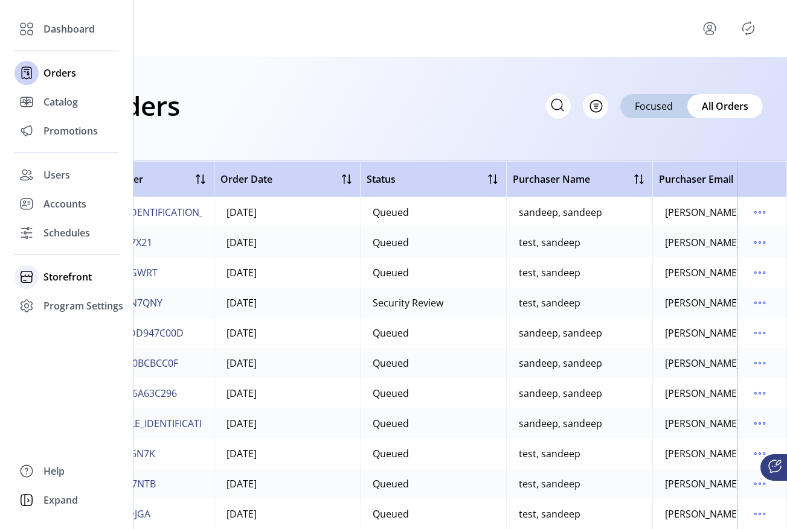
click at [66, 280] on span "Storefront" at bounding box center [67, 277] width 48 height 14
click at [69, 339] on span "Program Settings" at bounding box center [83, 344] width 80 height 14
click at [62, 369] on div "Dashboard Orders Catalog Promotions Users Accounts Schedules Storefront Configu…" at bounding box center [66, 264] width 133 height 529
click at [69, 336] on span "Templates" at bounding box center [67, 330] width 48 height 14
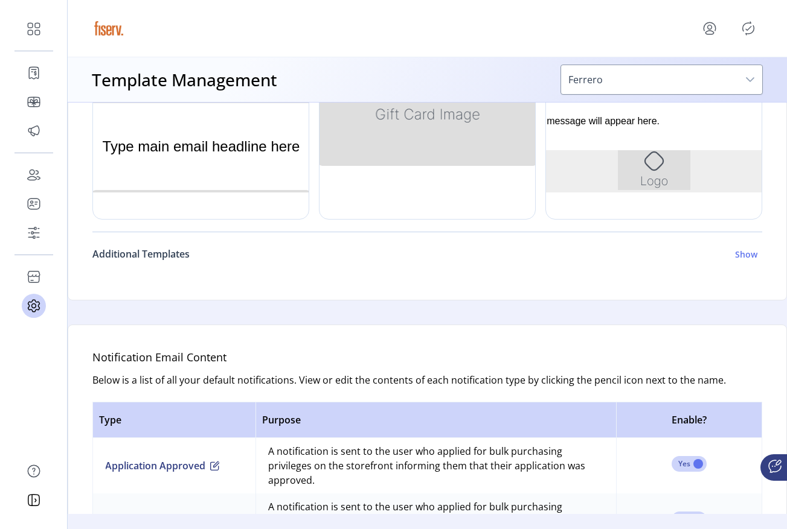
click at [172, 251] on h6 "Additional Templates" at bounding box center [140, 254] width 97 height 14
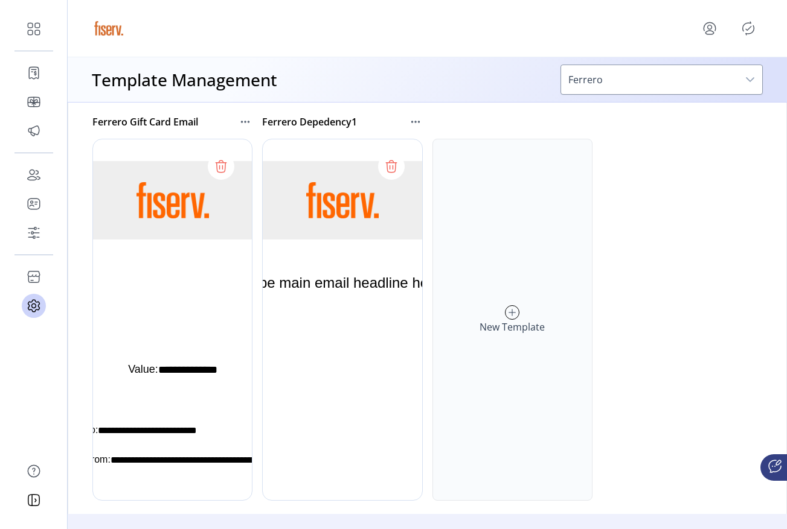
scroll to position [744, 0]
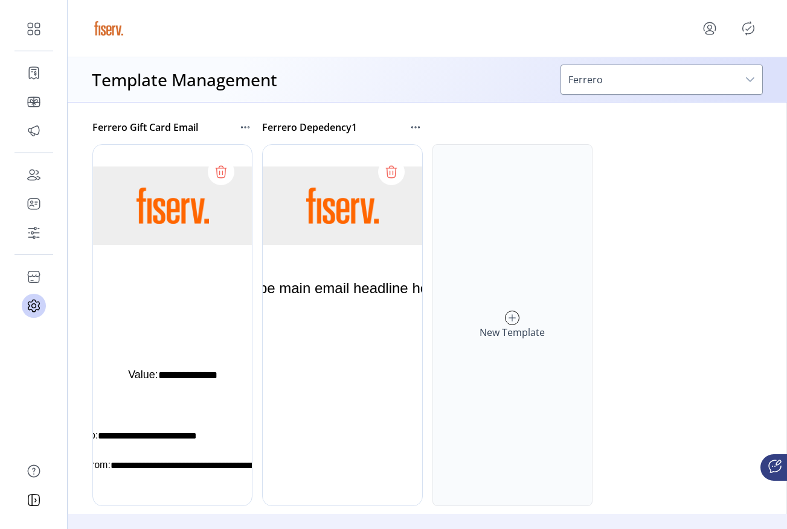
click at [164, 255] on div at bounding box center [172, 325] width 160 height 362
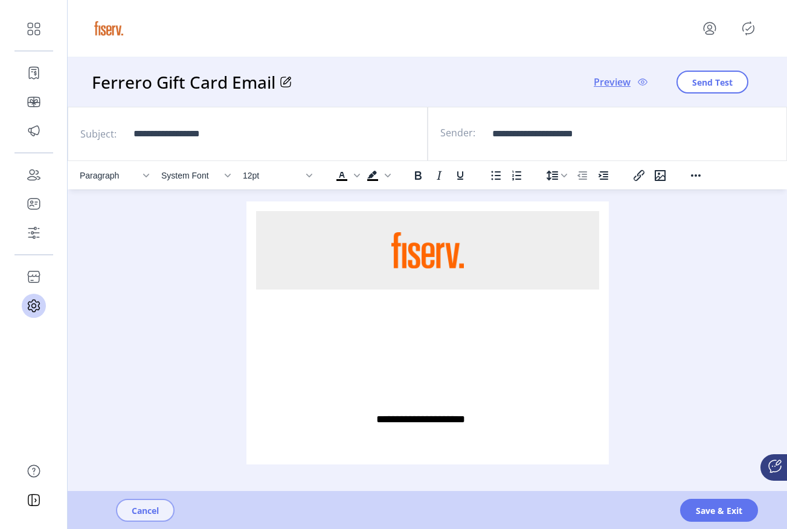
click at [139, 509] on span "Cancel" at bounding box center [145, 511] width 27 height 13
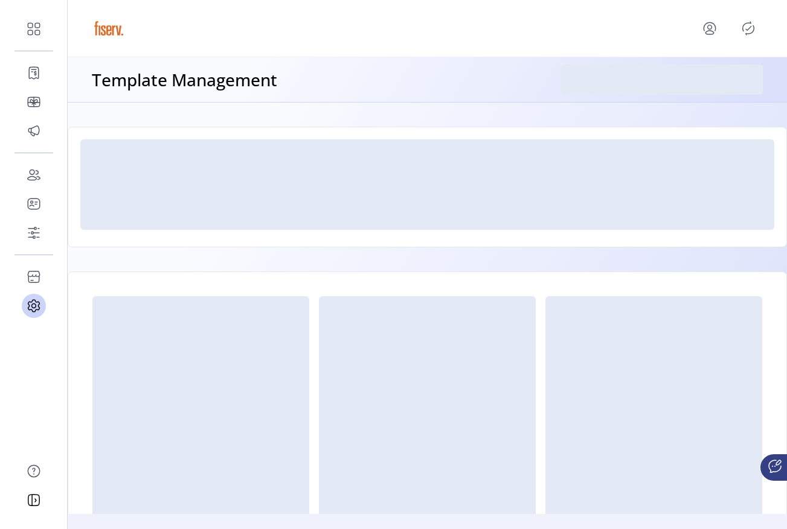
click at [456, 121] on div at bounding box center [427, 445] width 719 height 685
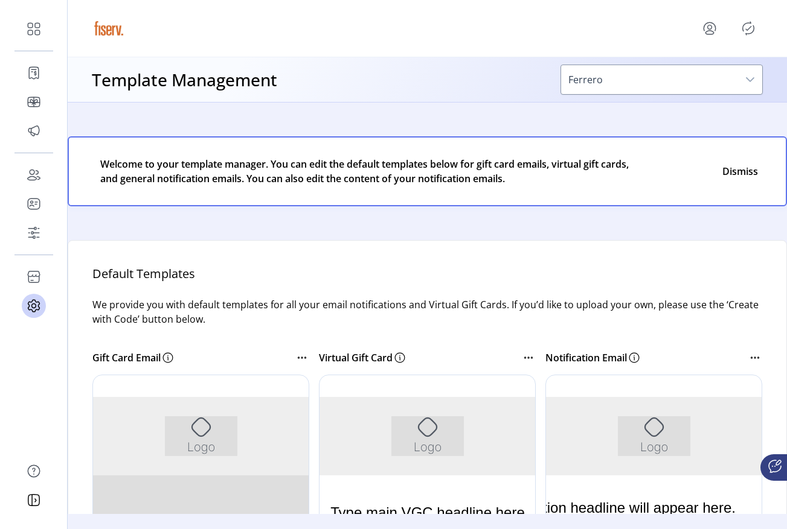
drag, startPoint x: 456, startPoint y: 121, endPoint x: 234, endPoint y: 93, distance: 224.5
click at [234, 93] on div "Template Management Ferrero Welcome to your template manager. You can edit the …" at bounding box center [427, 285] width 719 height 457
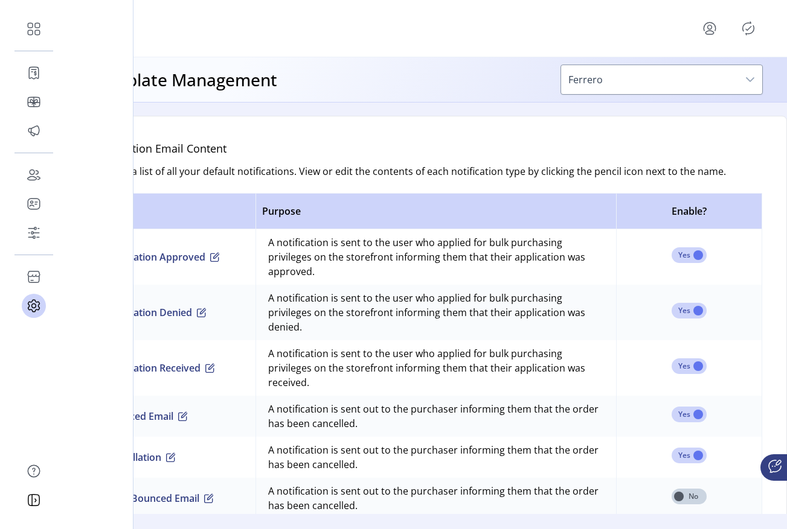
scroll to position [709, 0]
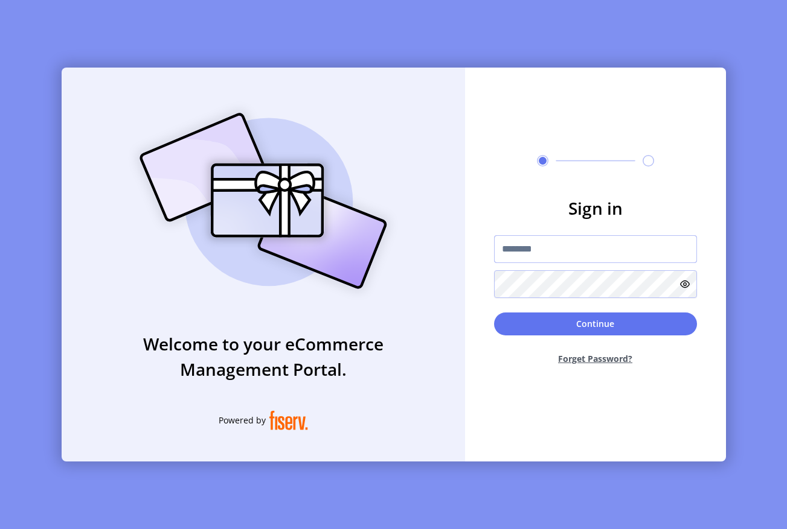
click at [575, 251] on input "text" at bounding box center [595, 249] width 203 height 28
type input "**********"
click at [531, 305] on form "**********" at bounding box center [595, 285] width 261 height 179
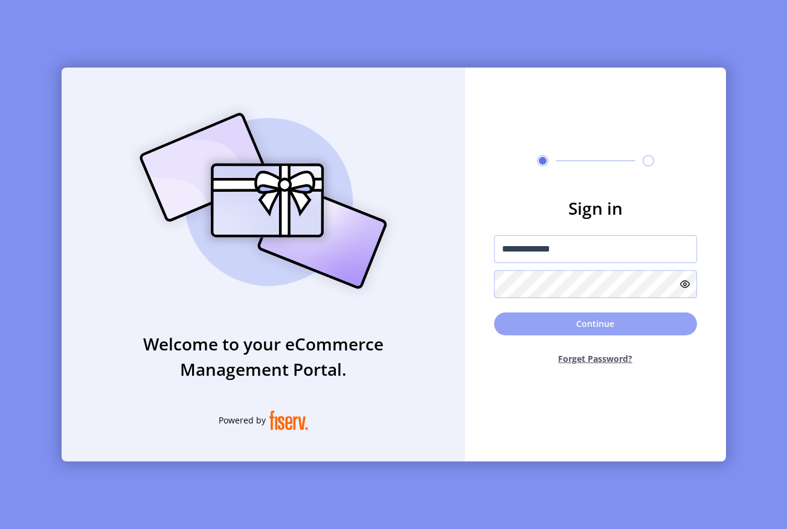
click at [531, 322] on button "Continue" at bounding box center [595, 324] width 203 height 23
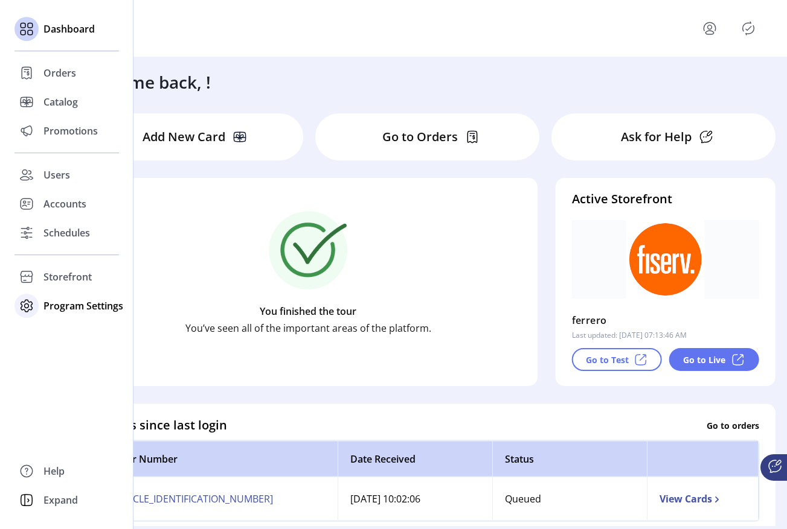
click at [57, 302] on span "Program Settings" at bounding box center [83, 306] width 80 height 14
click at [49, 327] on span "Templates" at bounding box center [67, 330] width 48 height 14
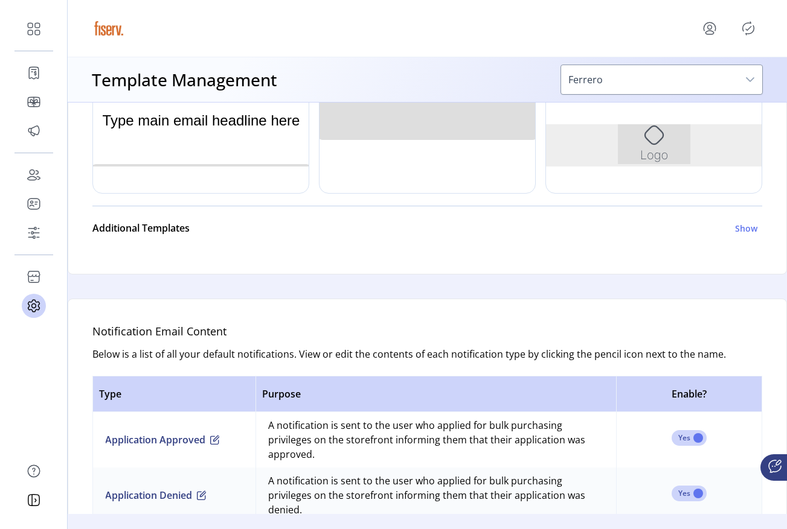
scroll to position [549, 0]
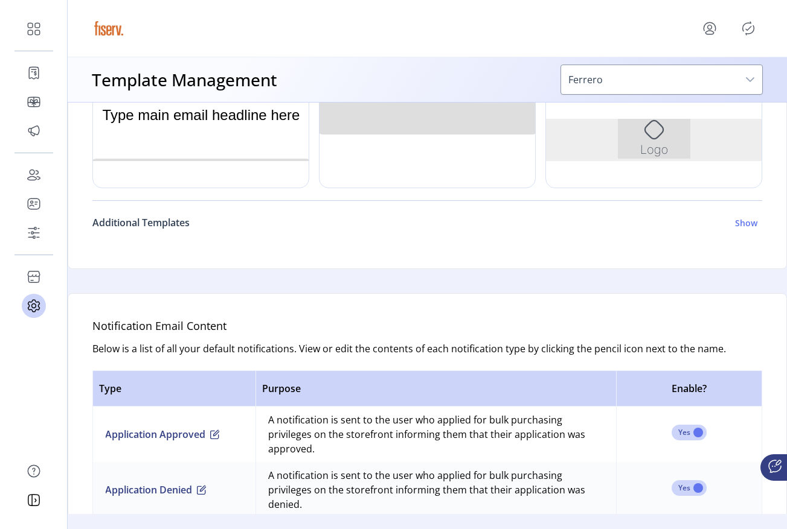
click at [174, 224] on h6 "Additional Templates" at bounding box center [140, 222] width 97 height 14
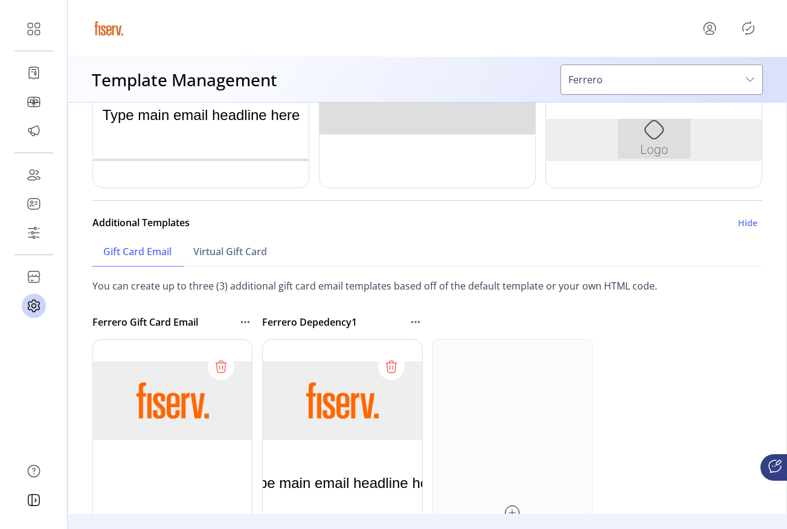
click at [246, 319] on icon at bounding box center [245, 322] width 14 height 14
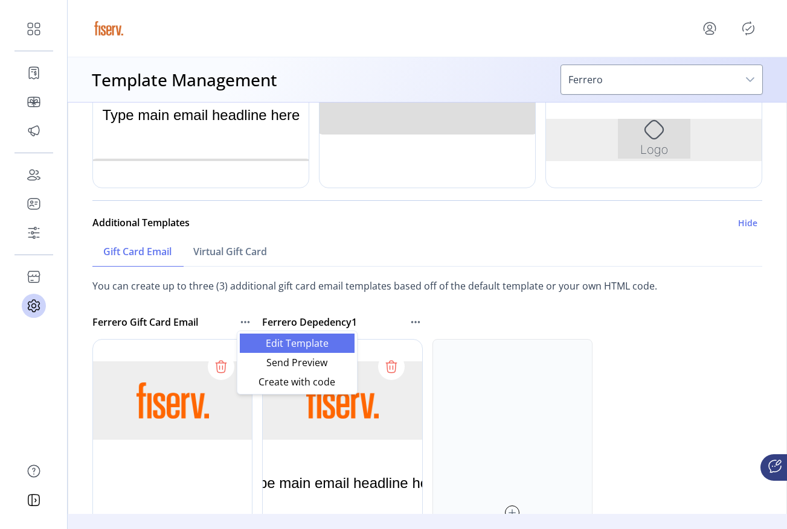
click at [258, 336] on link "Edit Template" at bounding box center [297, 343] width 115 height 19
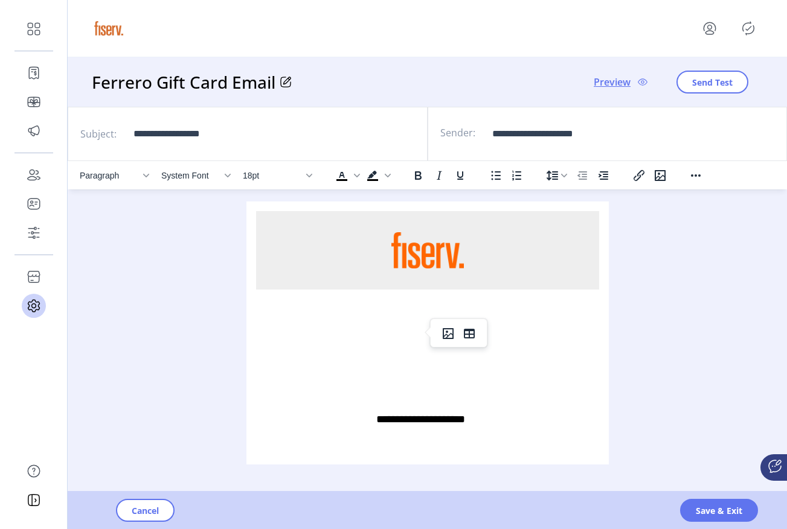
click at [318, 339] on div "Rich Text Area. Press ALT-0 for help." at bounding box center [426, 333] width 343 height 87
paste body "Rich Text Area. Press ALT-0 for help."
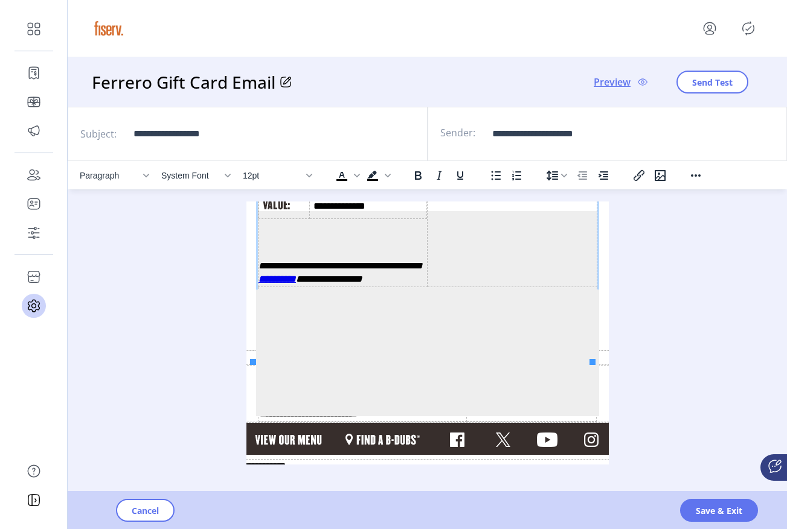
click at [360, 226] on td "**********" at bounding box center [342, 216] width 170 height 139
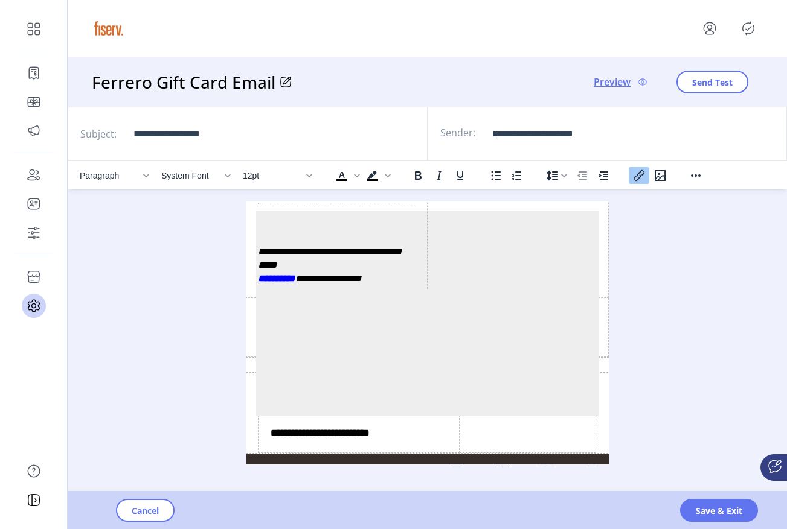
click at [595, 318] on td "Rich Text Area. Press ALT-0 for help." at bounding box center [426, 327] width 363 height 59
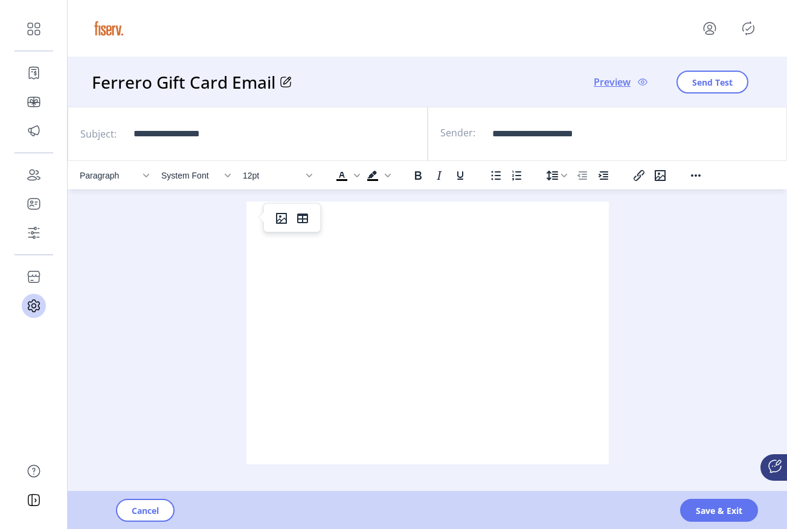
click at [397, 234] on html at bounding box center [427, 218] width 362 height 33
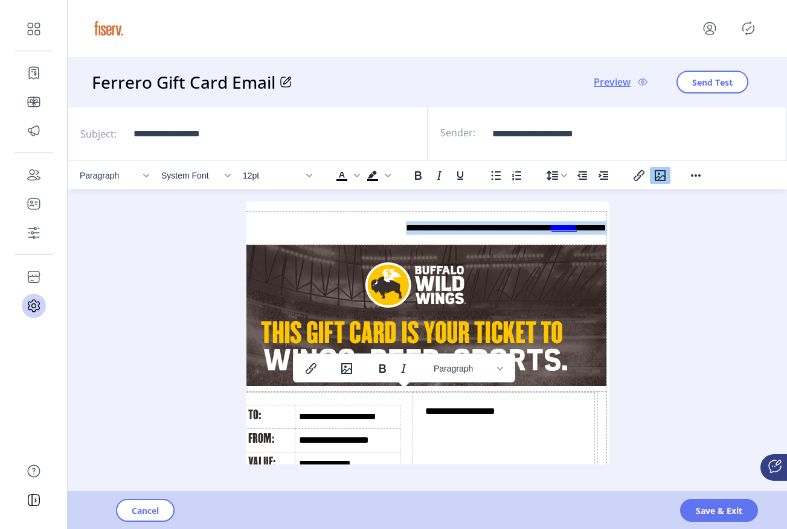
scroll to position [0, 47]
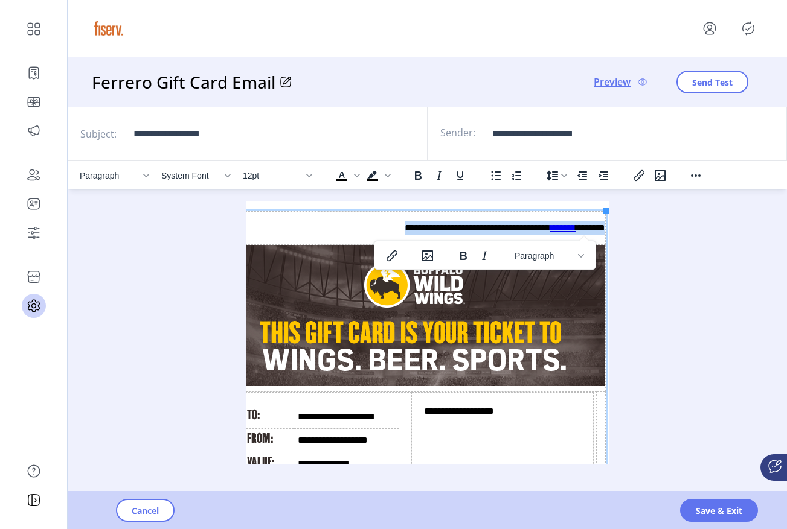
drag, startPoint x: 389, startPoint y: 228, endPoint x: 343, endPoint y: 222, distance: 46.2
click at [343, 222] on p "**********" at bounding box center [411, 228] width 386 height 13
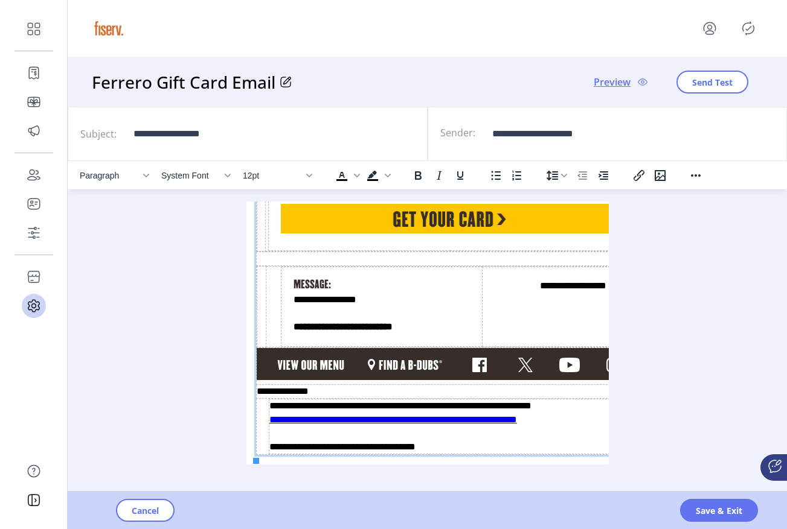
scroll to position [0, 0]
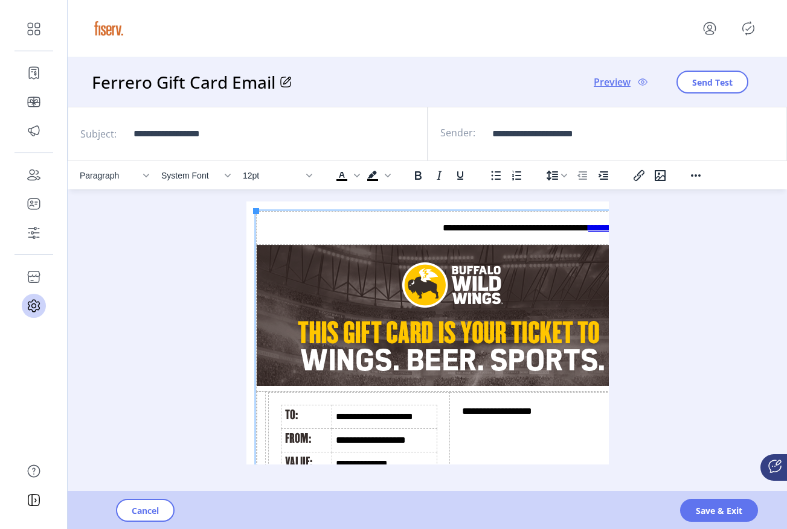
click at [388, 235] on td "**********" at bounding box center [449, 228] width 387 height 33
drag, startPoint x: 389, startPoint y: 233, endPoint x: 552, endPoint y: 234, distance: 163.6
click at [552, 234] on p "**********" at bounding box center [449, 228] width 386 height 13
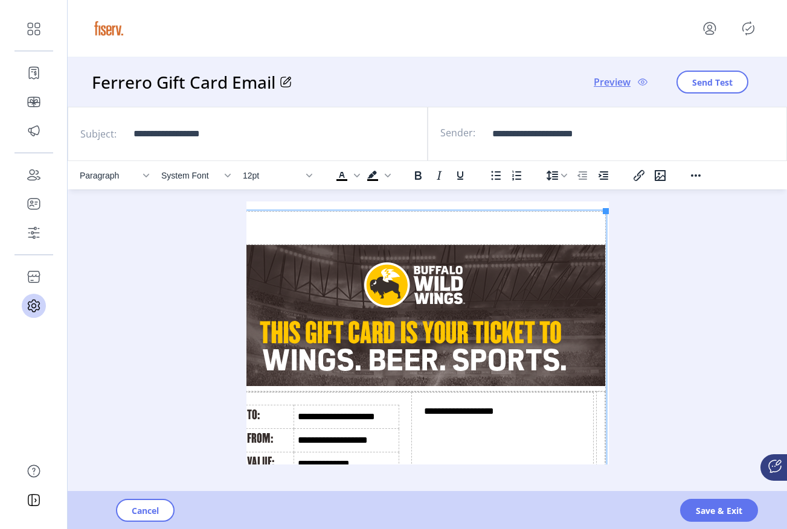
click at [316, 226] on p "Rich Text Area. Press ALT-0 for help." at bounding box center [411, 228] width 386 height 13
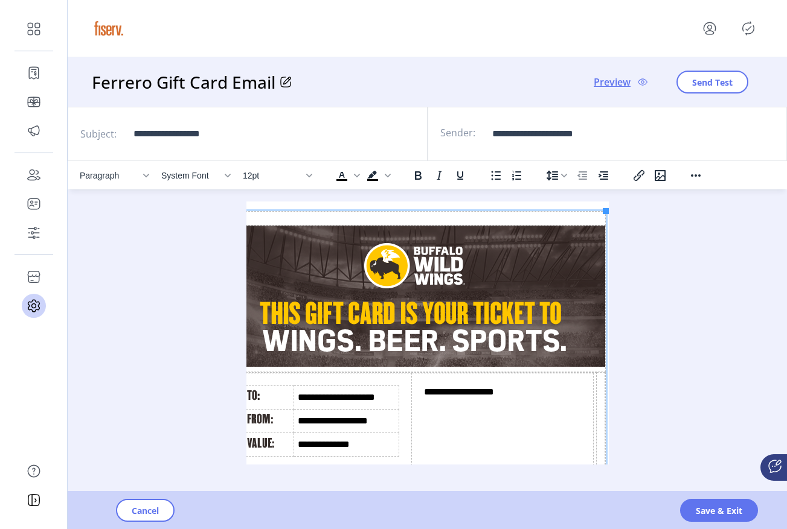
click at [443, 314] on img "Rich Text Area. Press ALT-0 for help." at bounding box center [411, 296] width 386 height 141
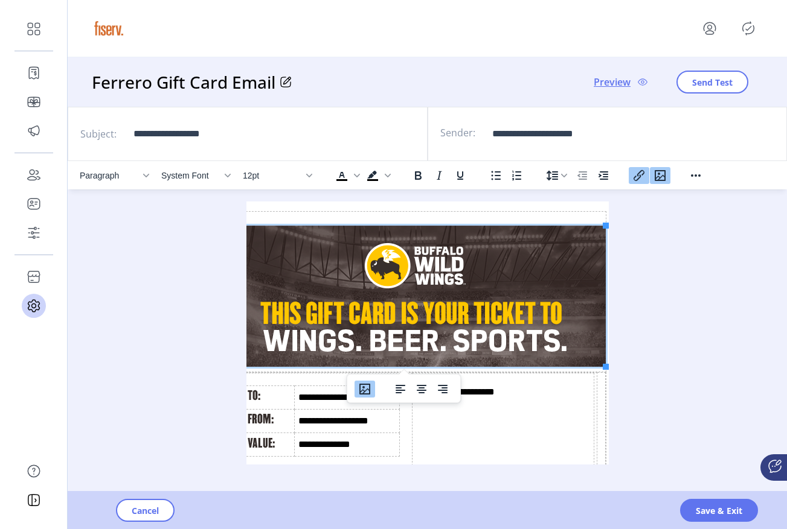
click at [362, 393] on icon "Insert/edit image" at bounding box center [364, 389] width 14 height 14
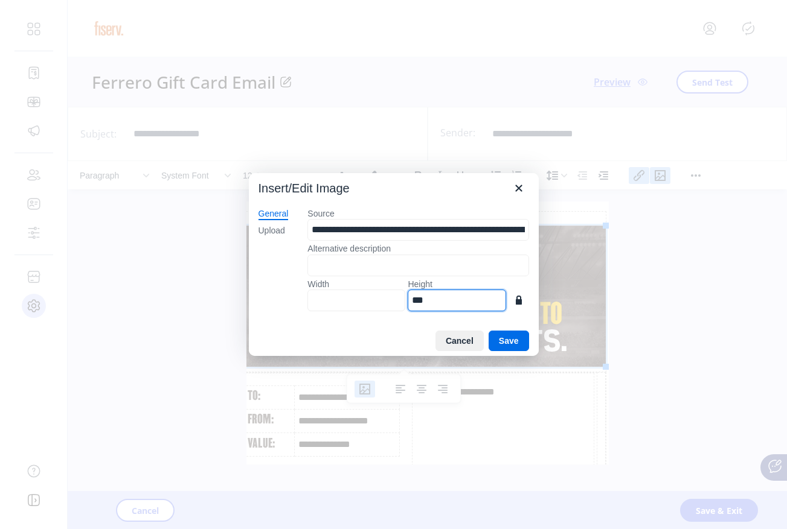
click at [435, 302] on input "***" at bounding box center [456, 301] width 98 height 22
click at [362, 301] on input "Width" at bounding box center [356, 301] width 98 height 22
click at [271, 233] on div "Upload" at bounding box center [271, 231] width 27 height 12
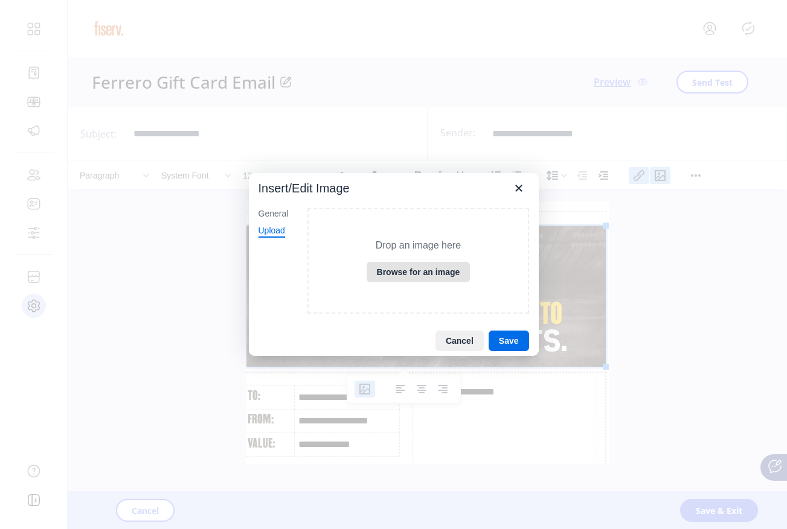
click at [410, 272] on button "Browse for an image" at bounding box center [418, 272] width 104 height 21
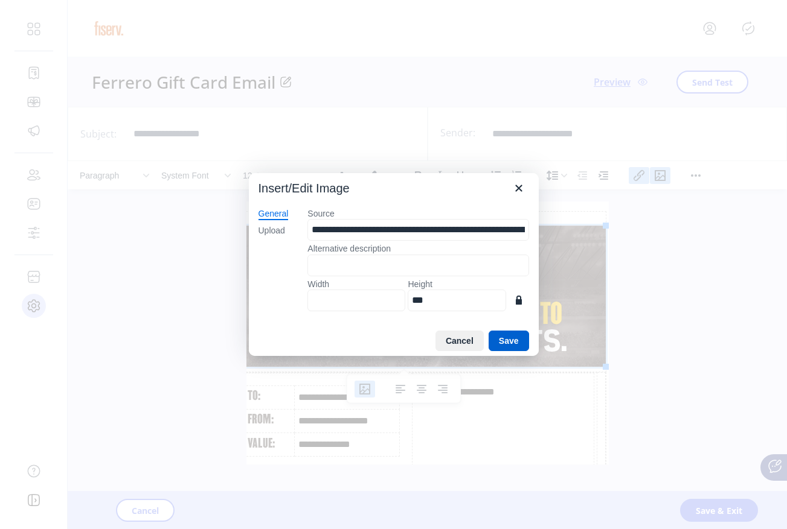
type input "****"
type input "***"
click at [494, 340] on button "Save" at bounding box center [508, 341] width 40 height 21
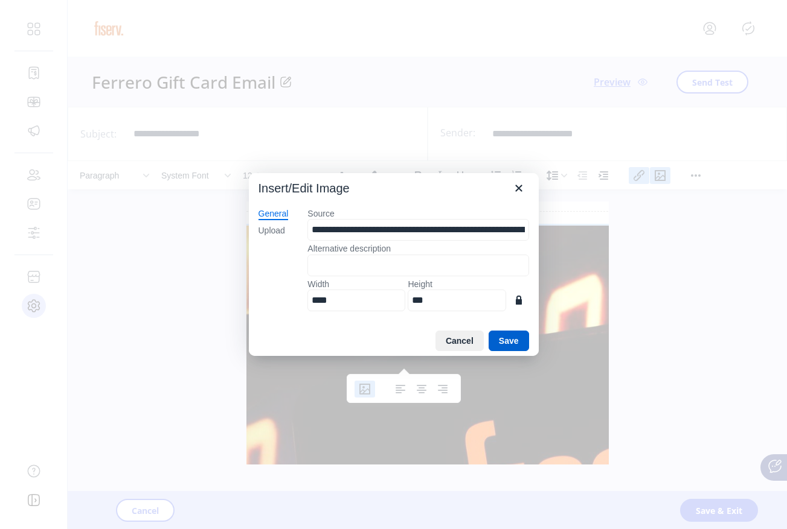
scroll to position [24, 43]
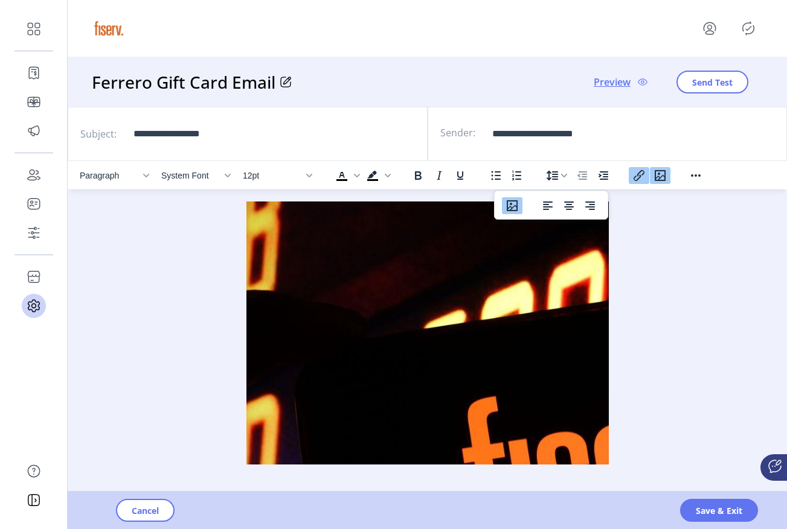
click at [493, 313] on img "Rich Text Area. Press ALT-0 for help." at bounding box center [605, 464] width 787 height 525
click at [511, 205] on icon "Insert/edit image" at bounding box center [512, 206] width 14 height 14
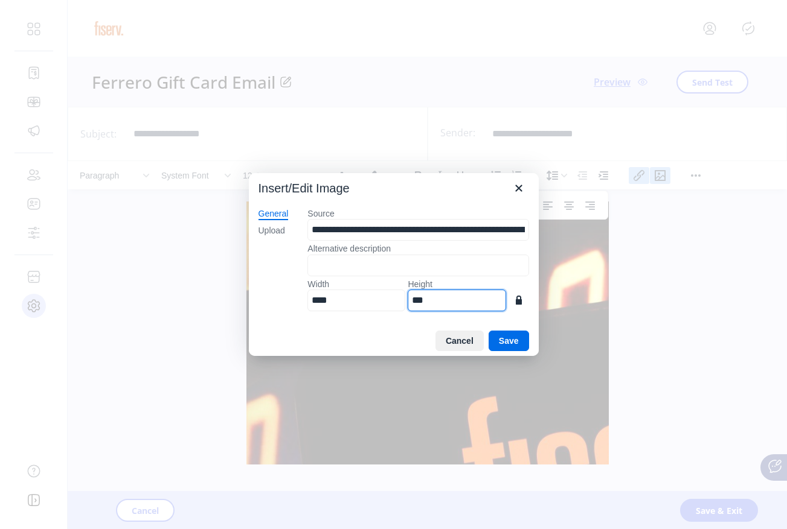
click at [427, 301] on input "***" at bounding box center [456, 301] width 98 height 22
type input "*"
type input "**"
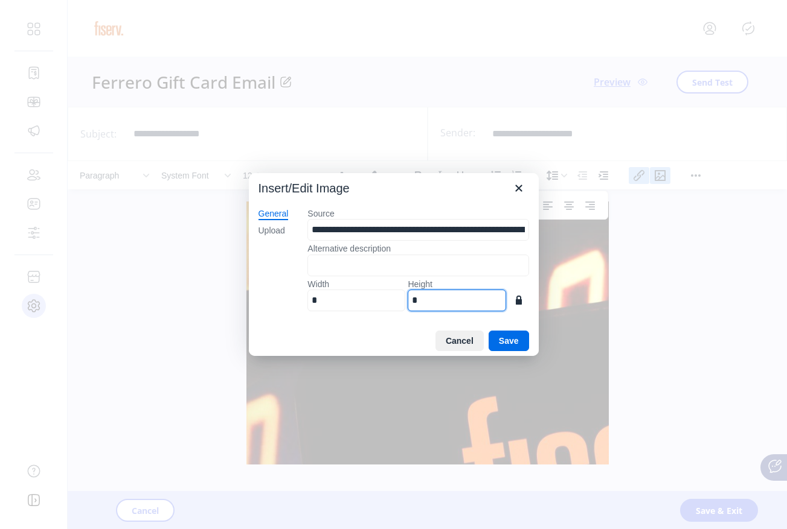
type input "**"
type input "***"
click at [508, 342] on button "Save" at bounding box center [508, 341] width 40 height 21
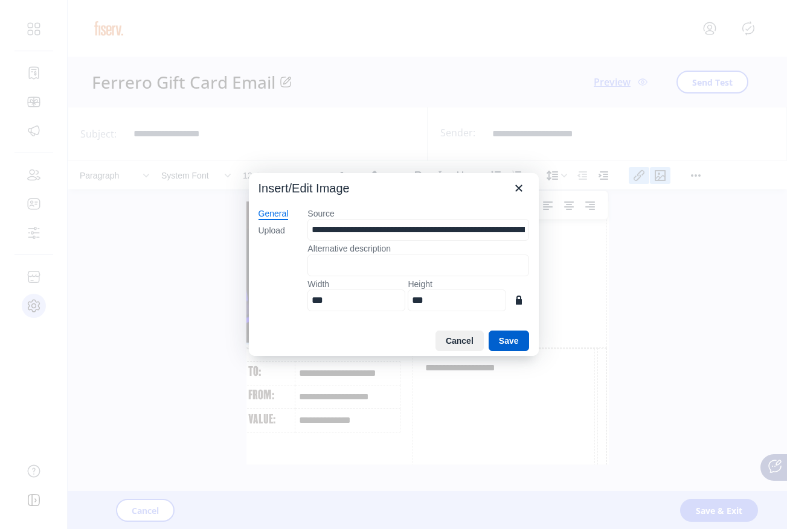
scroll to position [24, 10]
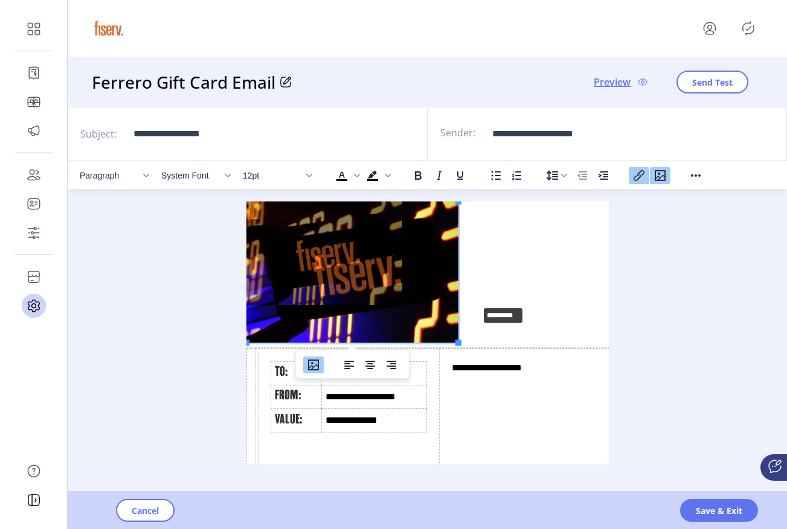
drag, startPoint x: 459, startPoint y: 341, endPoint x: 479, endPoint y: 304, distance: 41.6
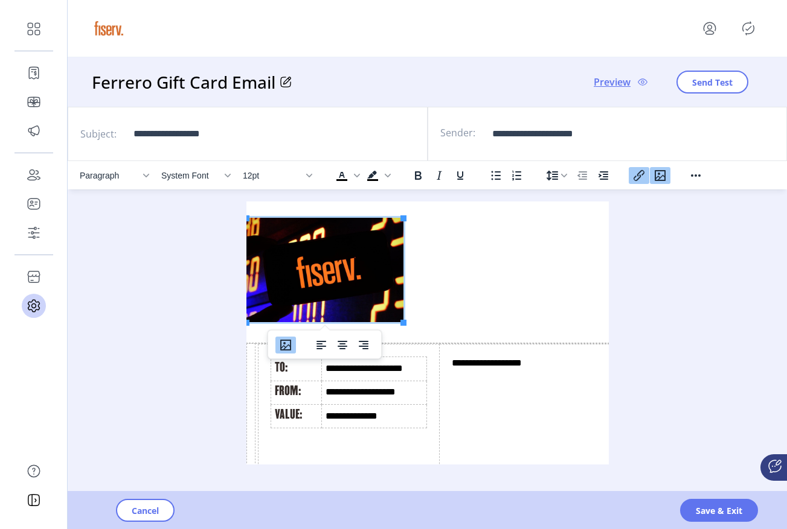
click at [374, 266] on img "Rich Text Area. Press ALT-0 for help." at bounding box center [324, 270] width 157 height 104
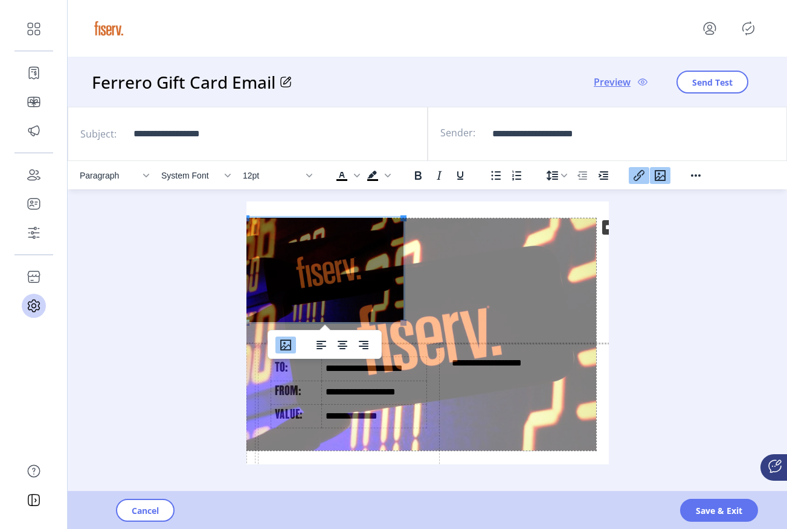
drag, startPoint x: 404, startPoint y: 217, endPoint x: 596, endPoint y: 215, distance: 192.0
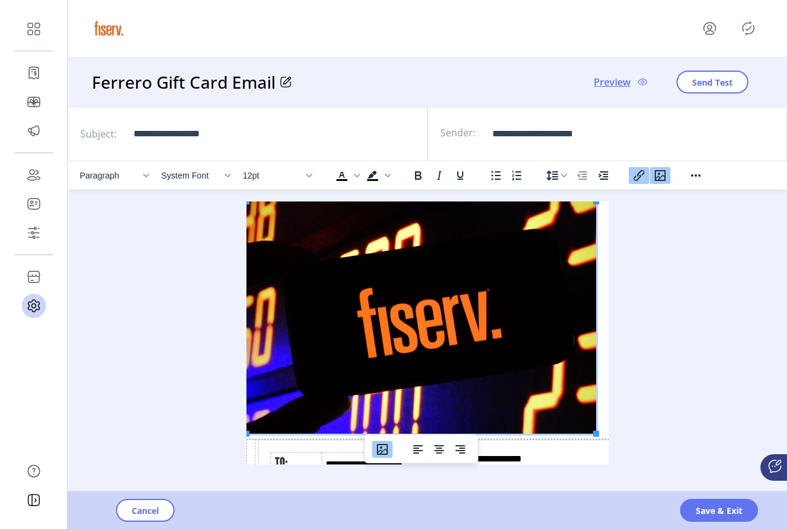
click at [529, 333] on img "Rich Text Area. Press ALT-0 for help." at bounding box center [420, 318] width 349 height 232
click at [381, 453] on icon "Insert/edit image" at bounding box center [382, 449] width 11 height 11
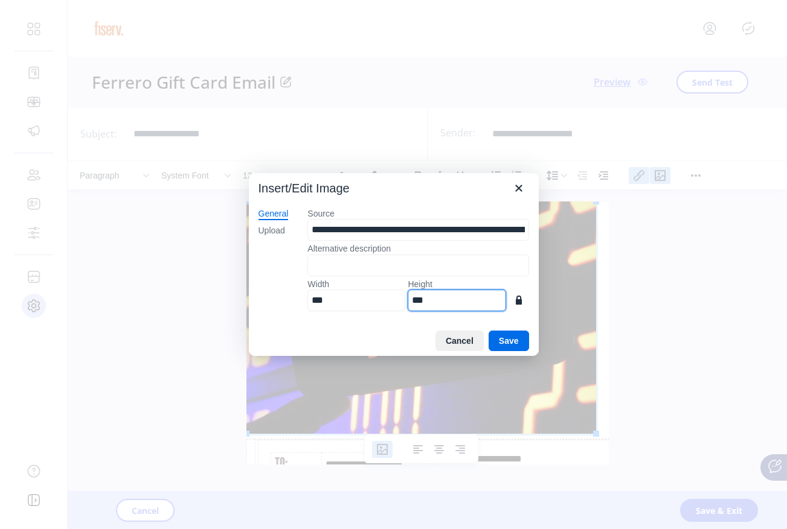
click at [428, 303] on input "***" at bounding box center [456, 301] width 98 height 22
type input "*"
type input "**"
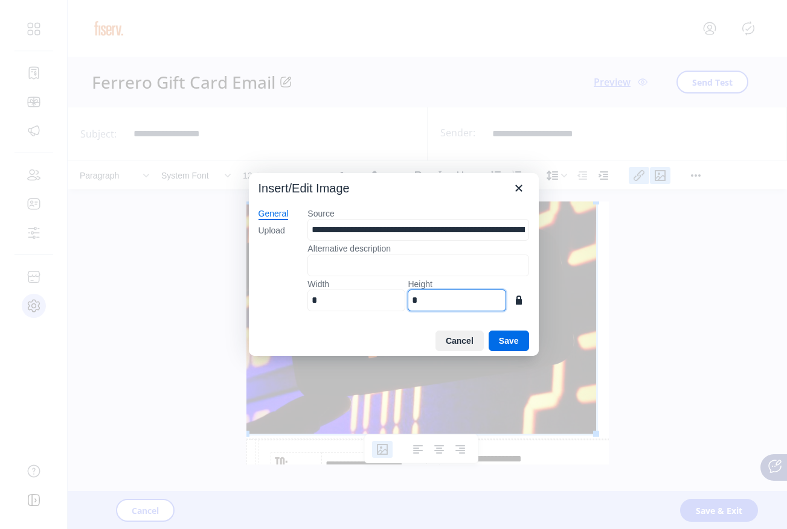
type input "**"
type input "***"
click at [500, 342] on button "Save" at bounding box center [508, 341] width 40 height 21
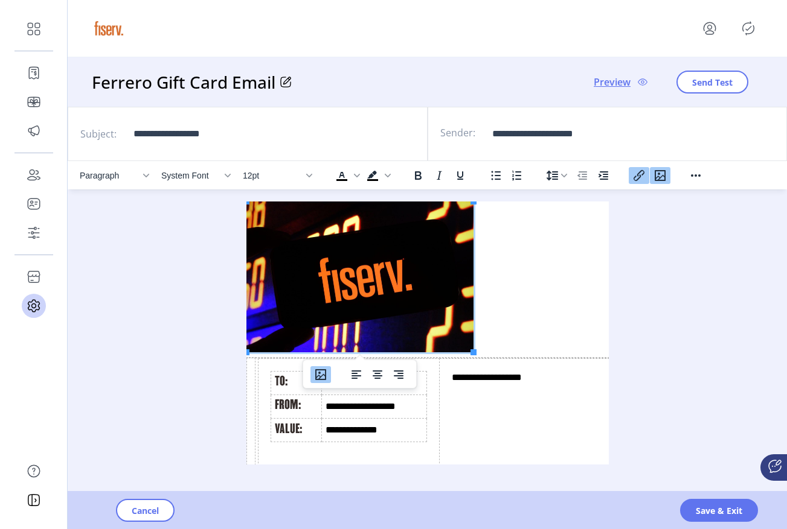
click at [424, 324] on img "Rich Text Area. Press ALT-0 for help." at bounding box center [359, 277] width 227 height 151
click at [312, 265] on img "Rich Text Area. Press ALT-0 for help." at bounding box center [359, 277] width 227 height 151
drag, startPoint x: 249, startPoint y: 354, endPoint x: 391, endPoint y: 300, distance: 152.2
click at [380, 377] on icon "Align center" at bounding box center [377, 375] width 14 height 14
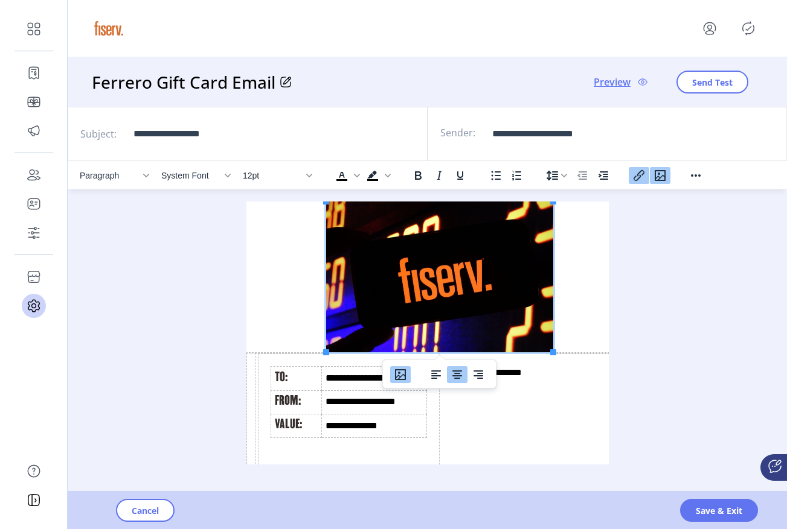
click at [580, 305] on link "Rich Text Area. Press ALT-0 for help." at bounding box center [439, 277] width 386 height 151
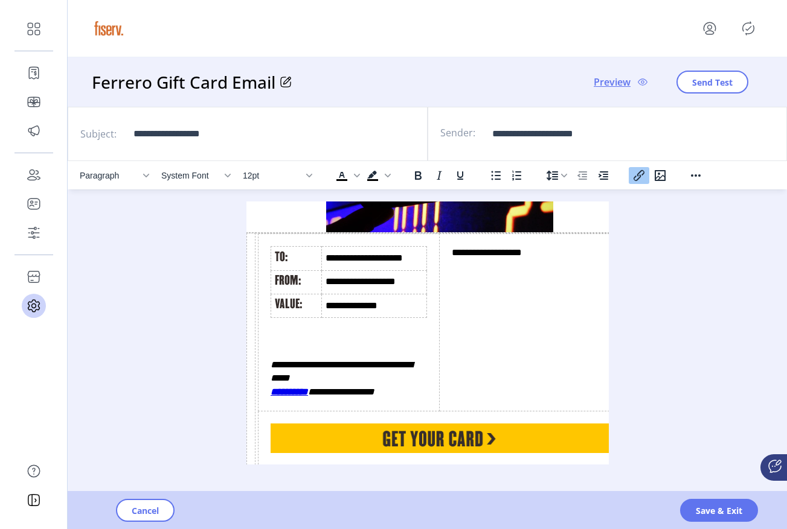
scroll to position [145, 10]
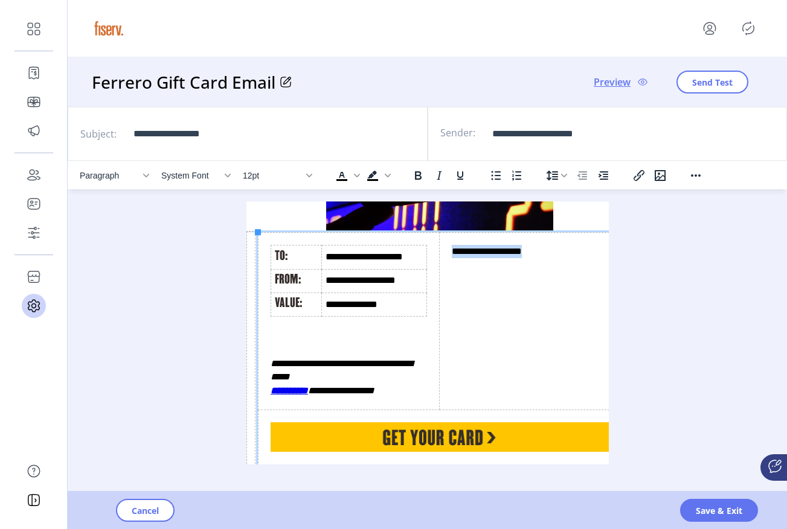
drag, startPoint x: 546, startPoint y: 255, endPoint x: 451, endPoint y: 255, distance: 95.4
click at [451, 255] on td "**********" at bounding box center [530, 321] width 182 height 177
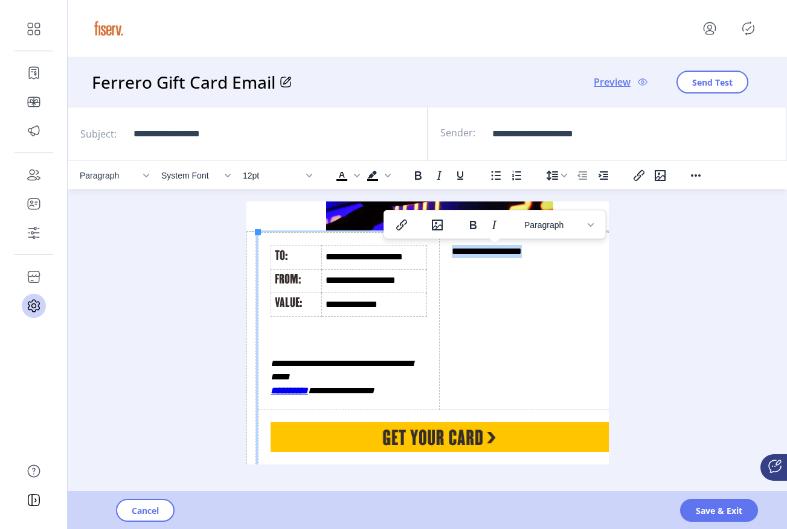
click at [516, 257] on td "**********" at bounding box center [530, 321] width 182 height 177
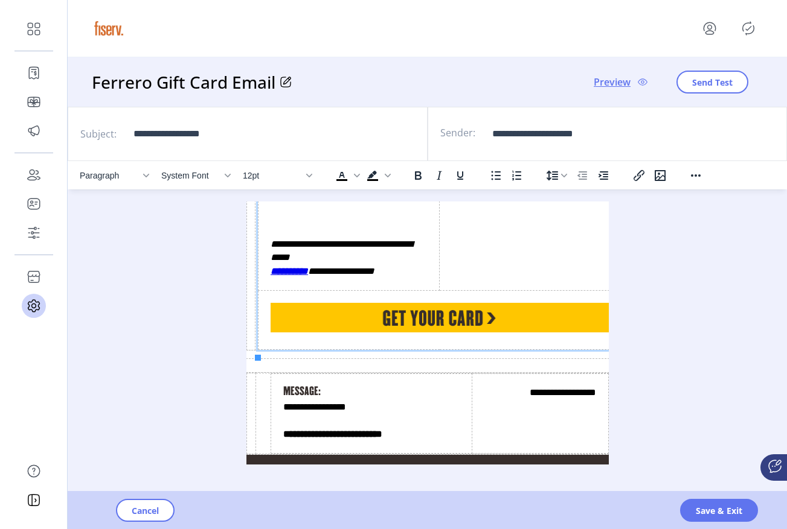
scroll to position [293, 10]
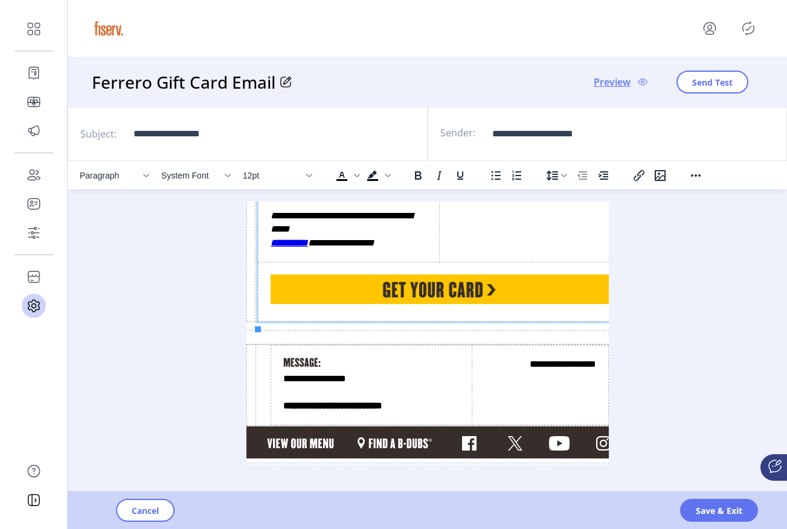
click at [424, 293] on img "Rich Text Area. Press ALT-0 for help." at bounding box center [439, 290] width 338 height 30
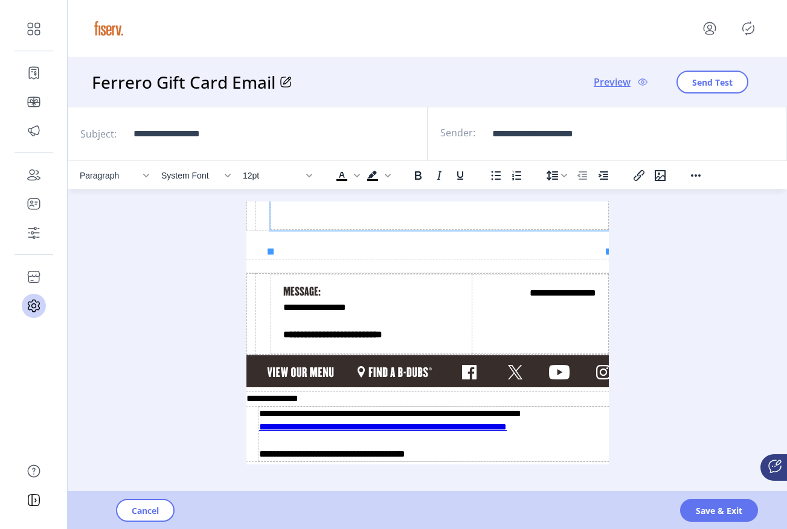
scroll to position [379, 10]
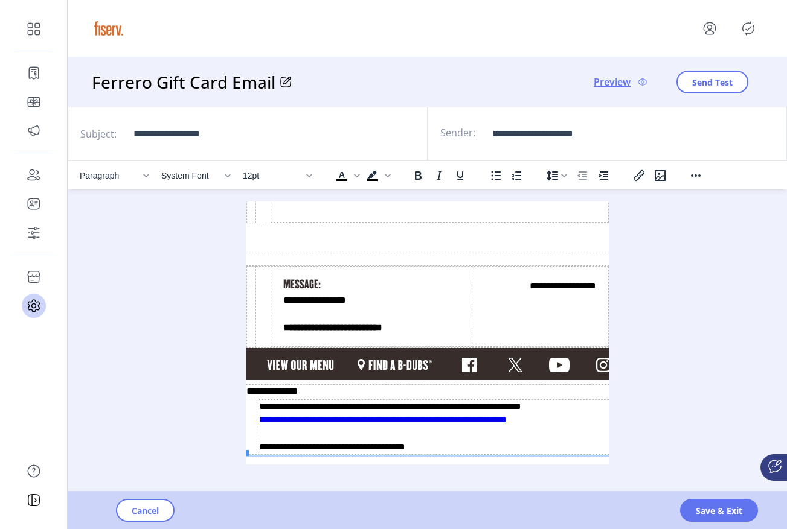
click at [246, 348] on area "Rich Text Area. Press ALT-0 for help." at bounding box center [246, 348] width 0 height 0
click at [255, 348] on img "Rich Text Area. Press ALT-0 for help." at bounding box center [439, 364] width 386 height 32
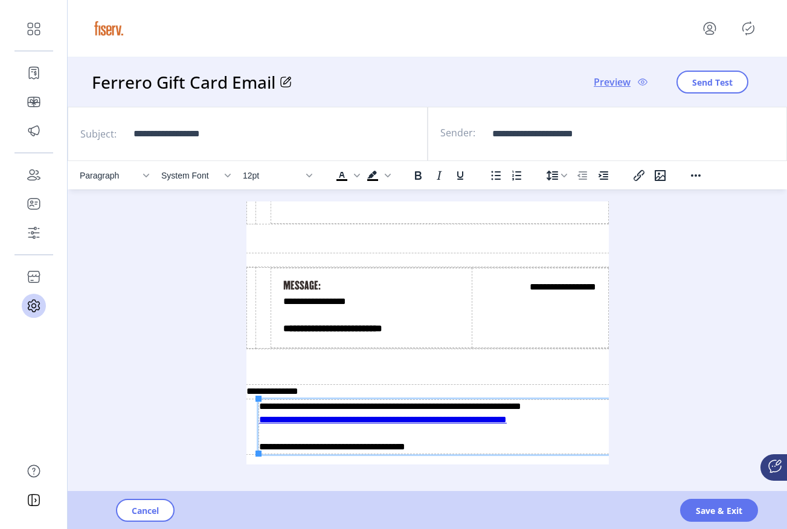
click at [556, 416] on td "**********" at bounding box center [439, 427] width 362 height 55
drag, startPoint x: 415, startPoint y: 439, endPoint x: 334, endPoint y: 439, distance: 80.9
click at [334, 439] on td "**********" at bounding box center [439, 427] width 362 height 55
click at [263, 438] on td "**********" at bounding box center [439, 427] width 362 height 55
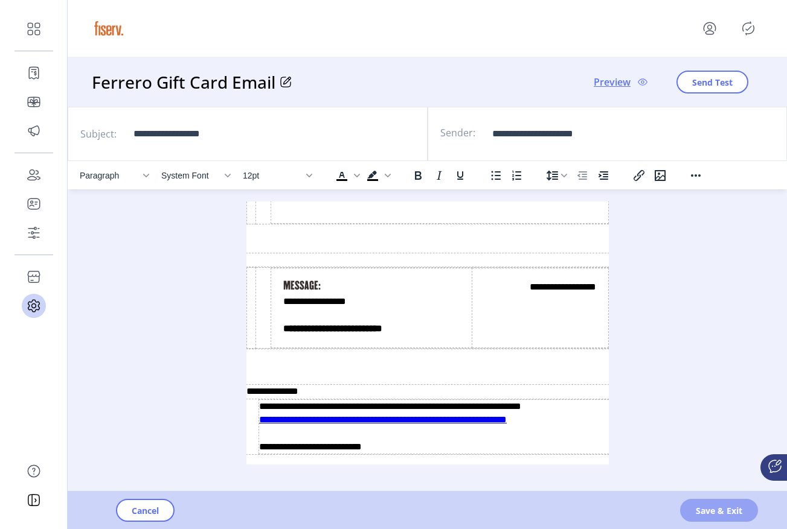
click at [695, 514] on button "Save & Exit" at bounding box center [719, 510] width 78 height 23
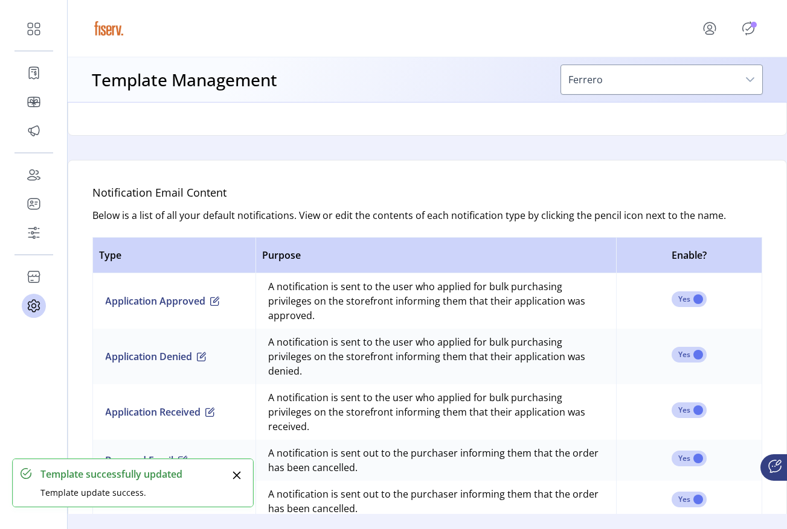
scroll to position [625, 0]
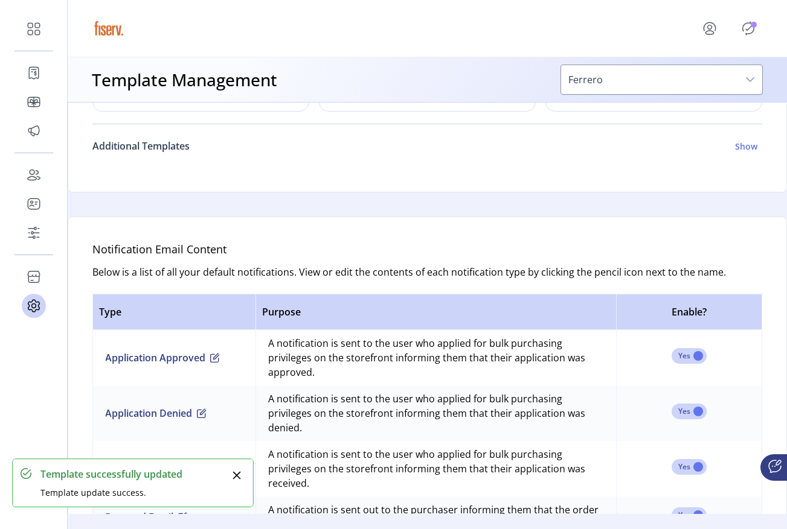
click at [168, 154] on link "Additional Templates Show" at bounding box center [426, 146] width 669 height 29
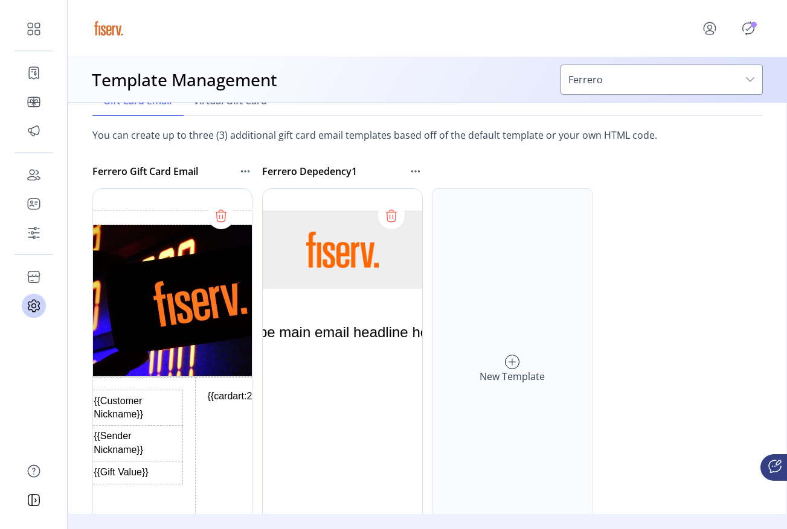
scroll to position [699, 0]
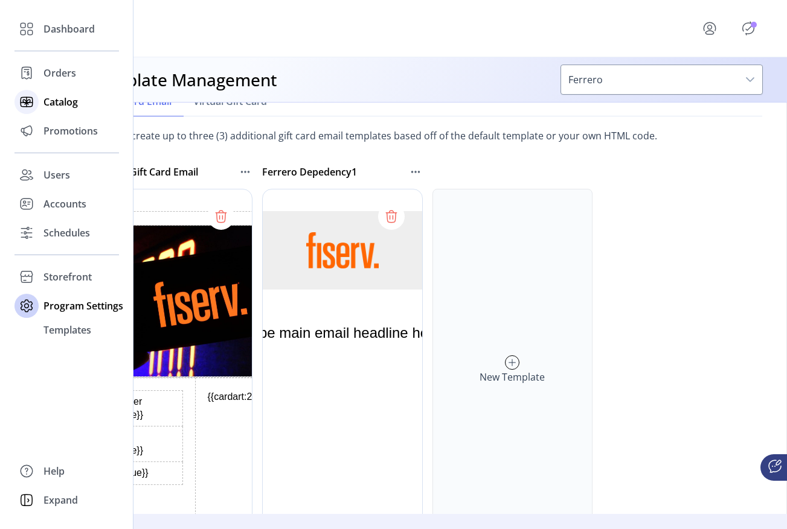
click at [52, 102] on span "Catalog" at bounding box center [60, 102] width 34 height 14
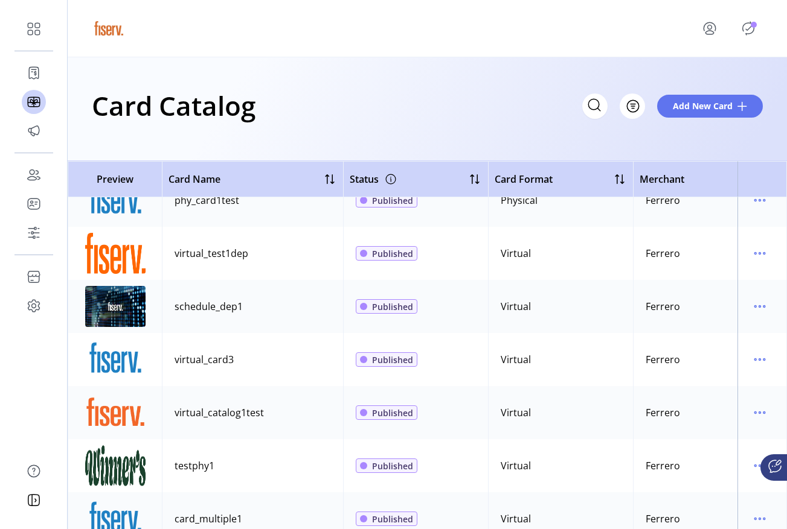
scroll to position [184, 0]
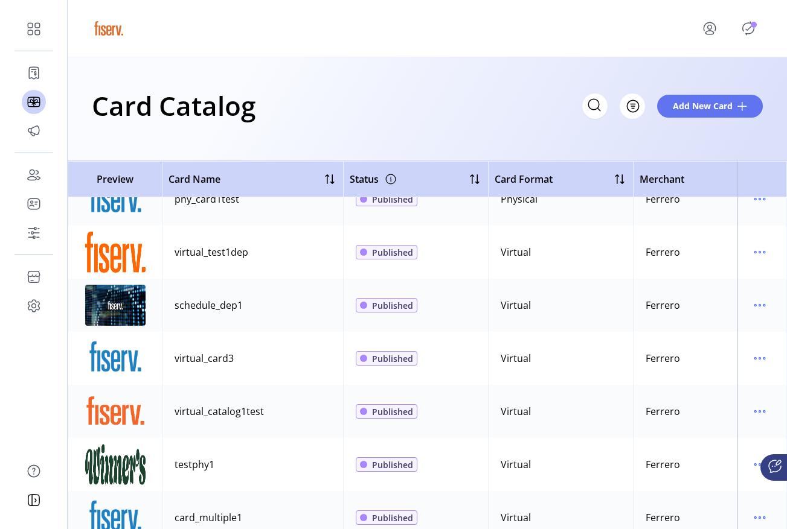
click at [739, 467] on td at bounding box center [761, 464] width 49 height 53
click at [750, 467] on icon "menu" at bounding box center [759, 464] width 19 height 19
click at [685, 426] on span "Edit Details" at bounding box center [703, 425] width 100 height 10
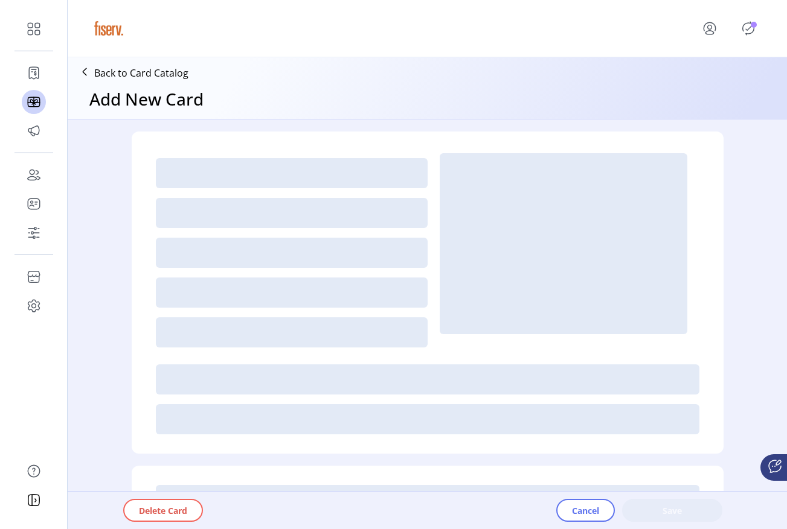
type textarea "*****"
type input "*"
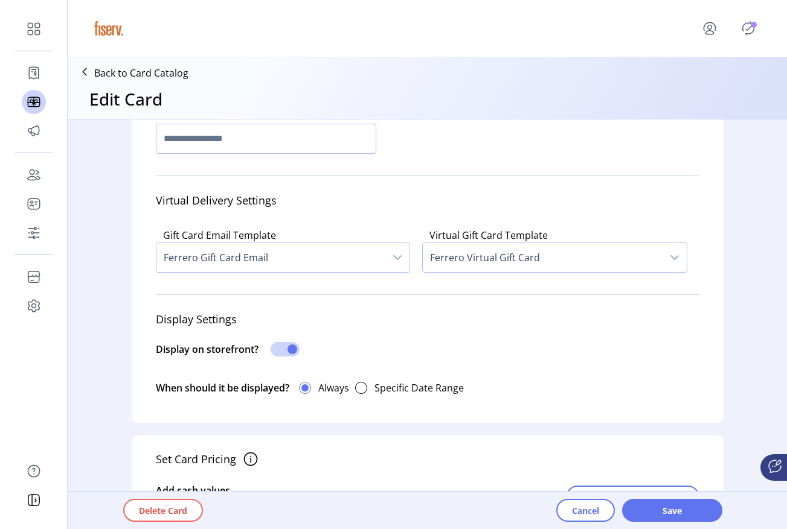
scroll to position [231, 0]
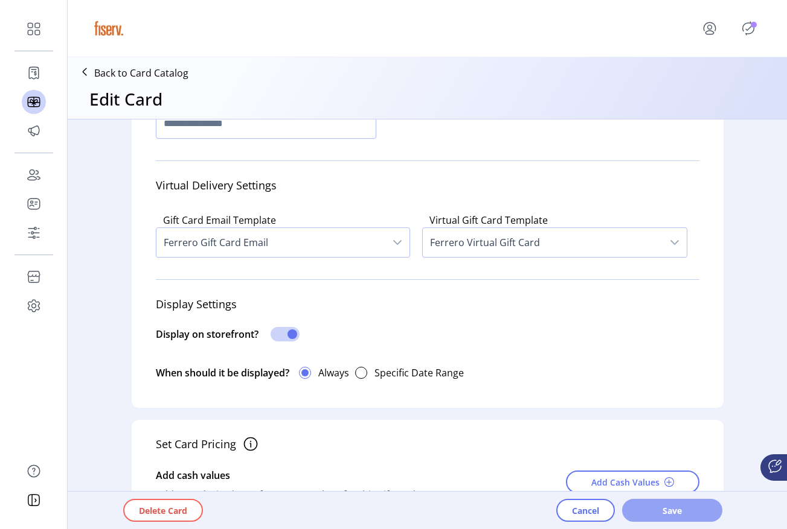
click at [645, 514] on span "Save" at bounding box center [671, 511] width 69 height 13
click at [749, 24] on icon "Publisher Panel" at bounding box center [747, 28] width 19 height 19
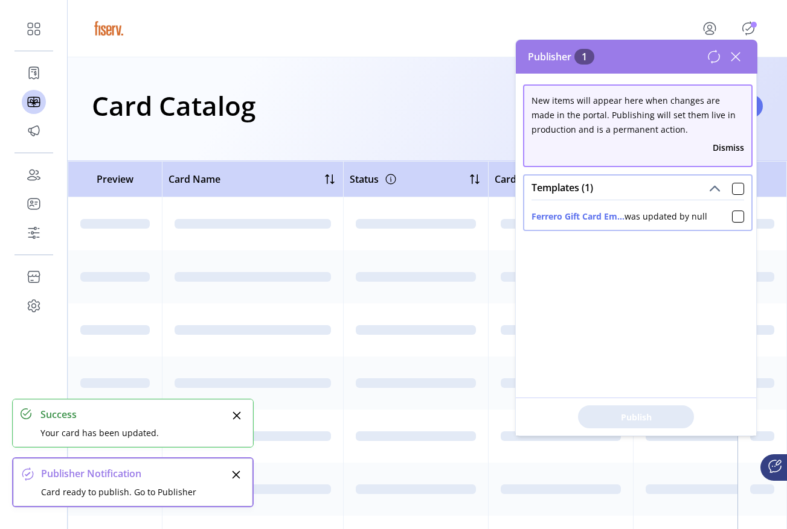
click at [738, 55] on icon at bounding box center [735, 56] width 19 height 19
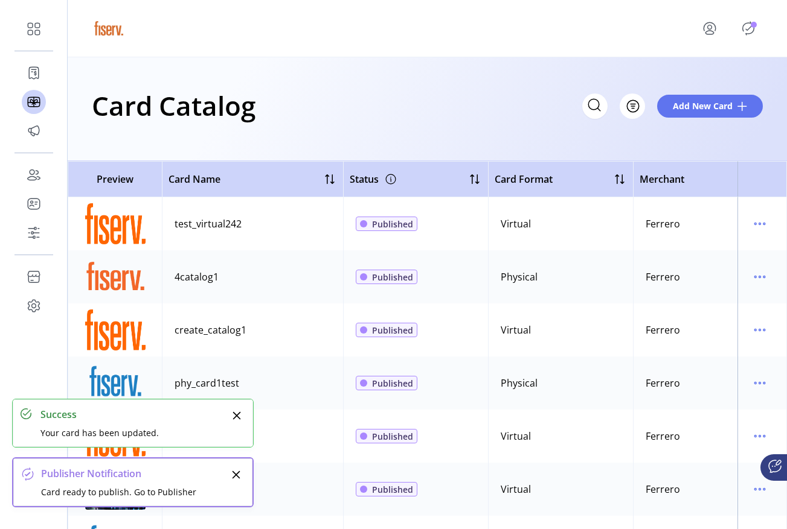
click at [741, 32] on icon "Publisher Panel" at bounding box center [747, 28] width 19 height 19
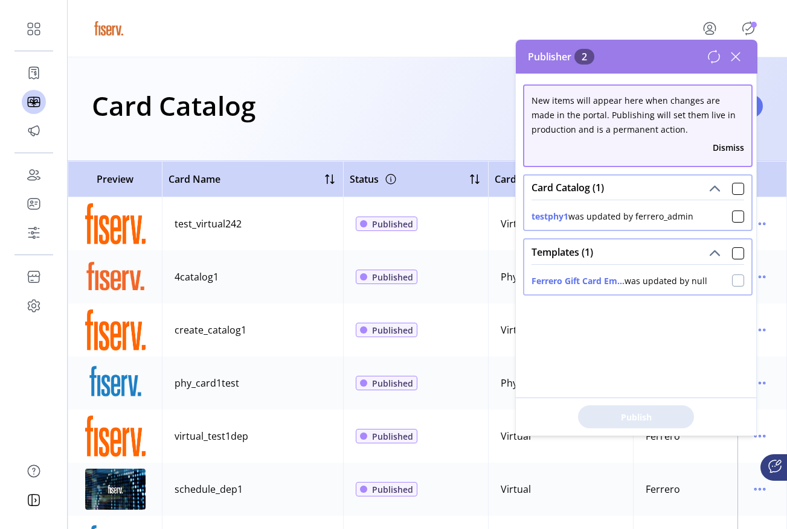
click at [732, 282] on div at bounding box center [738, 281] width 12 height 12
click at [733, 279] on icon at bounding box center [737, 280] width 8 height 8
click at [730, 225] on div "testphy1 was updated by ferrero_admin" at bounding box center [637, 215] width 227 height 30
click at [732, 217] on div at bounding box center [738, 217] width 12 height 12
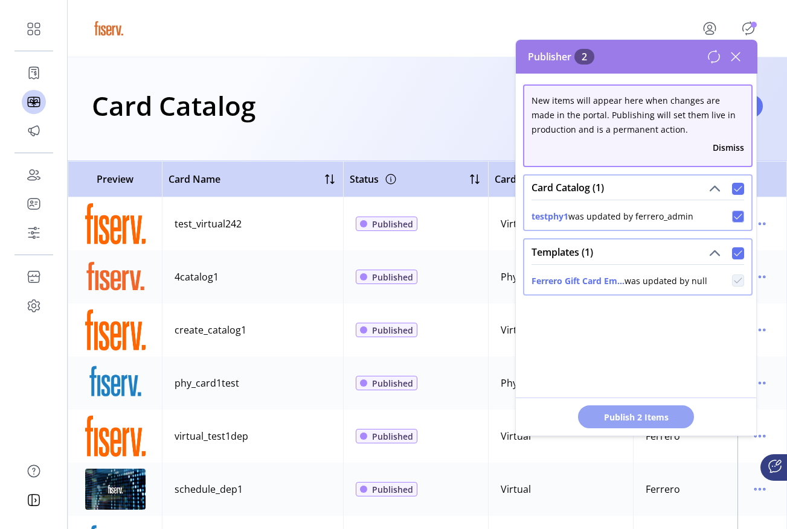
click at [645, 417] on span "Publish 2 Items" at bounding box center [635, 417] width 85 height 13
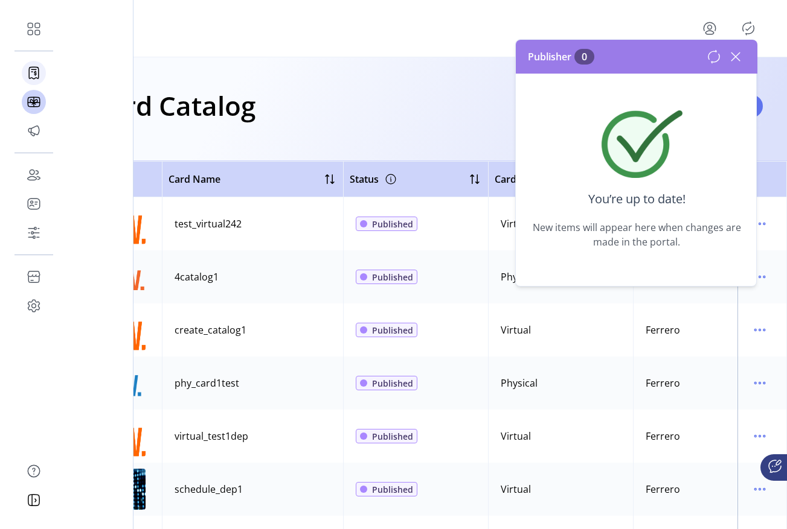
click at [42, 75] on div "Orders" at bounding box center [34, 73] width 24 height 29
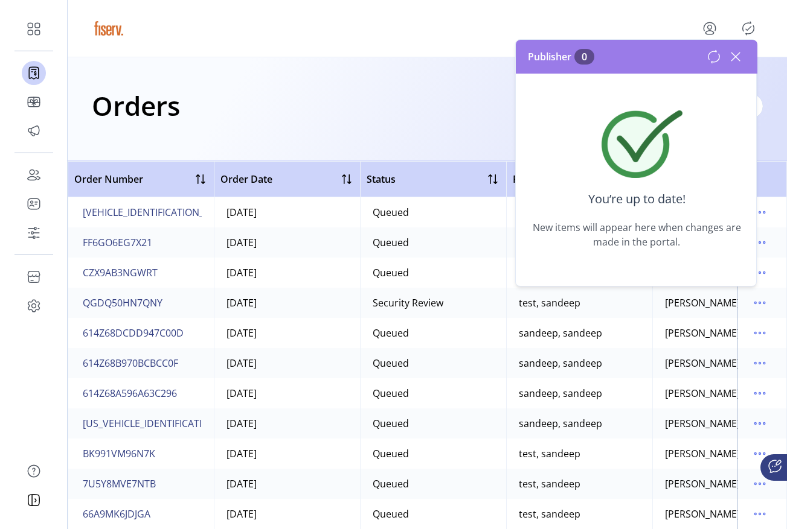
click at [726, 57] on icon at bounding box center [735, 56] width 19 height 19
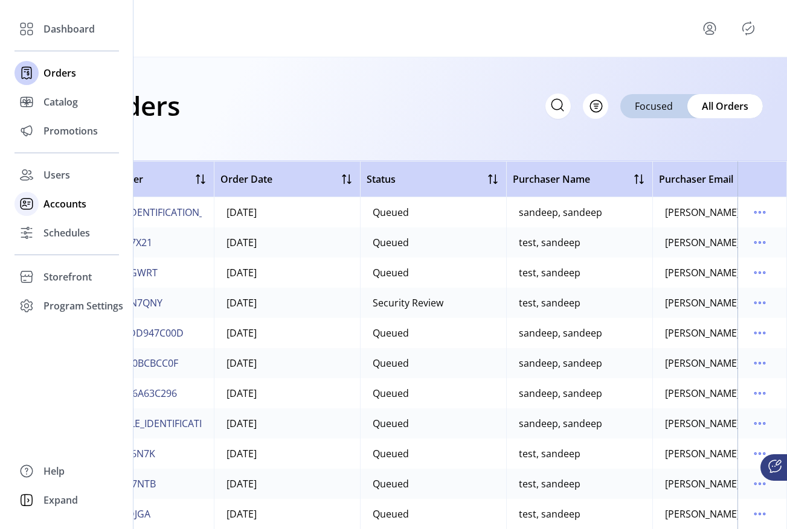
click at [65, 193] on div "Accounts" at bounding box center [66, 204] width 104 height 29
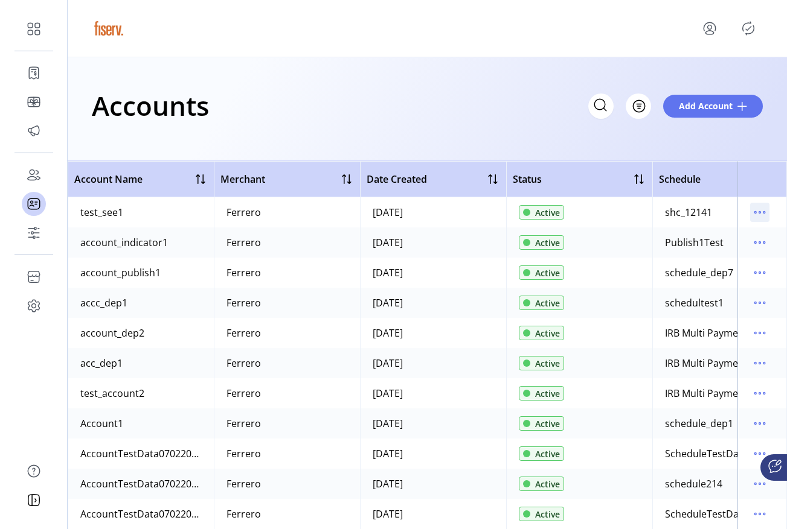
click at [756, 213] on icon "menu" at bounding box center [759, 212] width 19 height 19
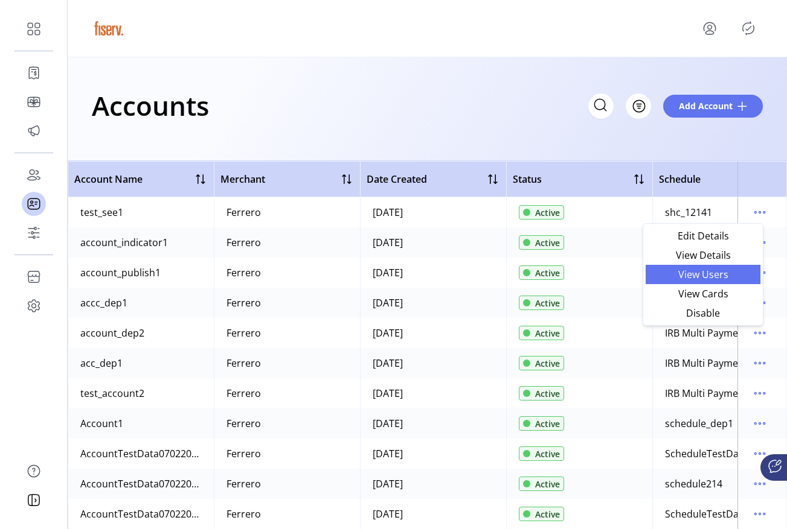
click at [721, 266] on link "View Users" at bounding box center [702, 274] width 115 height 19
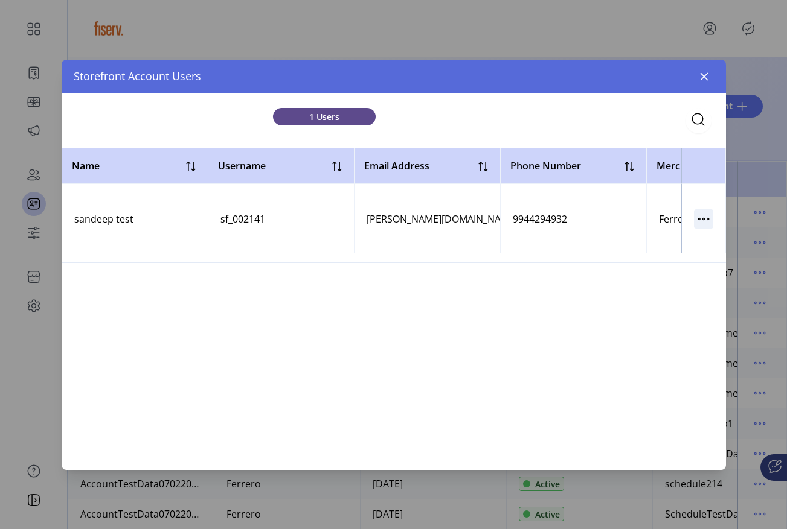
click at [704, 221] on icon "button" at bounding box center [703, 218] width 19 height 19
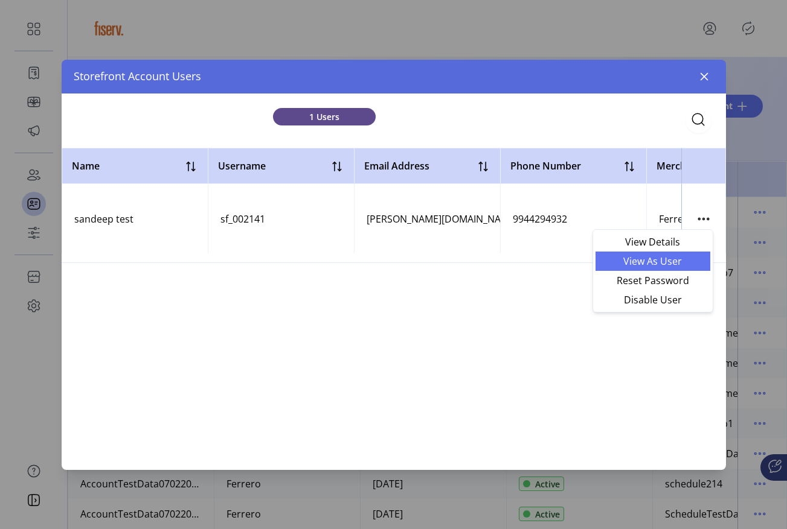
click at [652, 264] on span "View As User" at bounding box center [652, 262] width 100 height 10
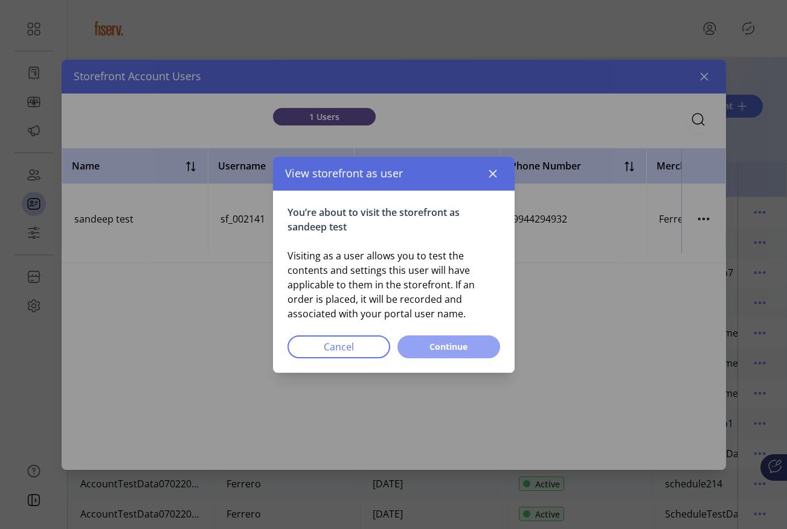
click at [458, 340] on span "Continue" at bounding box center [448, 346] width 71 height 13
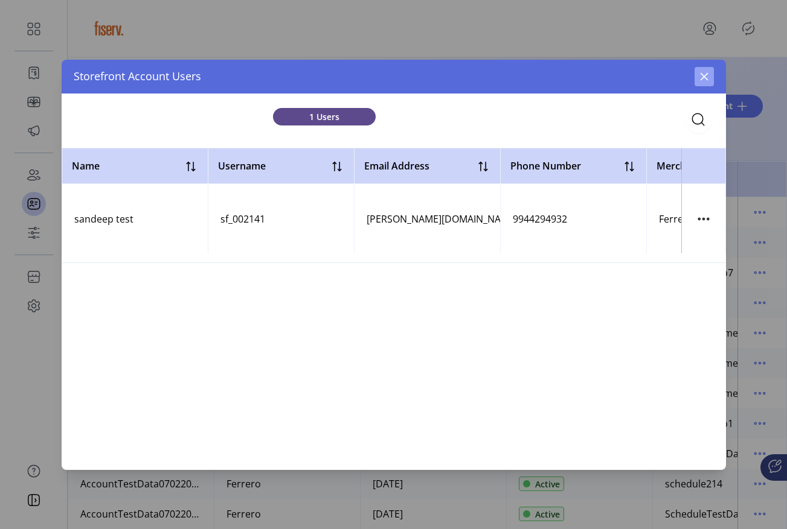
click at [699, 72] on icon "button" at bounding box center [704, 77] width 10 height 10
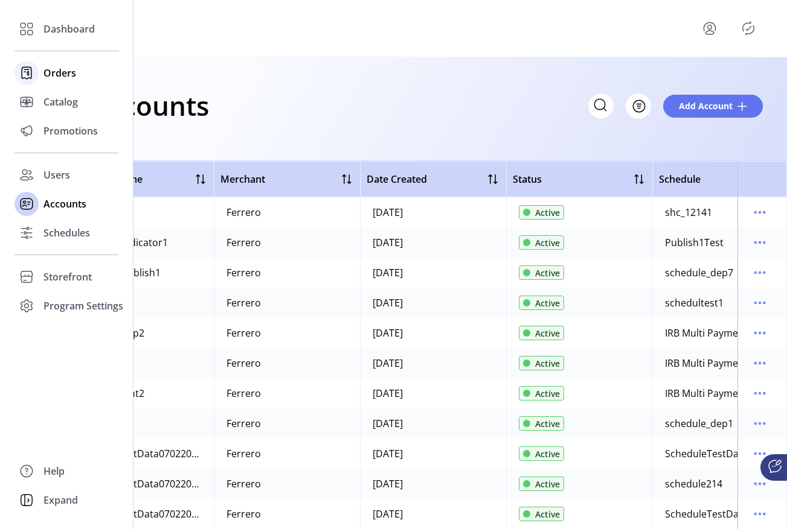
click at [27, 76] on icon at bounding box center [26, 72] width 19 height 19
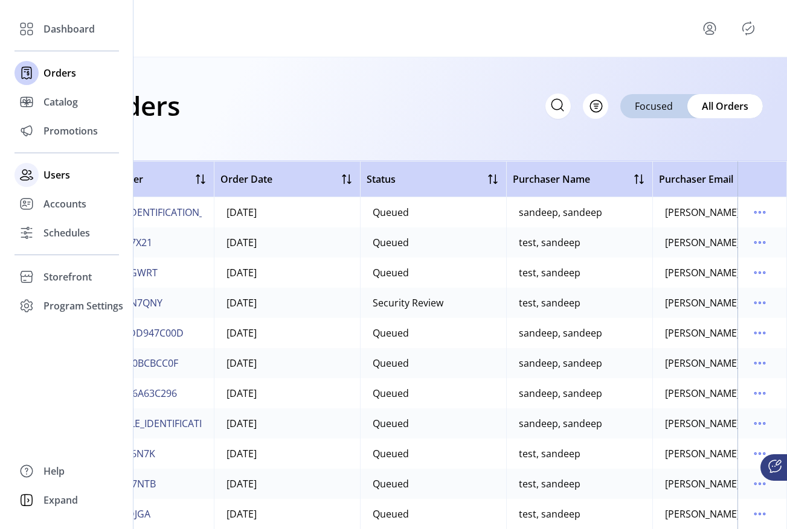
click at [59, 174] on span "Users" at bounding box center [56, 175] width 27 height 14
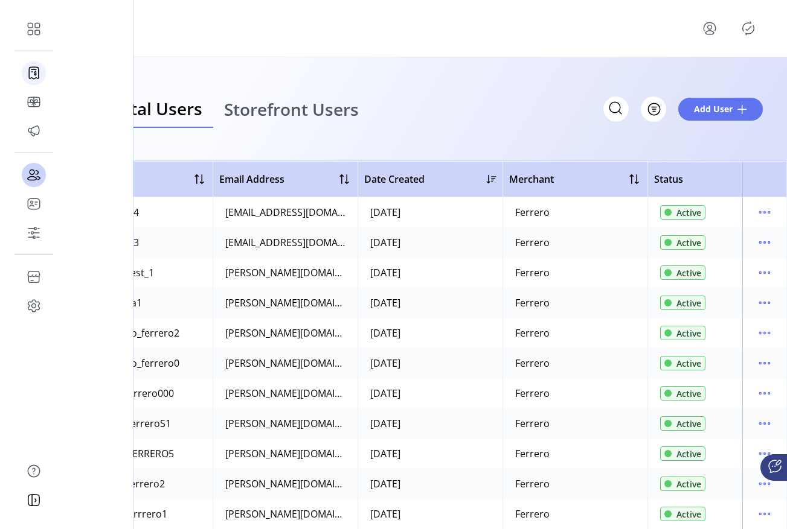
click at [42, 72] on icon at bounding box center [33, 72] width 19 height 19
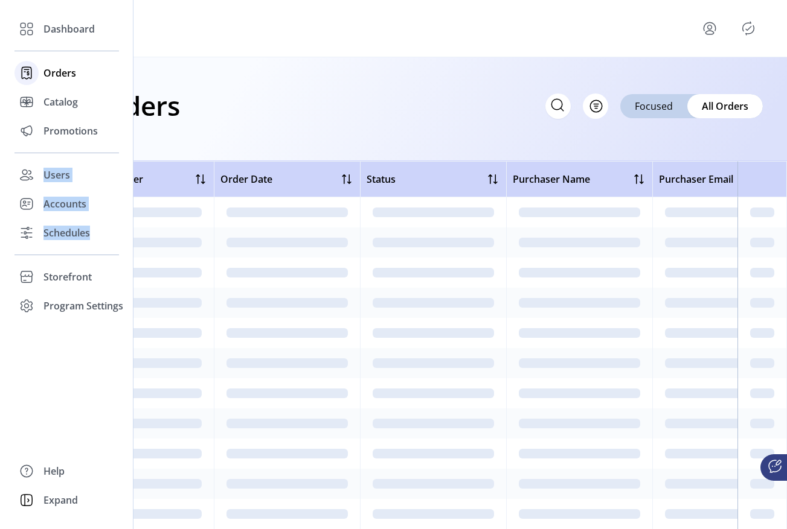
click at [42, 72] on div "Orders" at bounding box center [66, 73] width 104 height 29
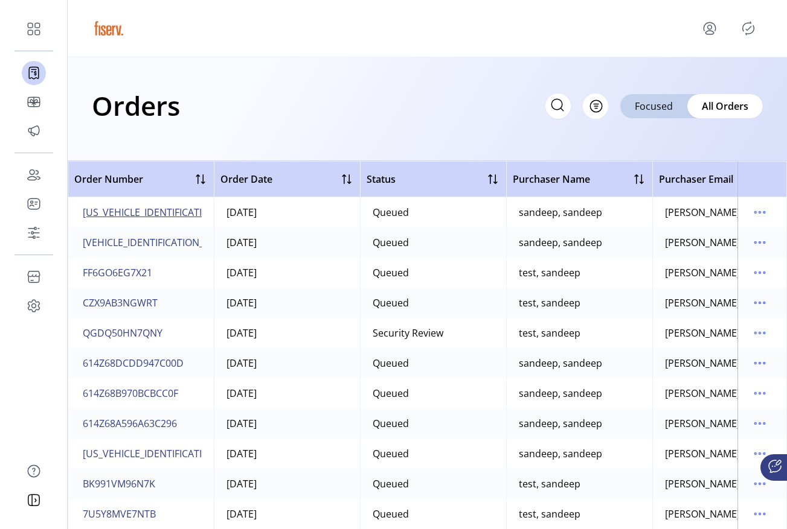
click at [165, 209] on span "[US_VEHICLE_IDENTIFICATION_NUMBER]" at bounding box center [173, 212] width 181 height 14
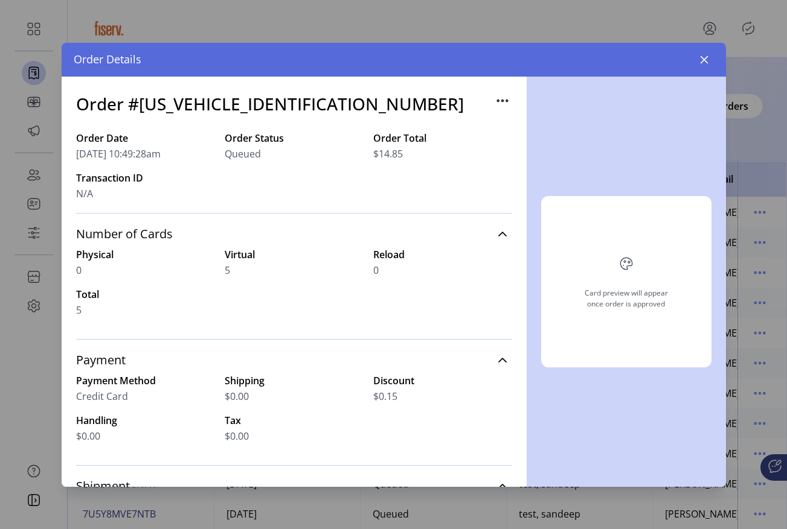
click at [246, 95] on h3 "Order #[US_VEHICLE_IDENTIFICATION_NUMBER]" at bounding box center [270, 103] width 388 height 25
copy h3 "[US_VEHICLE_IDENTIFICATION_NUMBER]"
click at [713, 66] on button "button" at bounding box center [703, 59] width 19 height 19
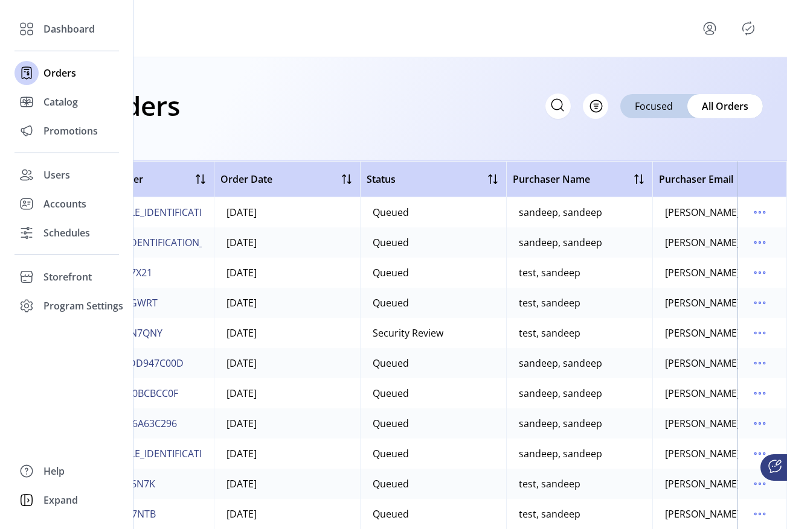
click at [13, 314] on div "Dashboard Orders Catalog Promotions Users Accounts Schedules Storefront Configu…" at bounding box center [66, 264] width 133 height 529
click at [42, 312] on div "Program Settings" at bounding box center [66, 306] width 104 height 29
click at [51, 329] on span "Templates" at bounding box center [67, 330] width 48 height 14
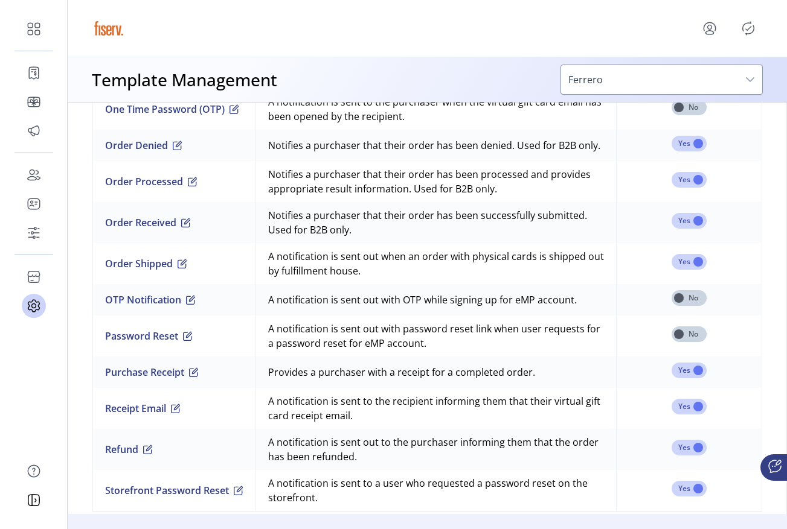
scroll to position [1155, 0]
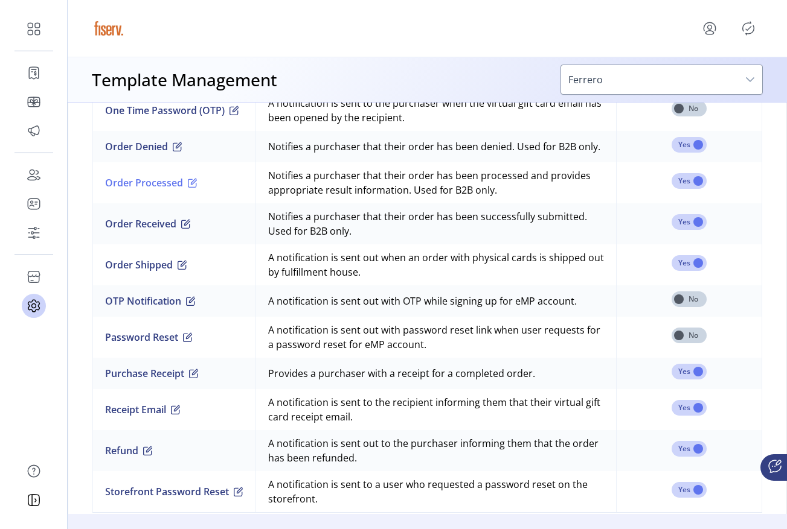
click at [188, 185] on span "button" at bounding box center [193, 183] width 10 height 10
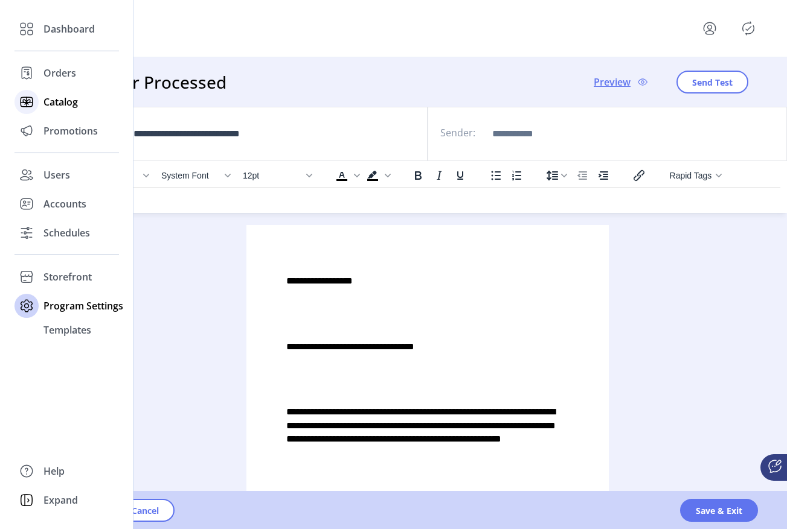
click at [40, 99] on div "Catalog" at bounding box center [66, 102] width 104 height 29
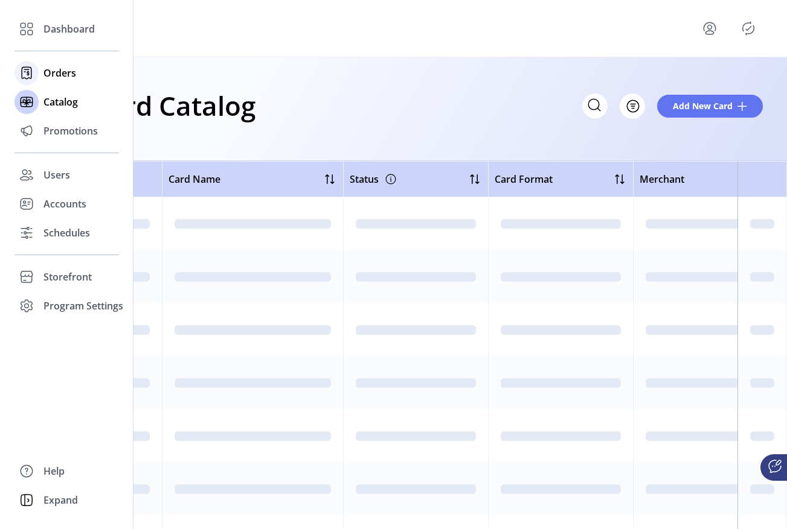
click at [53, 73] on span "Orders" at bounding box center [59, 73] width 33 height 14
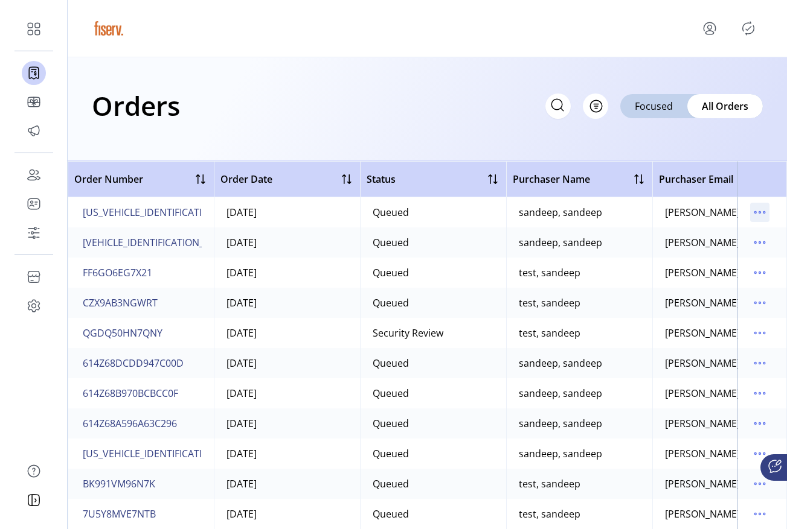
click at [750, 215] on icon "menu" at bounding box center [759, 212] width 19 height 19
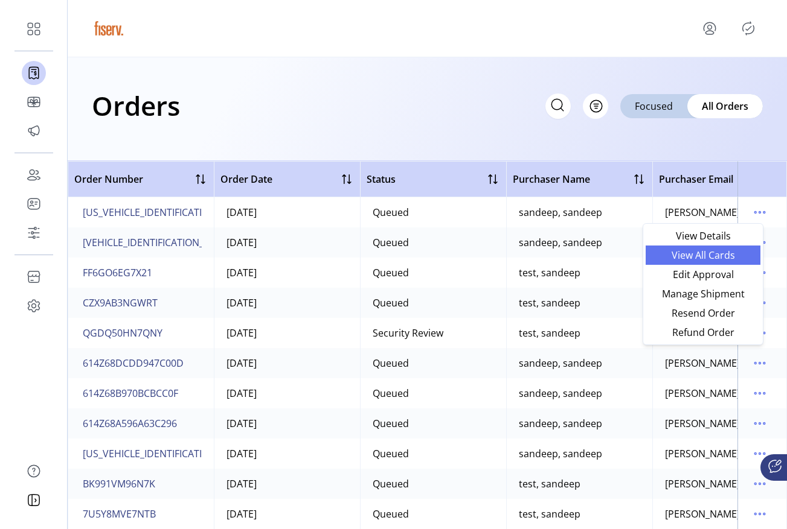
click at [701, 258] on span "View All Cards" at bounding box center [703, 256] width 100 height 10
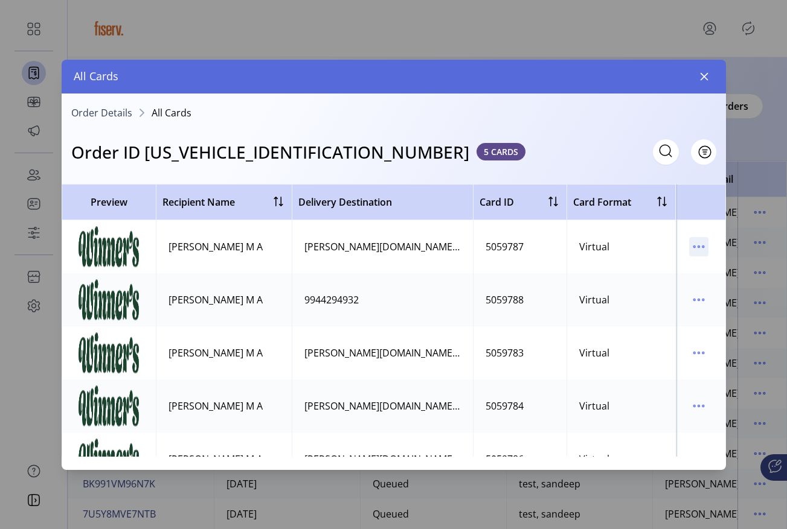
click at [700, 253] on p-button at bounding box center [698, 249] width 19 height 13
click at [692, 253] on icon "menu" at bounding box center [698, 246] width 19 height 19
click at [666, 286] on span "Resend Card" at bounding box center [642, 290] width 100 height 10
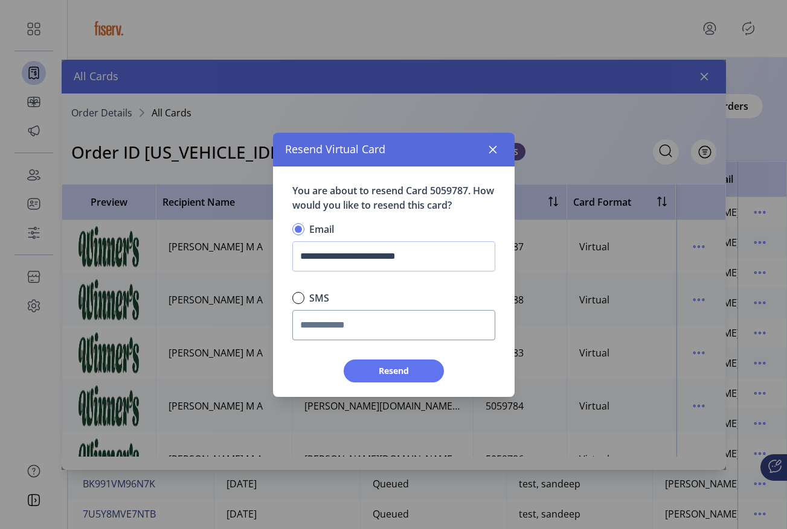
scroll to position [7, 4]
click at [389, 375] on span "Resend" at bounding box center [393, 371] width 69 height 13
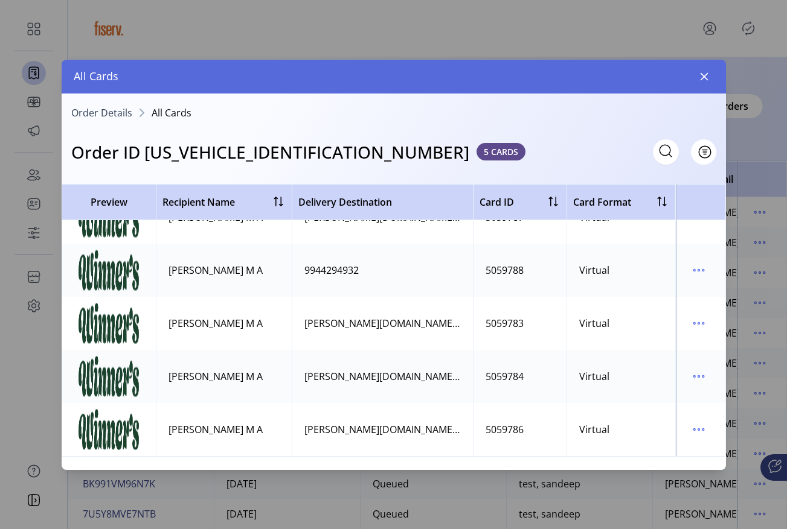
scroll to position [0, 0]
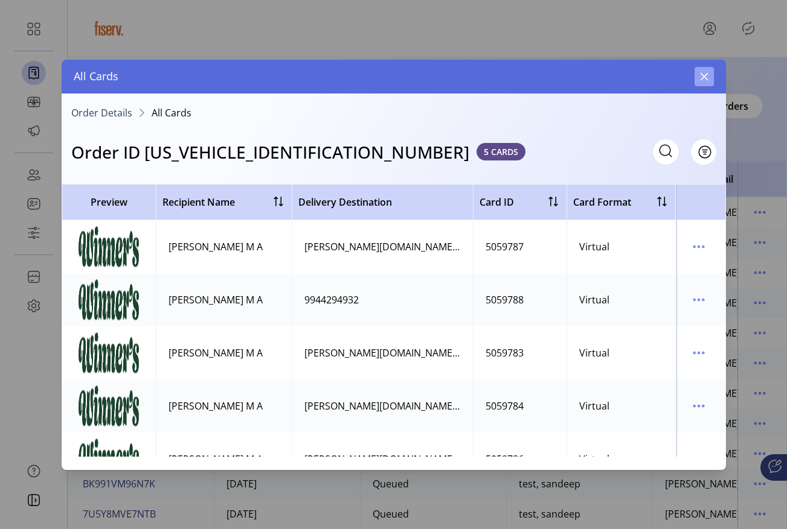
click at [710, 78] on button "button" at bounding box center [703, 76] width 19 height 19
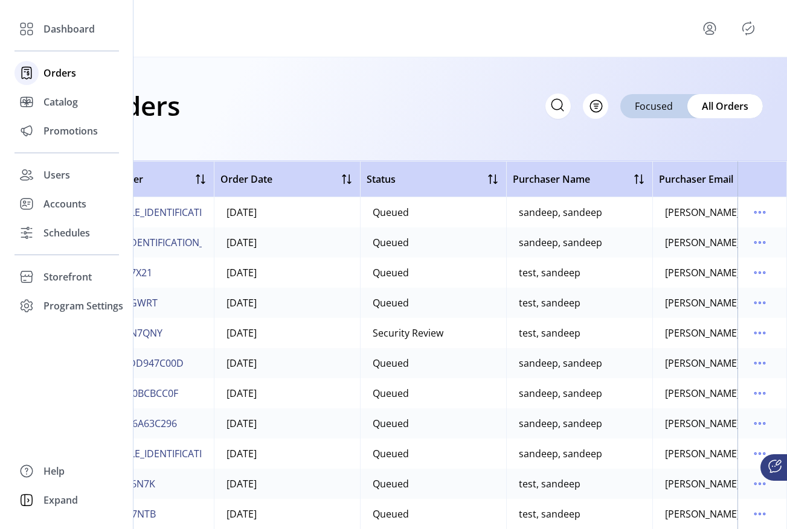
click at [67, 75] on span "Orders" at bounding box center [59, 73] width 33 height 14
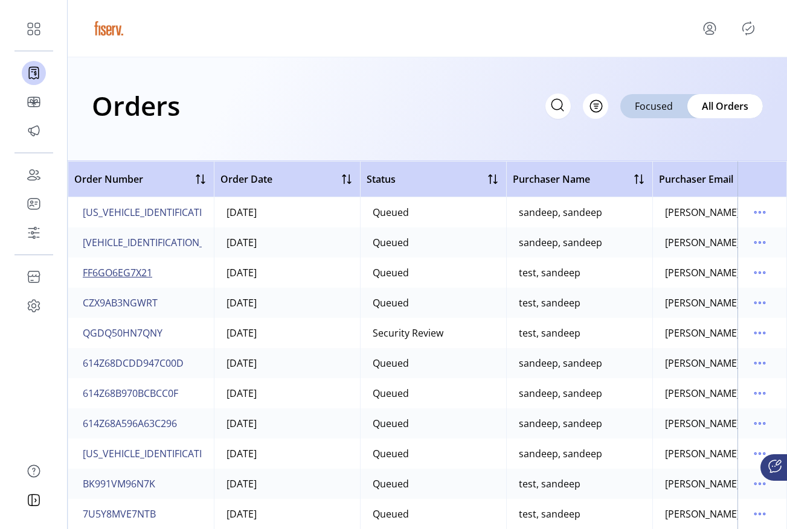
click at [126, 270] on span "FF6GO6EG7X21" at bounding box center [117, 273] width 69 height 14
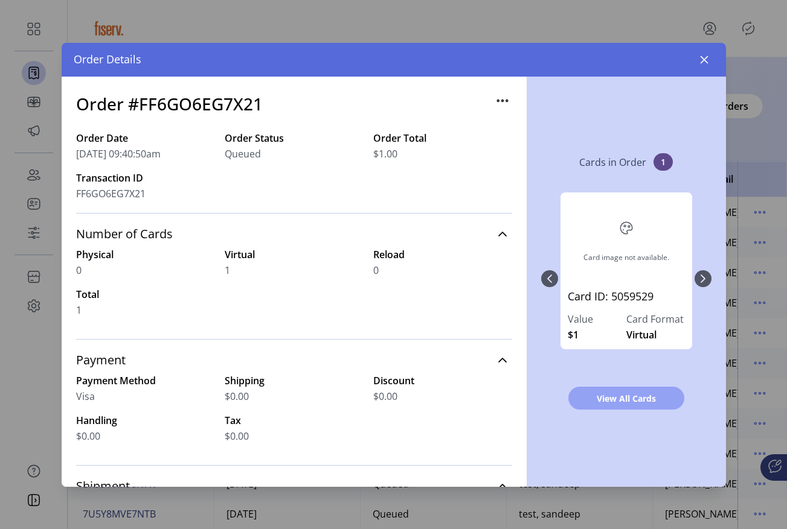
click at [648, 401] on span "View All Cards" at bounding box center [626, 398] width 85 height 13
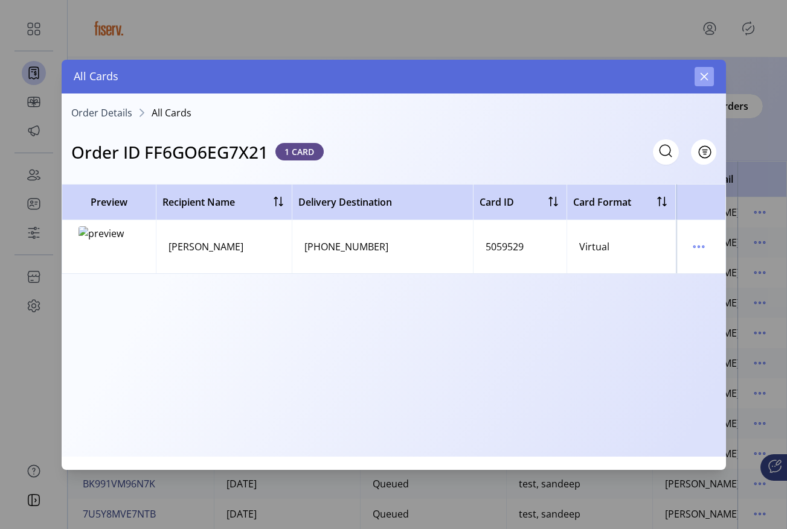
click at [701, 71] on button "button" at bounding box center [703, 76] width 19 height 19
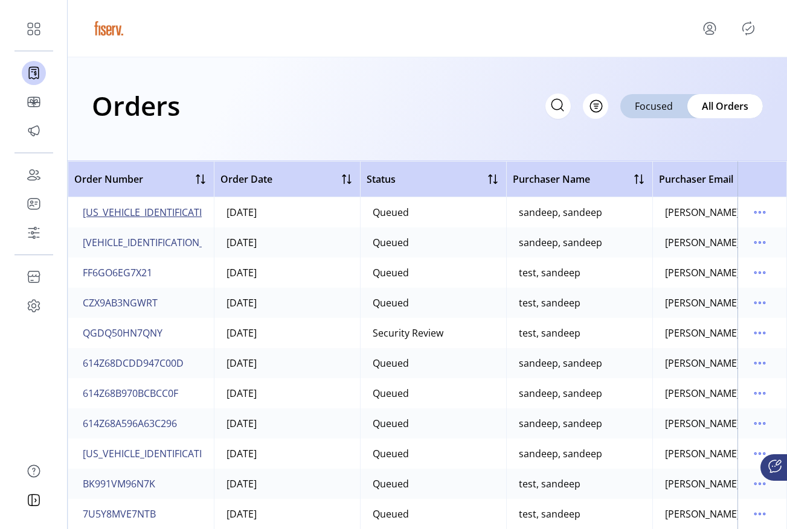
click at [170, 209] on span "[US_VEHICLE_IDENTIFICATION_NUMBER]" at bounding box center [173, 212] width 181 height 14
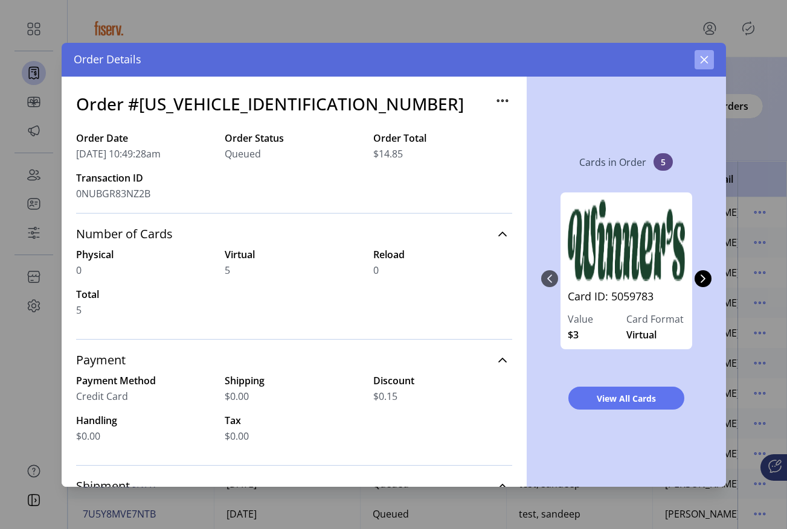
click at [702, 52] on button "button" at bounding box center [703, 59] width 19 height 19
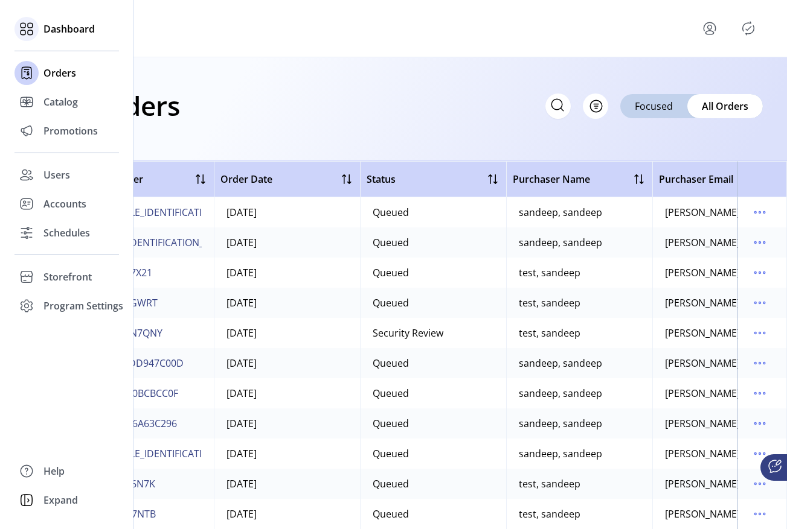
click at [36, 22] on div at bounding box center [26, 28] width 24 height 29
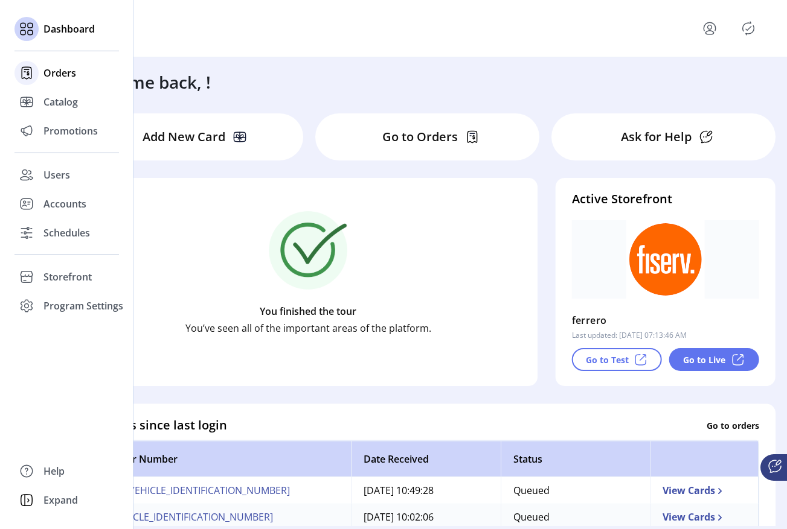
click at [42, 71] on div "Orders" at bounding box center [66, 73] width 104 height 29
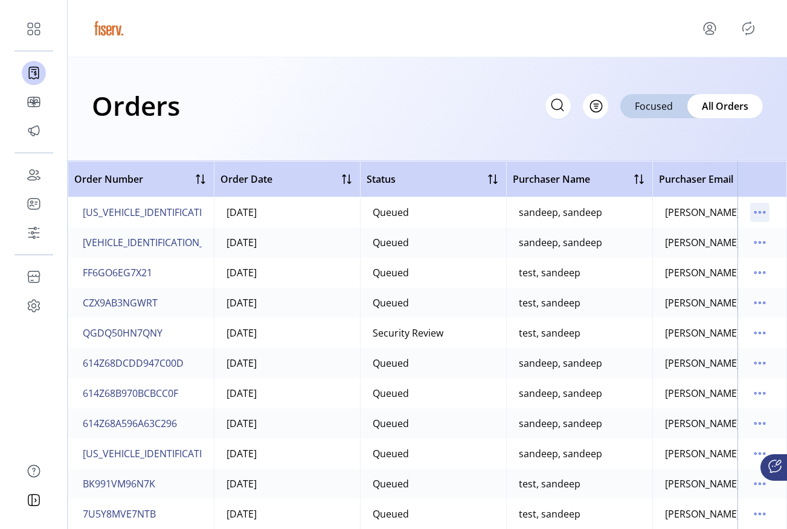
click at [750, 215] on icon "menu" at bounding box center [759, 212] width 19 height 19
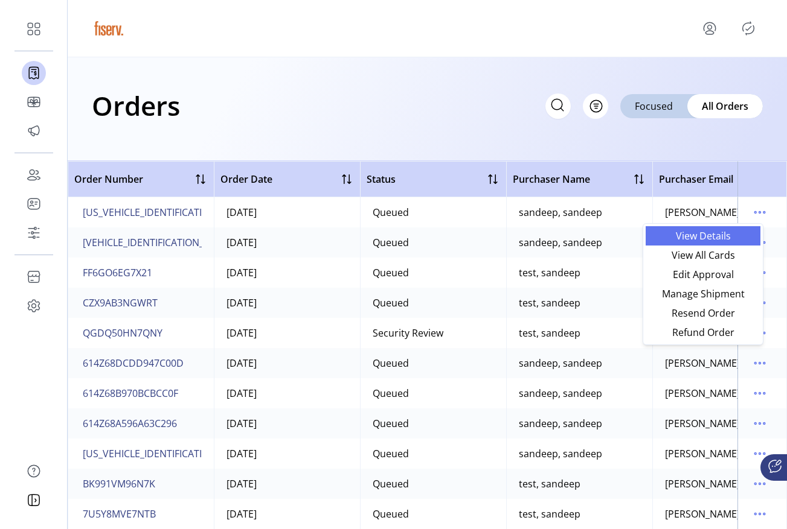
click at [678, 241] on span "View Details" at bounding box center [703, 236] width 100 height 10
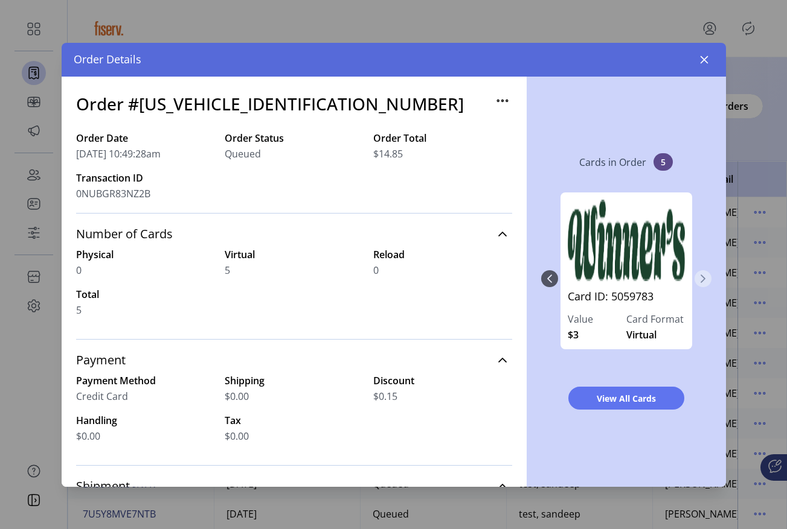
click at [704, 279] on icon "Next Page" at bounding box center [703, 279] width 10 height 10
click at [622, 408] on button "View All Cards" at bounding box center [626, 398] width 116 height 23
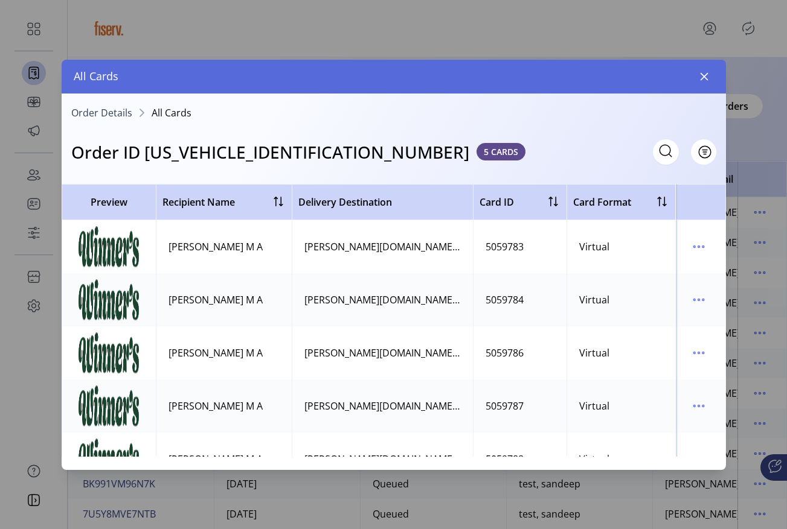
scroll to position [39, 0]
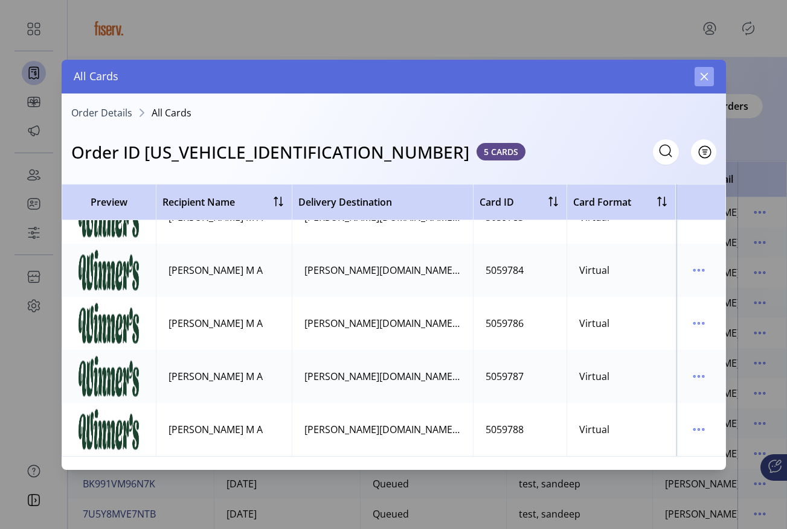
click at [705, 78] on icon "button" at bounding box center [704, 76] width 8 height 8
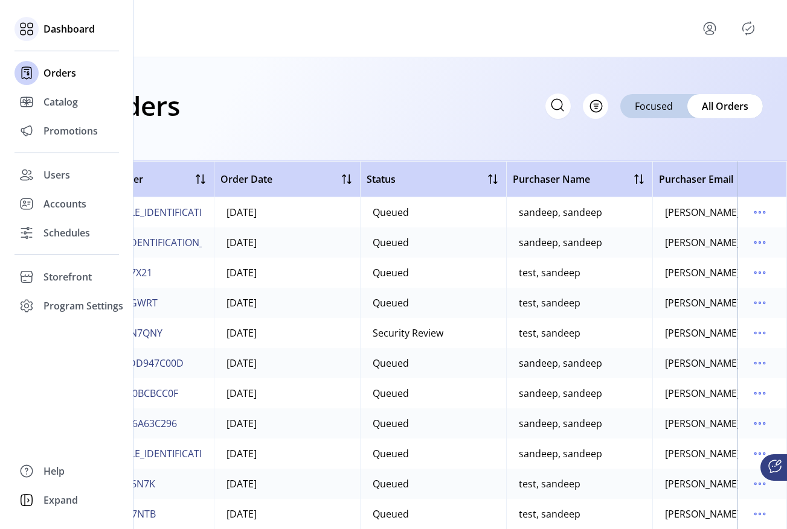
click at [60, 29] on span "Dashboard" at bounding box center [68, 29] width 51 height 14
